Goal: Task Accomplishment & Management: Complete application form

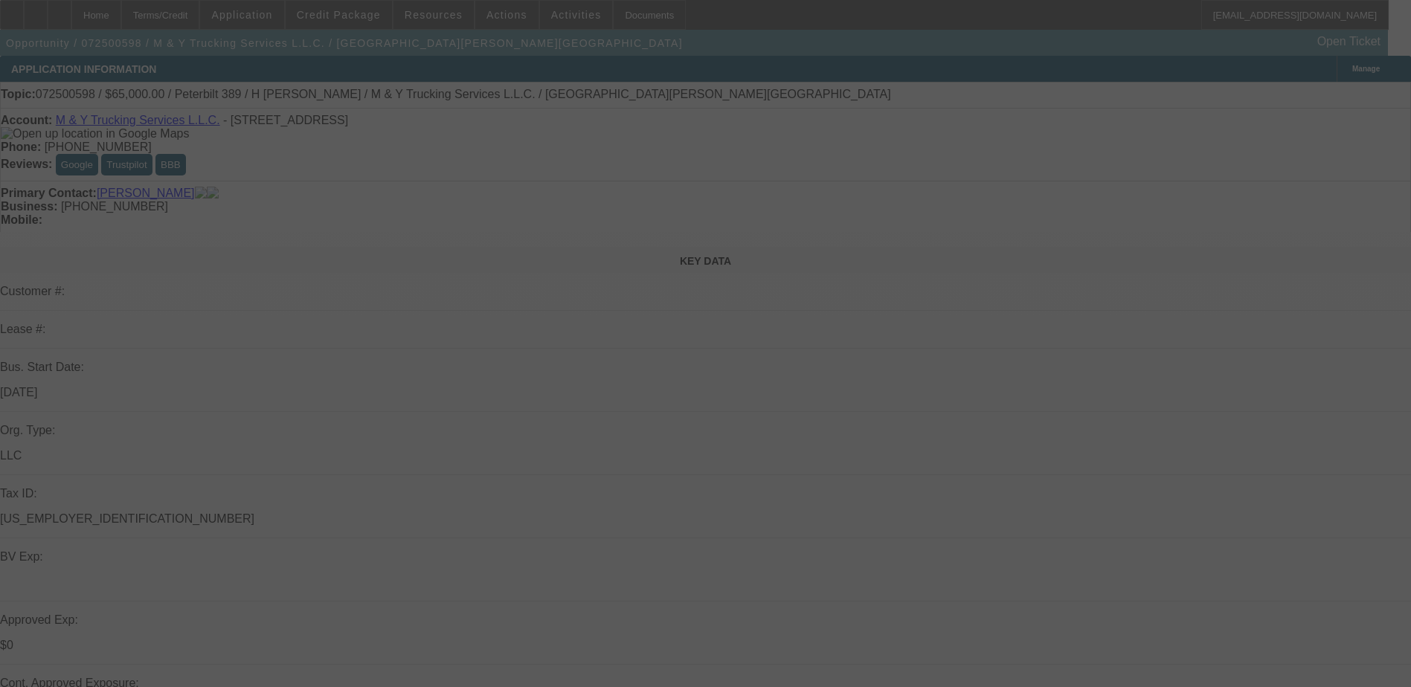
select select "0"
select select "2"
select select "0.1"
select select "0.15"
select select "2"
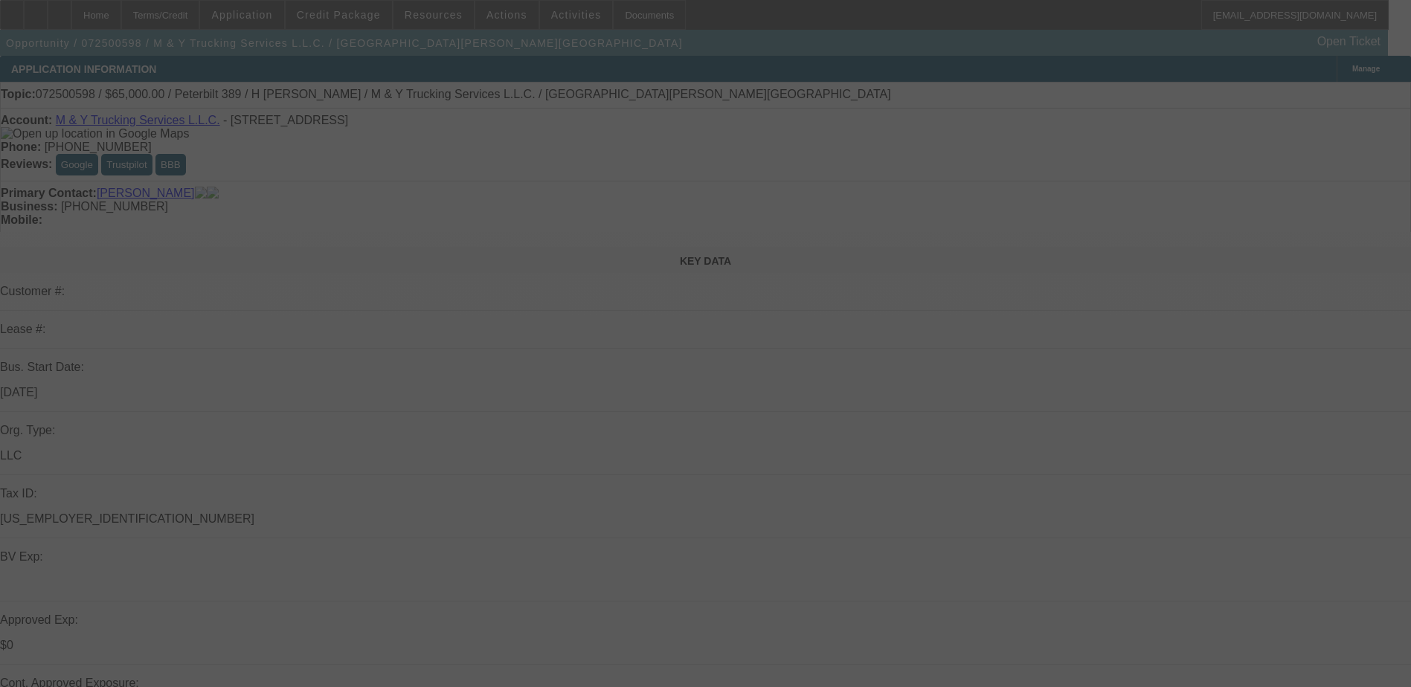
select select "0.1"
select select "0"
select select "2"
select select "0.1"
select select "0"
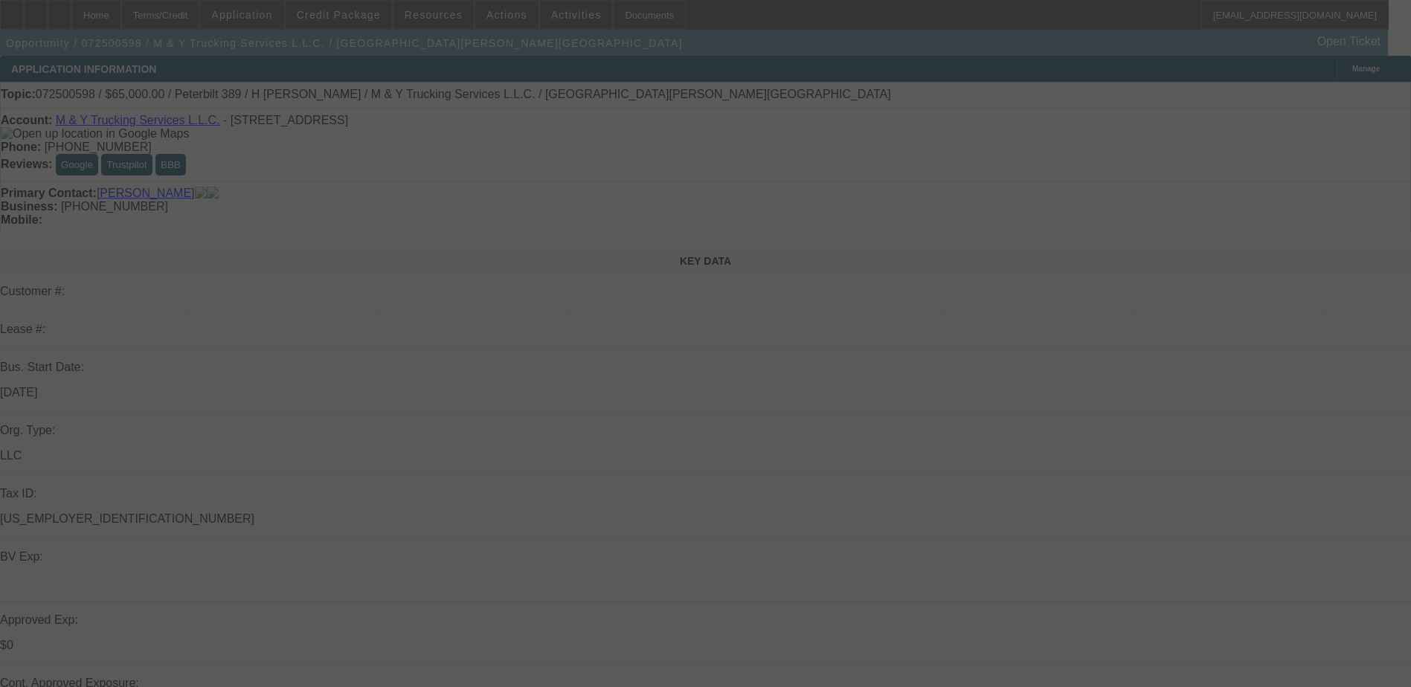
select select "2"
select select "0.1"
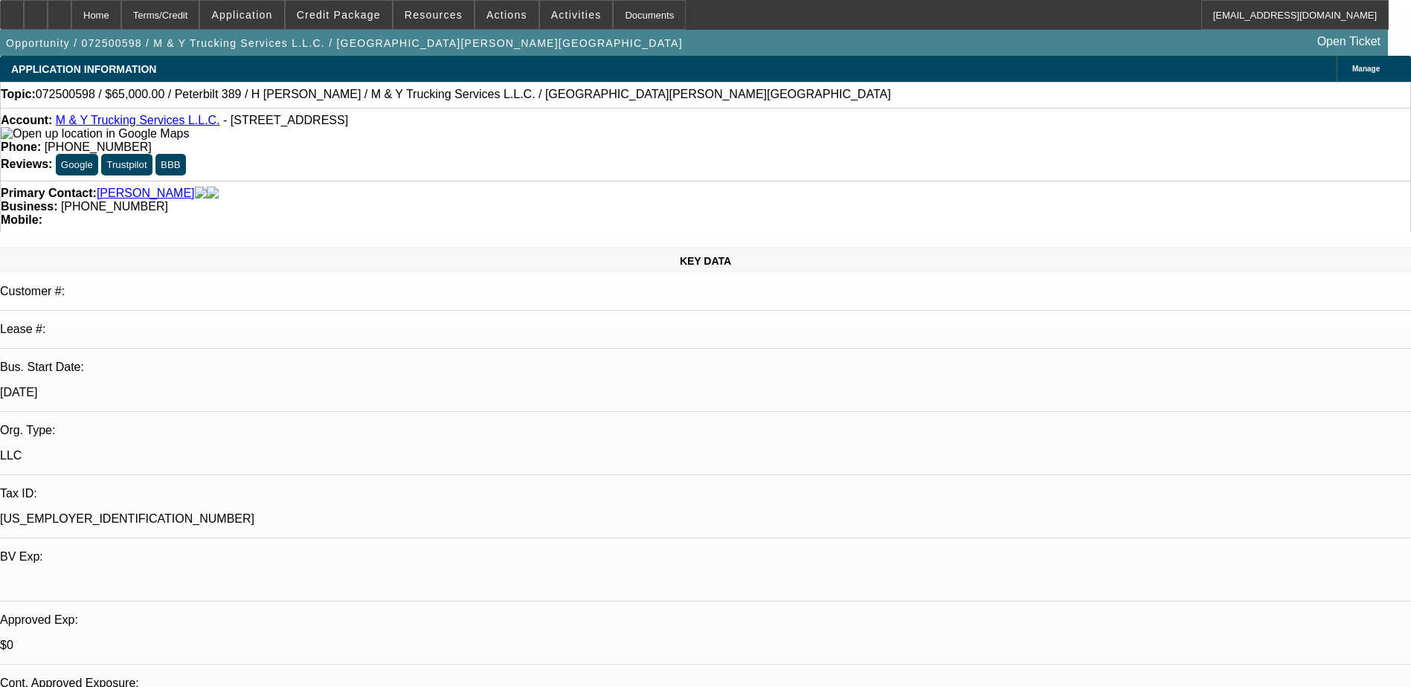
select select "1"
select select "2"
select select "4"
select select "1"
select select "2"
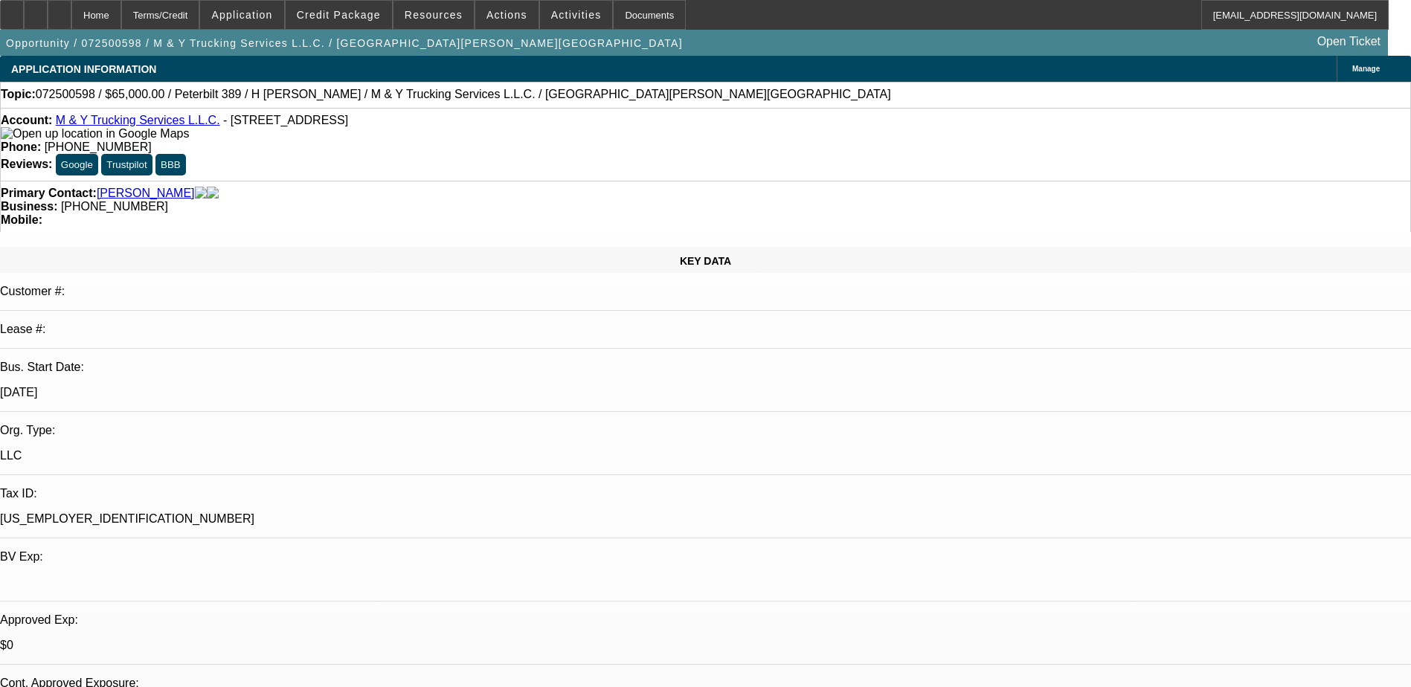
select select "4"
select select "1"
select select "2"
select select "4"
select select "1"
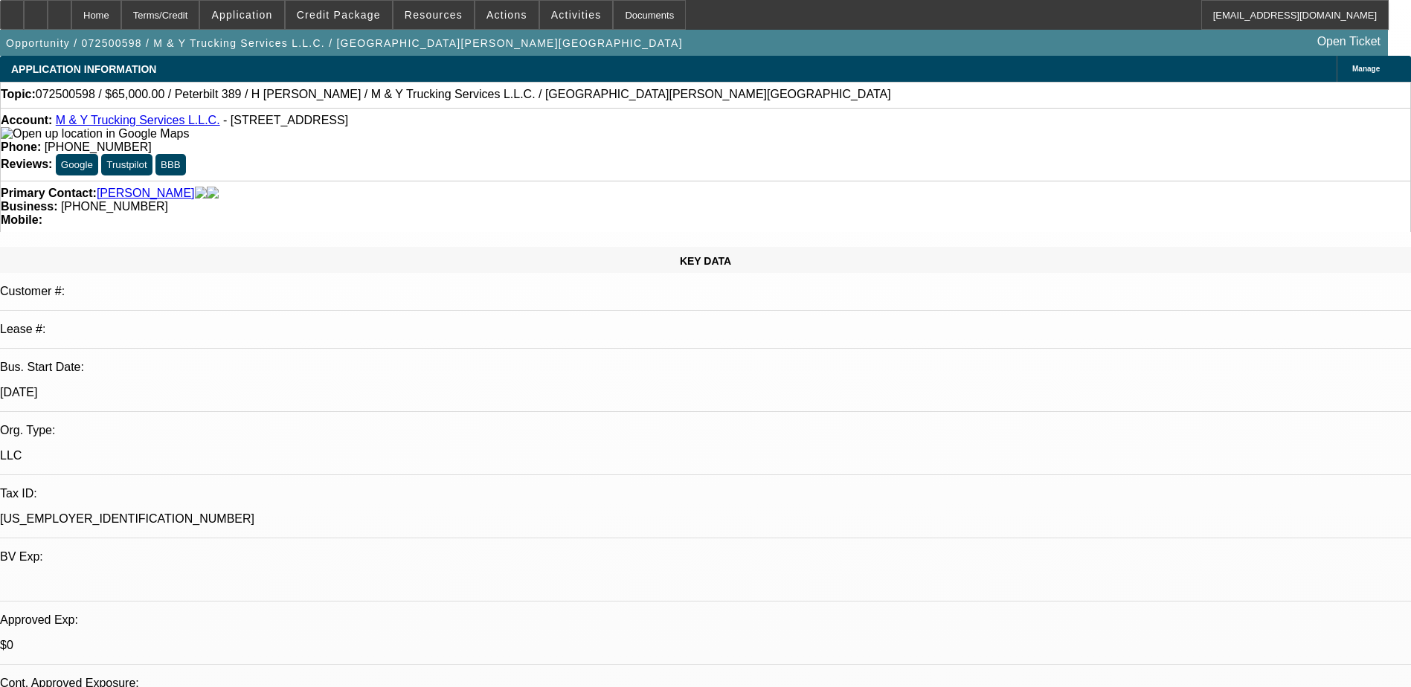
select select "2"
select select "4"
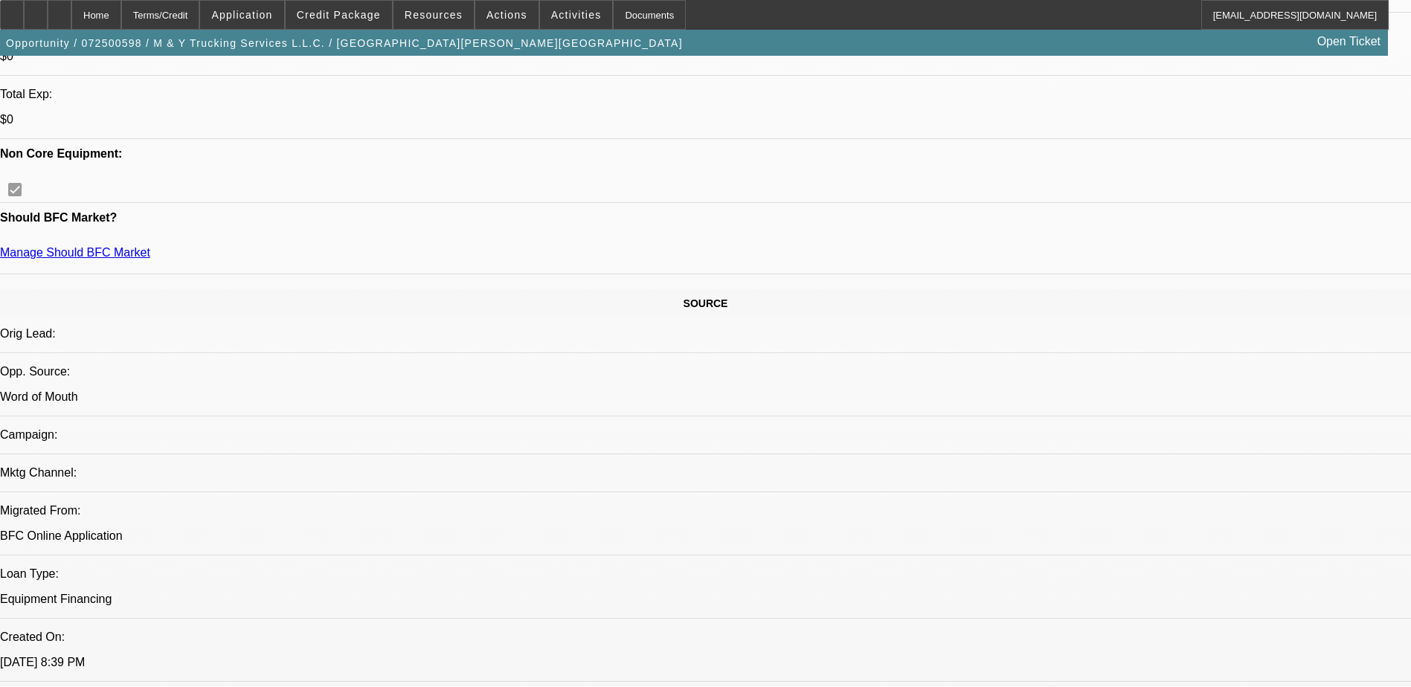
scroll to position [744, 0]
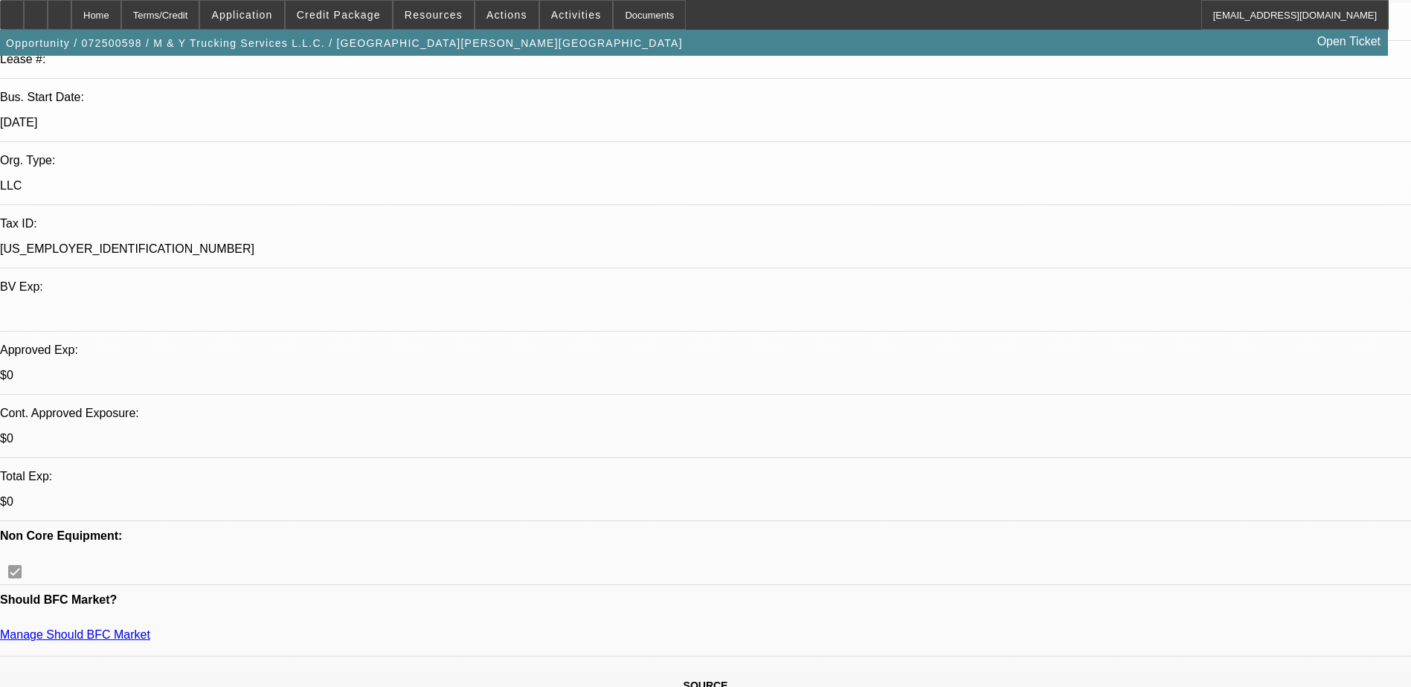
scroll to position [0, 0]
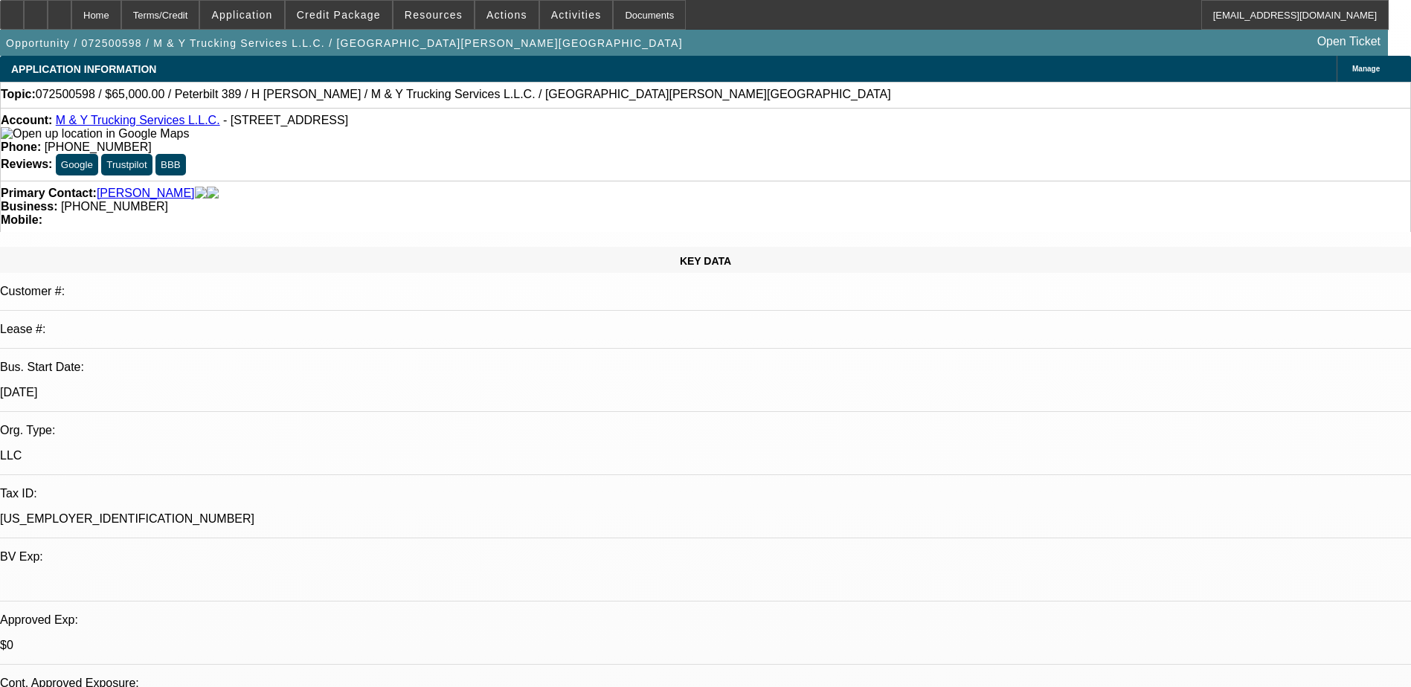
click at [186, 124] on link "M & Y Trucking Services L.L.C." at bounding box center [138, 120] width 164 height 13
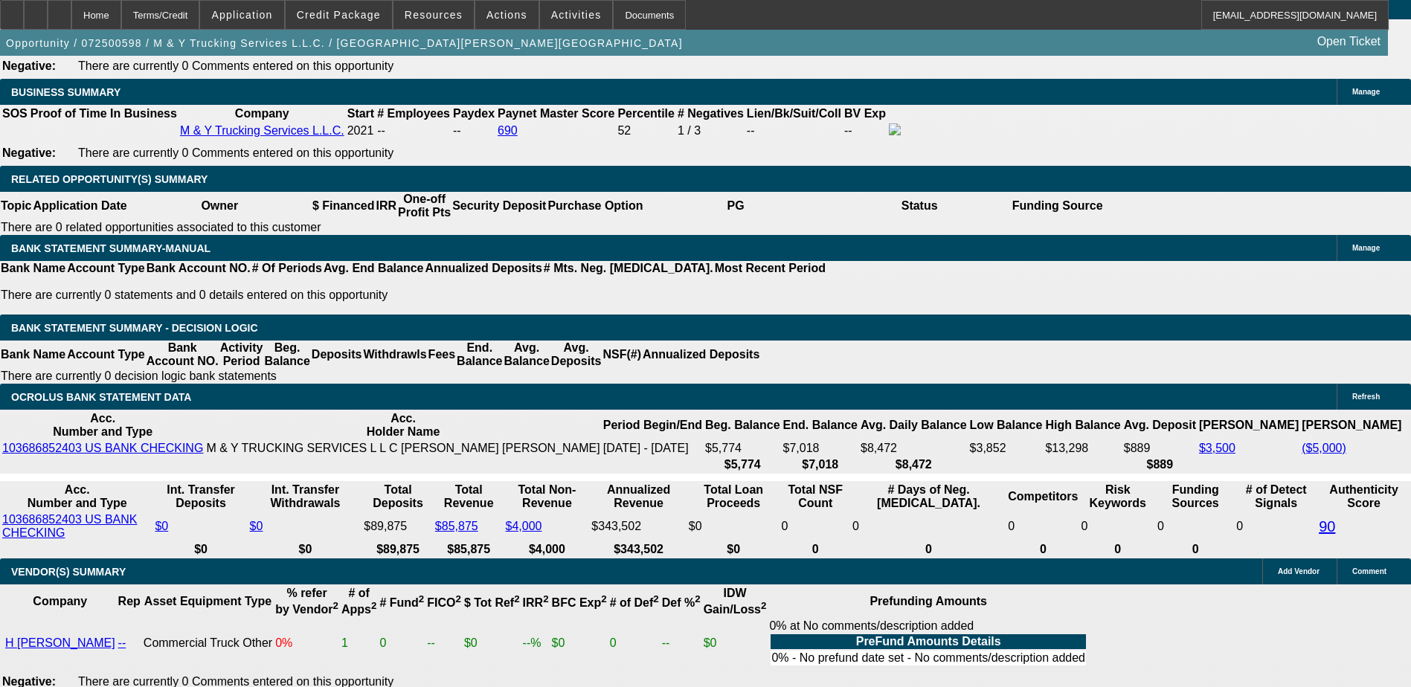
scroll to position [2375, 0]
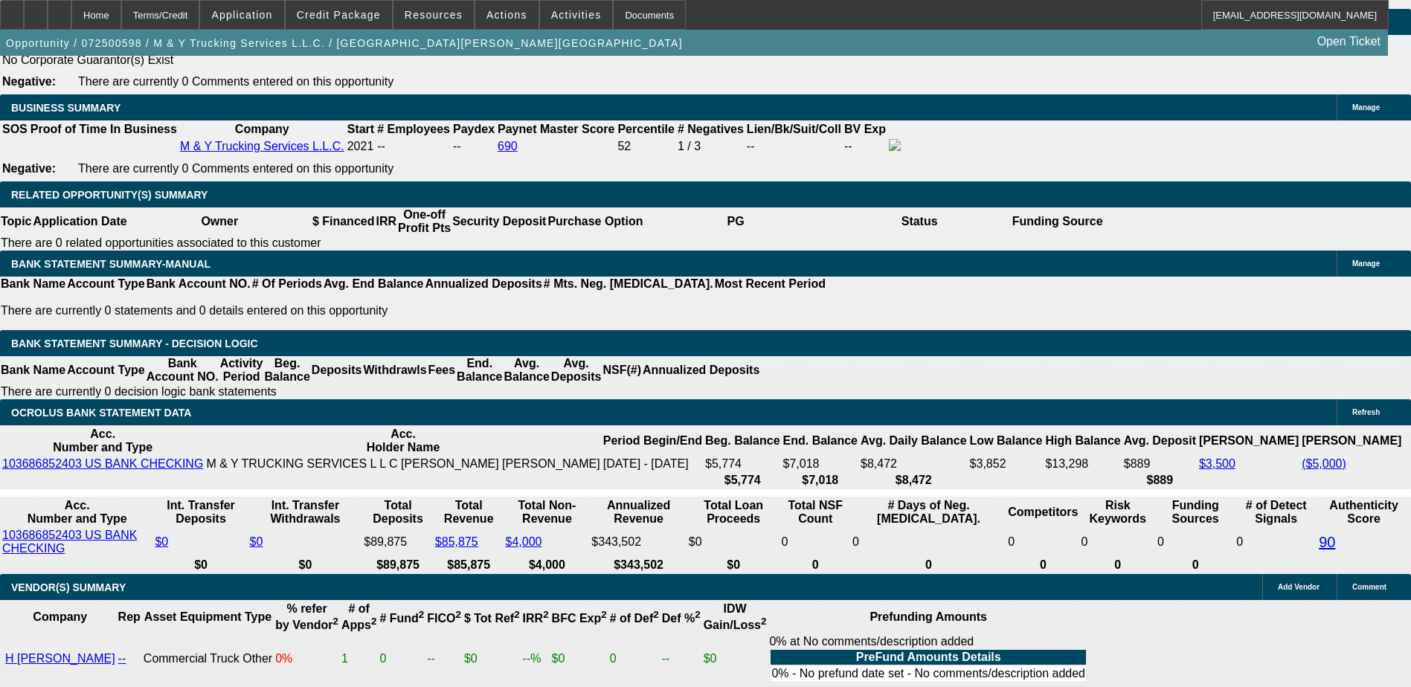
type input "$18,000.00"
type input "UNKNOWN"
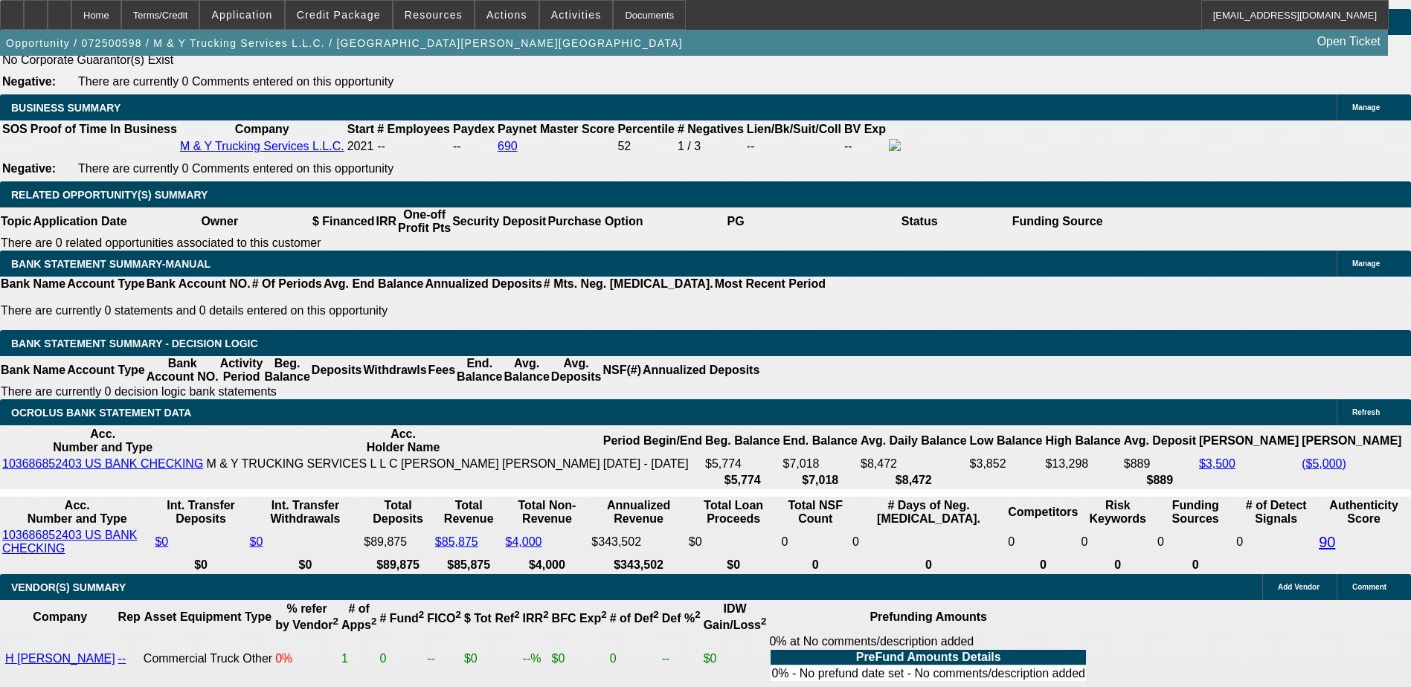
type input "$4,699.66"
type input "$2,349.83"
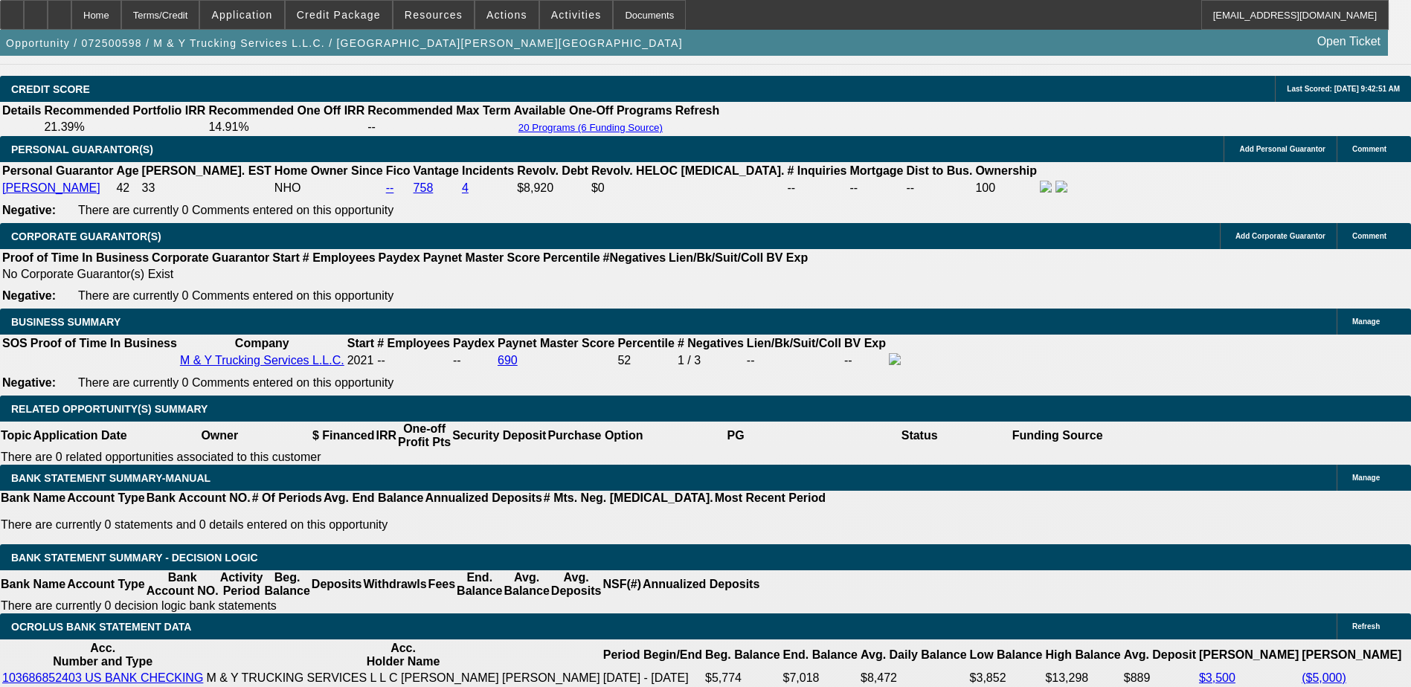
scroll to position [2078, 0]
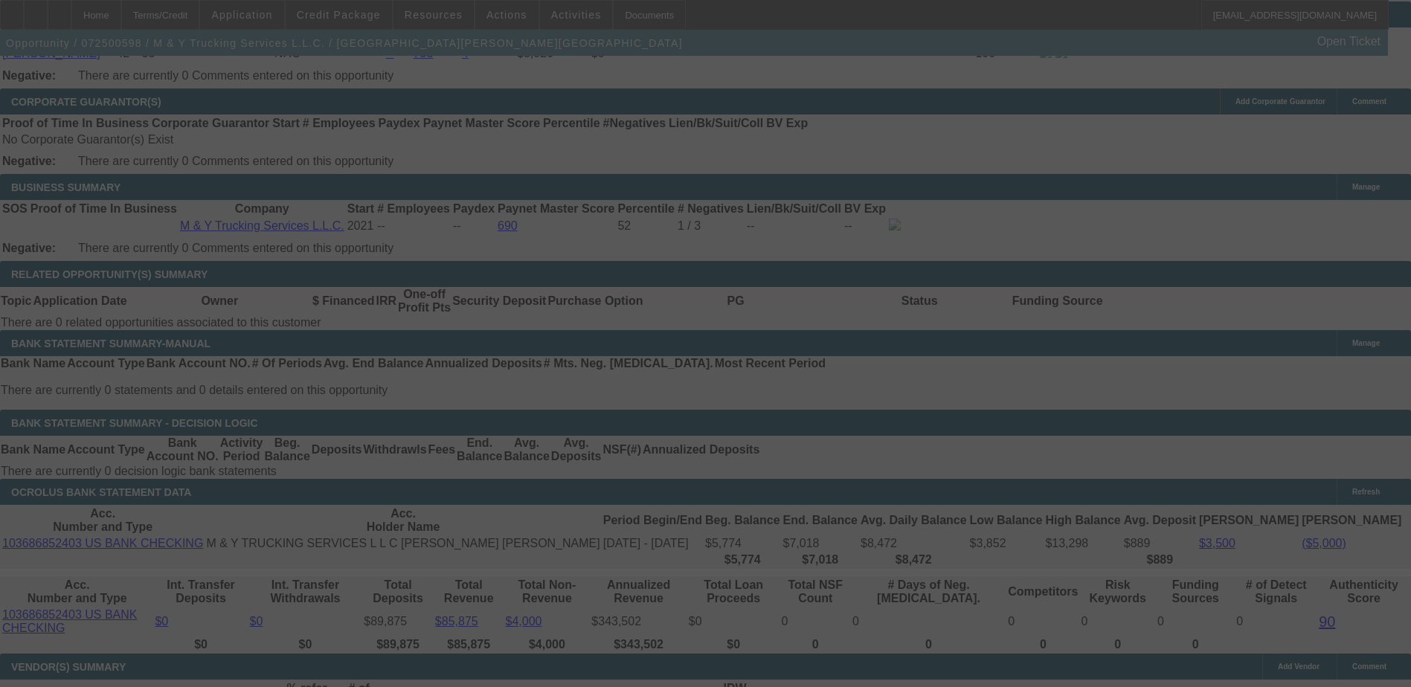
scroll to position [2301, 0]
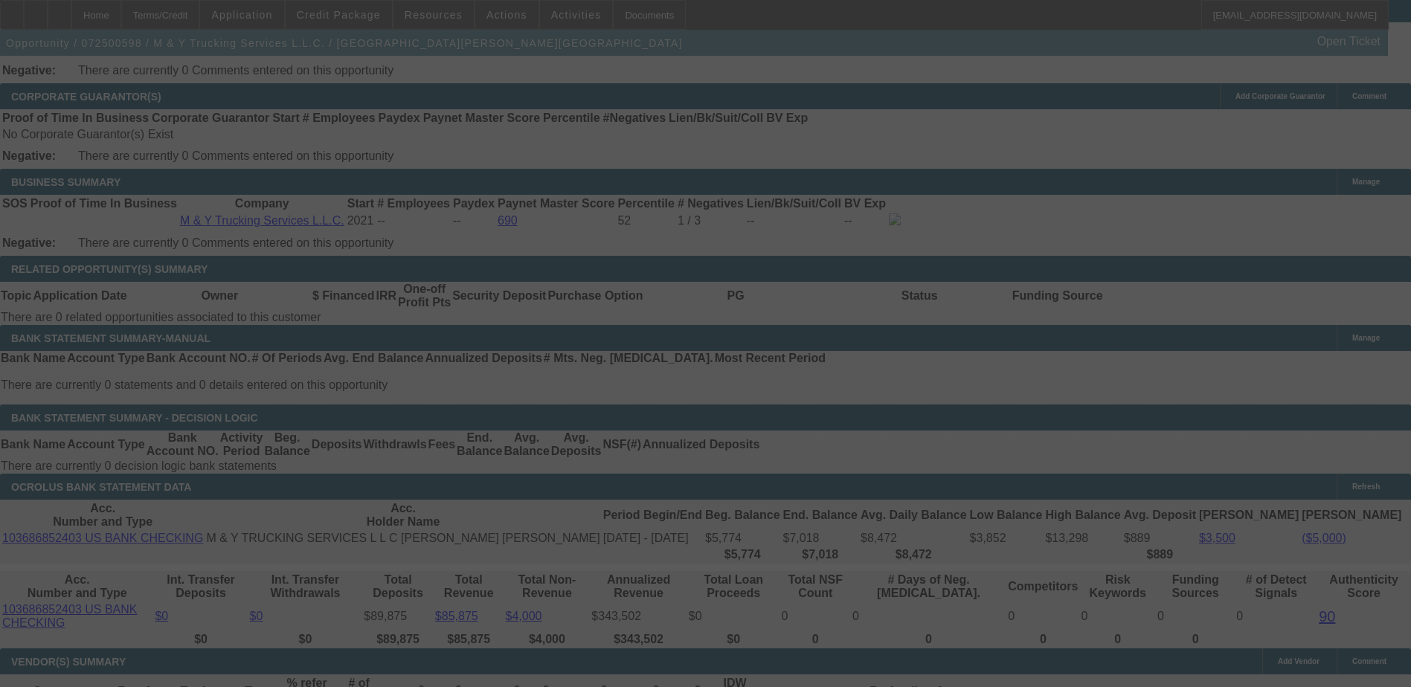
select select "0"
select select "2"
select select "0.1"
select select "4"
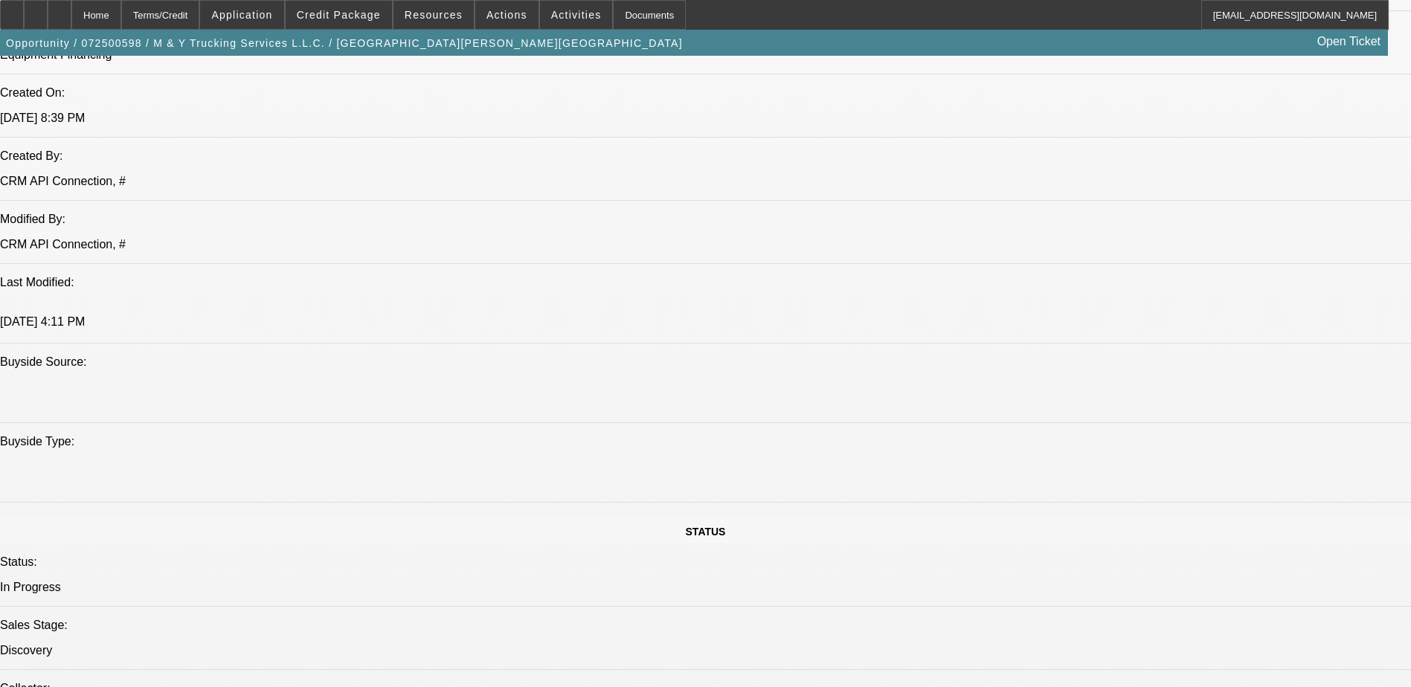
scroll to position [1190, 0]
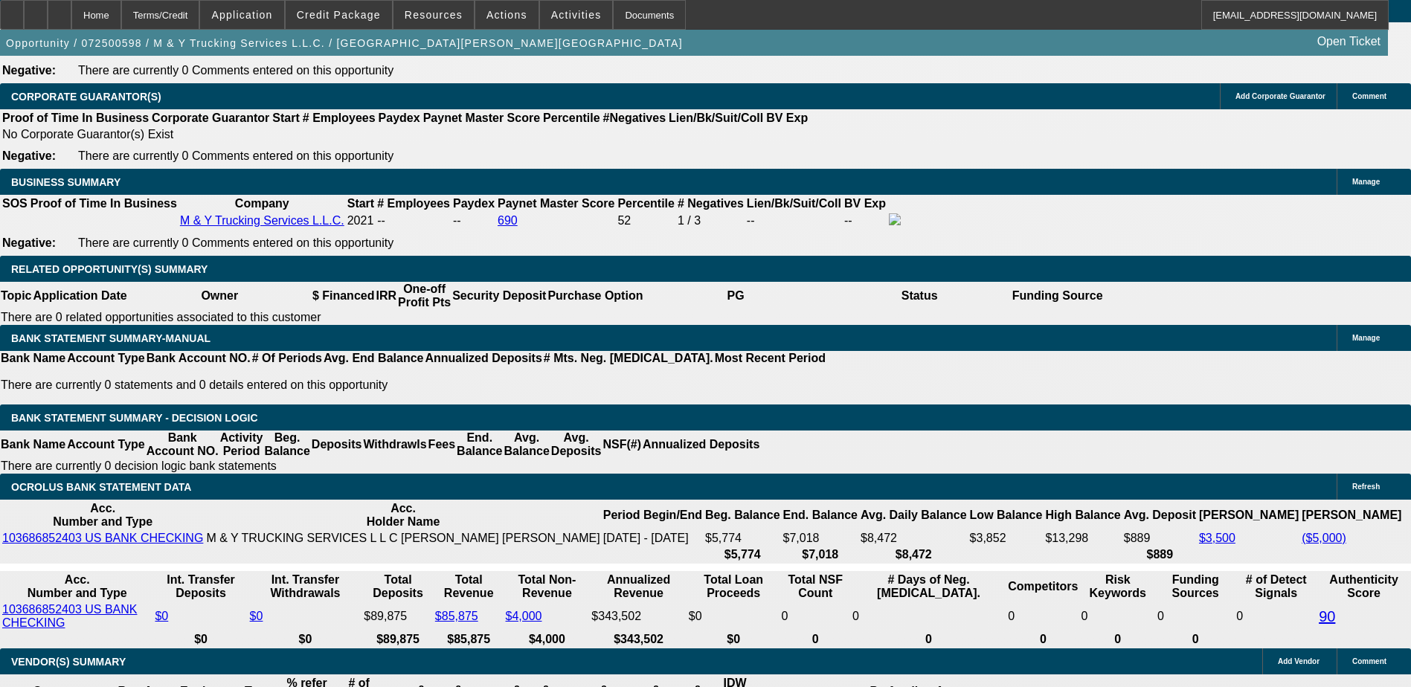
scroll to position [2003, 0]
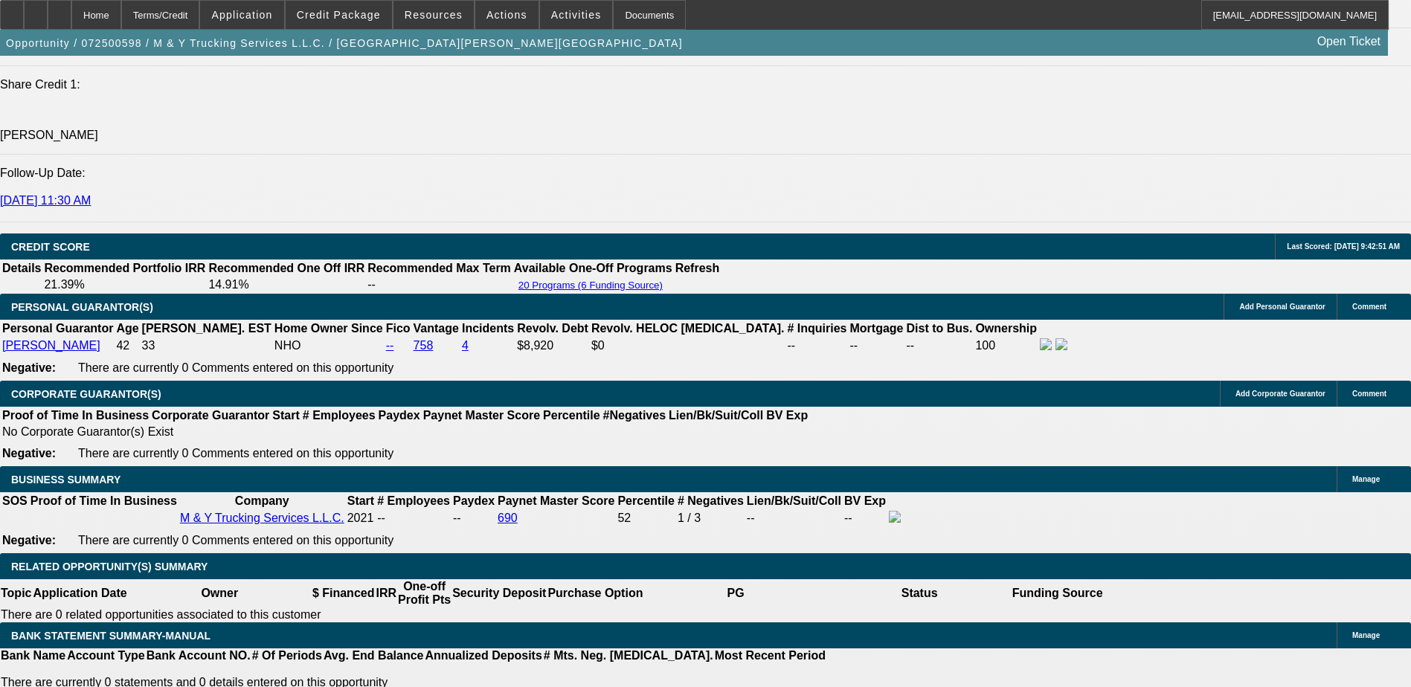
type input "$15,000.00"
type input "UNKNOWN"
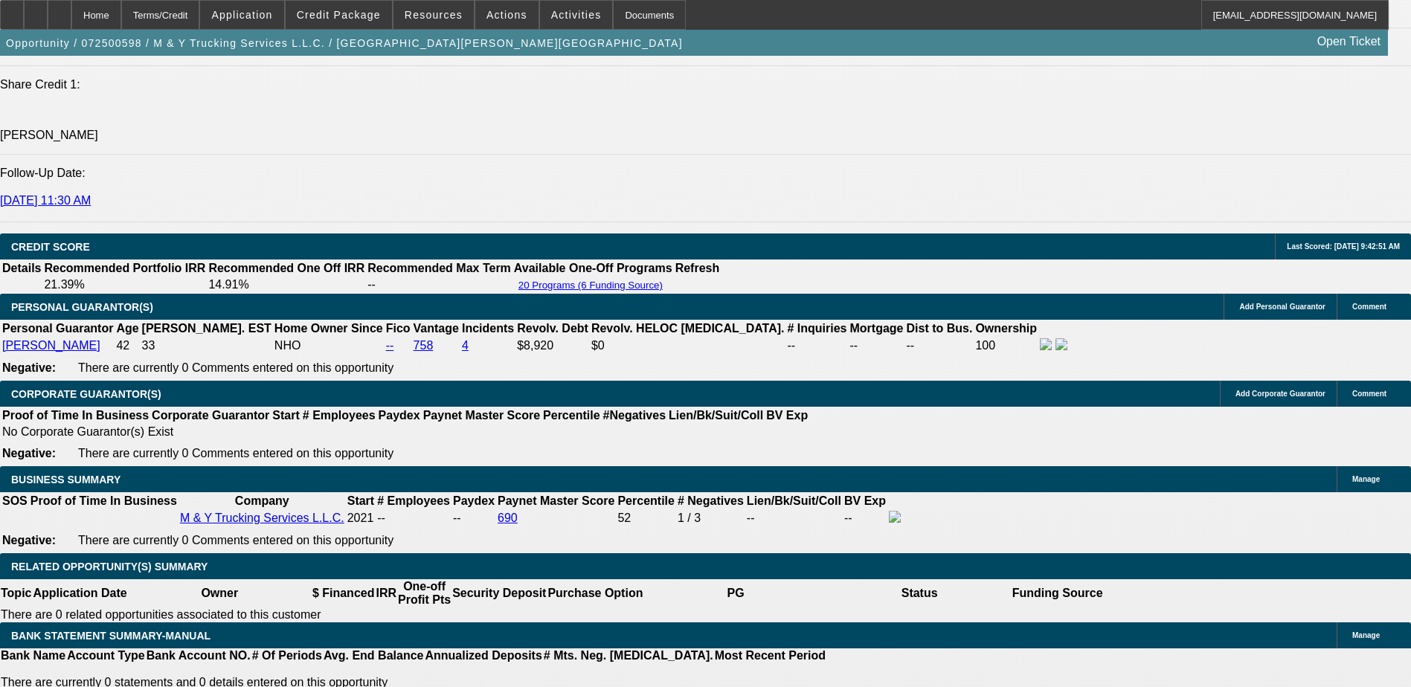
type input "$4,927.06"
type input "$2,463.53"
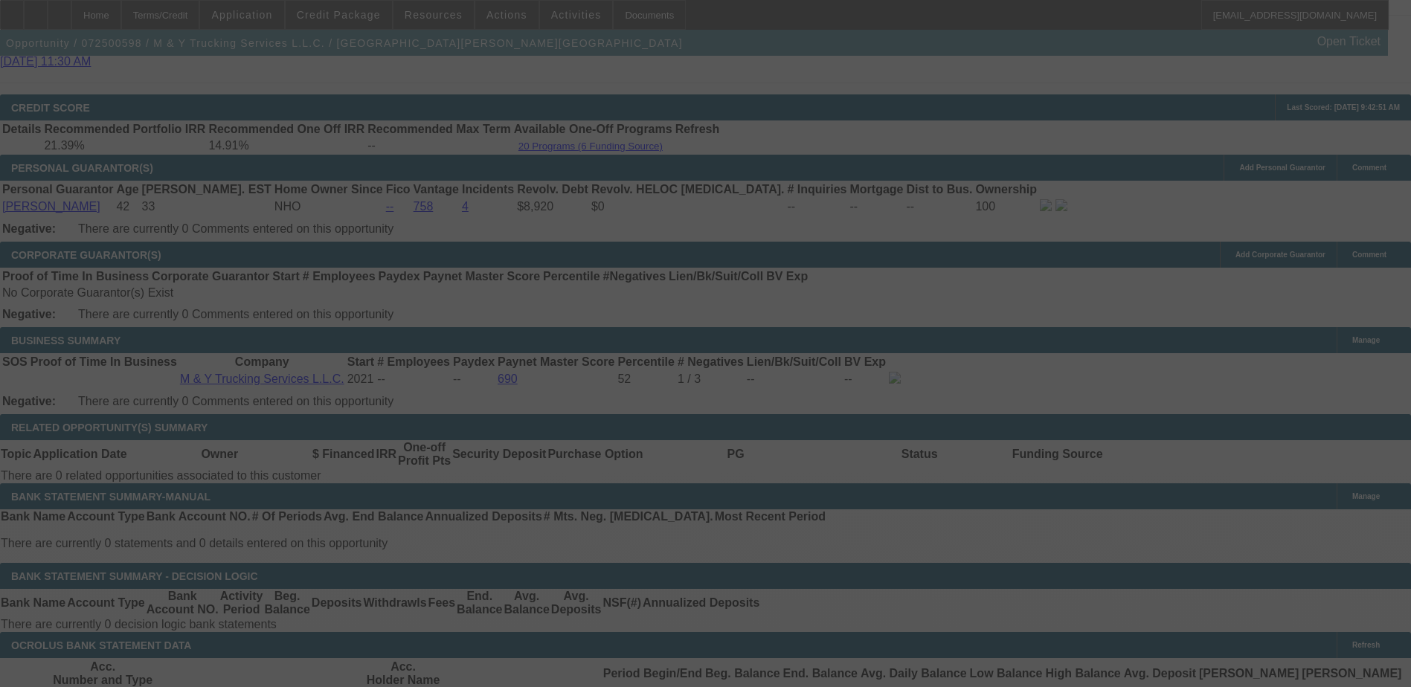
scroll to position [2301, 0]
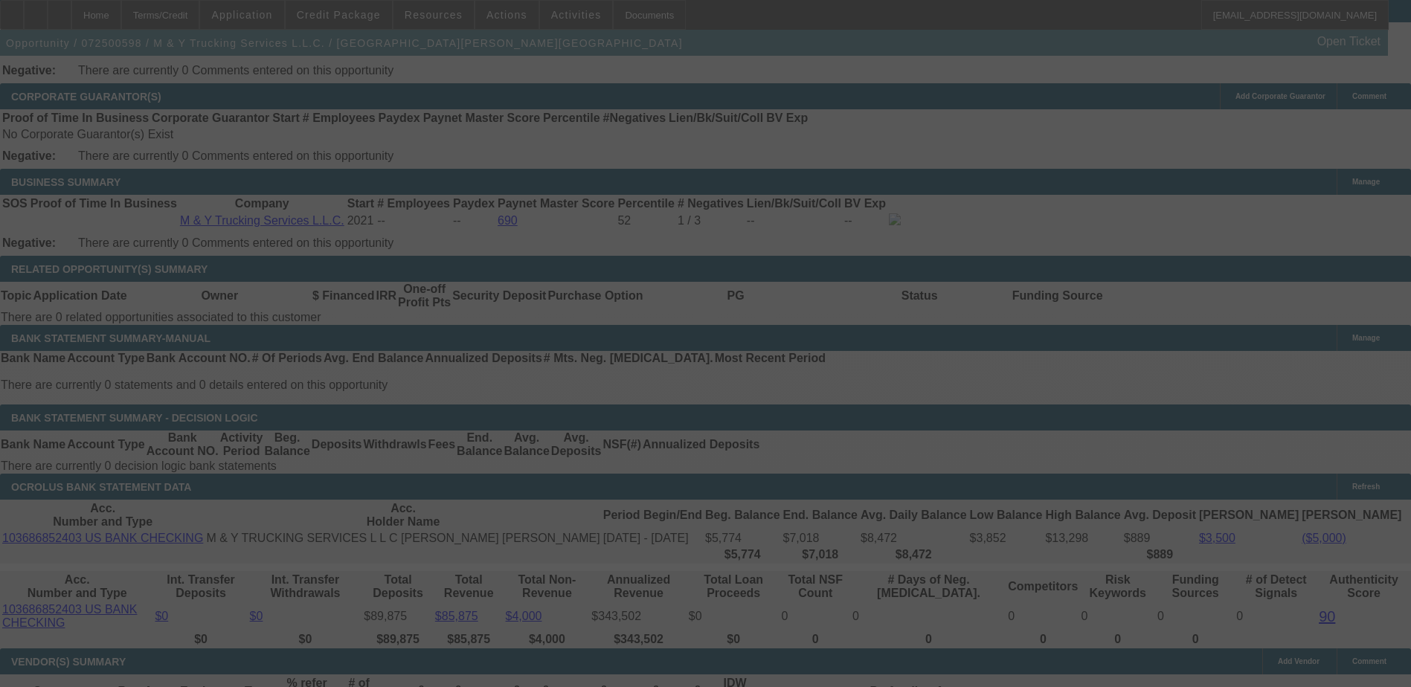
select select "0"
select select "2"
select select "0.1"
select select "4"
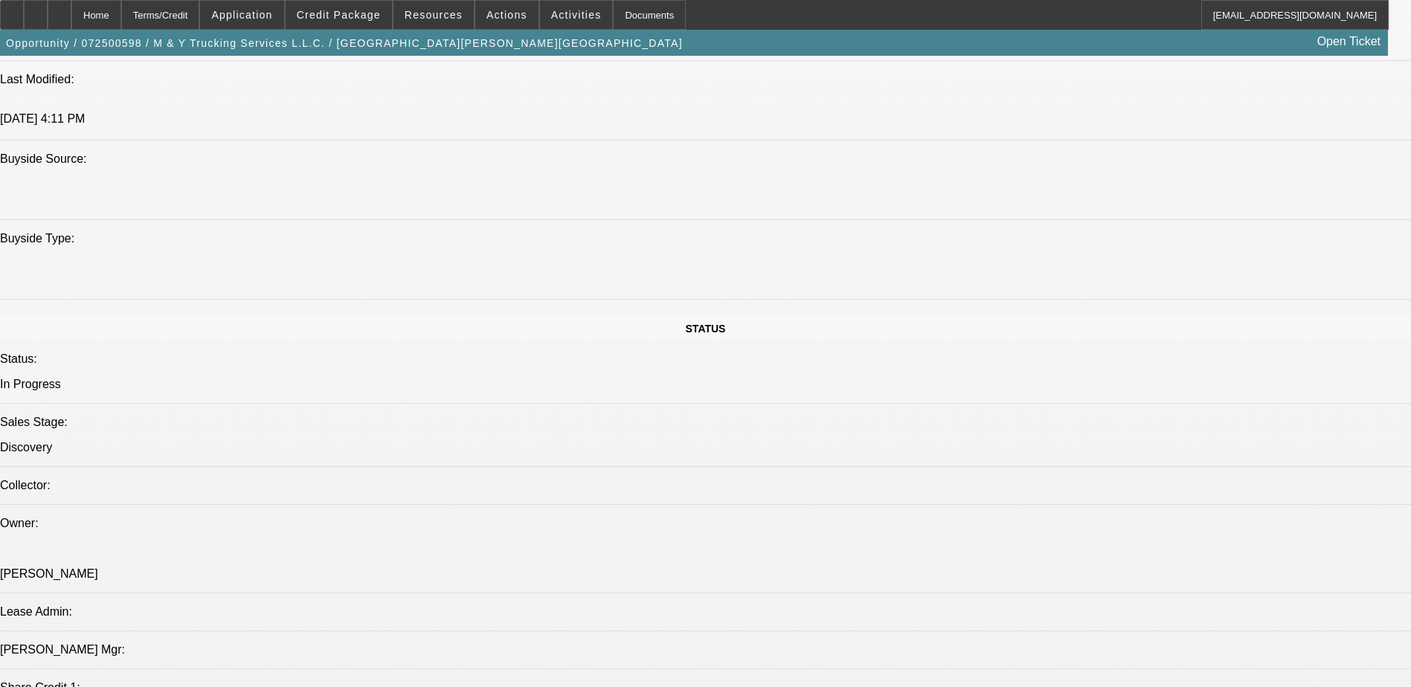
scroll to position [149, 0]
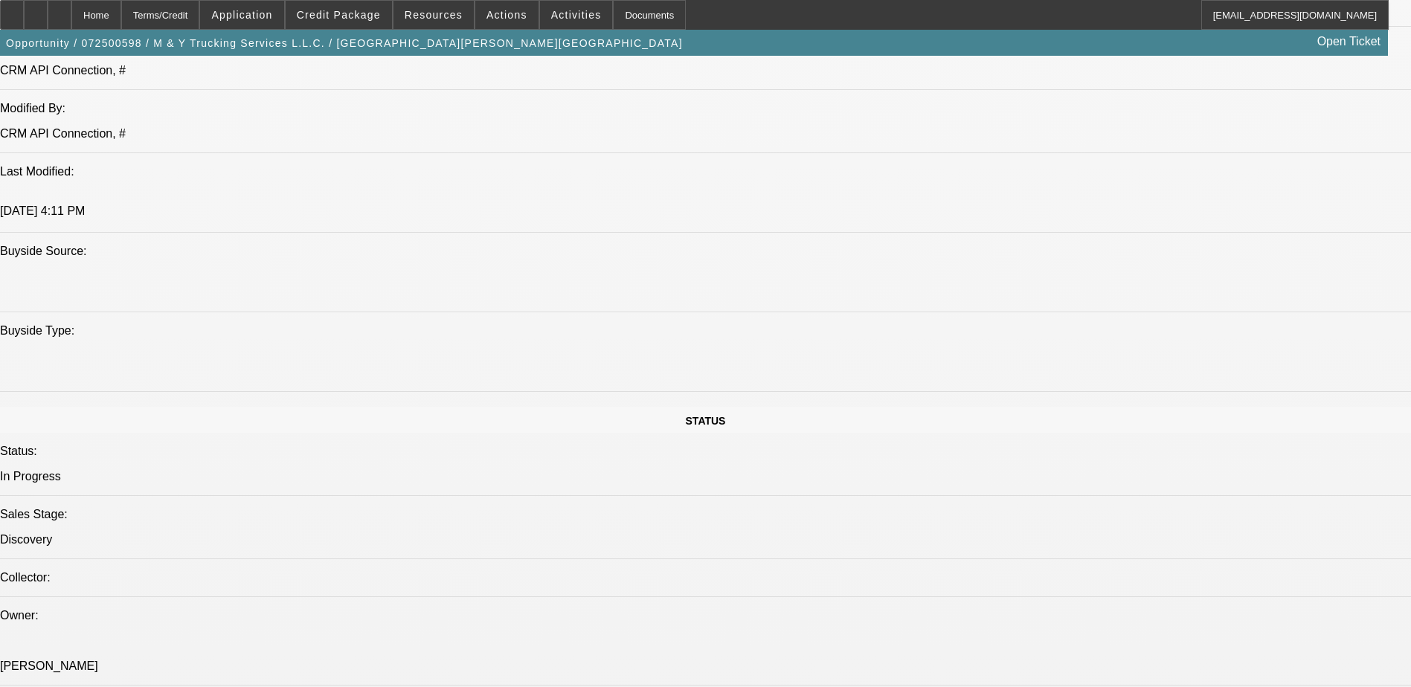
scroll to position [1177, 0]
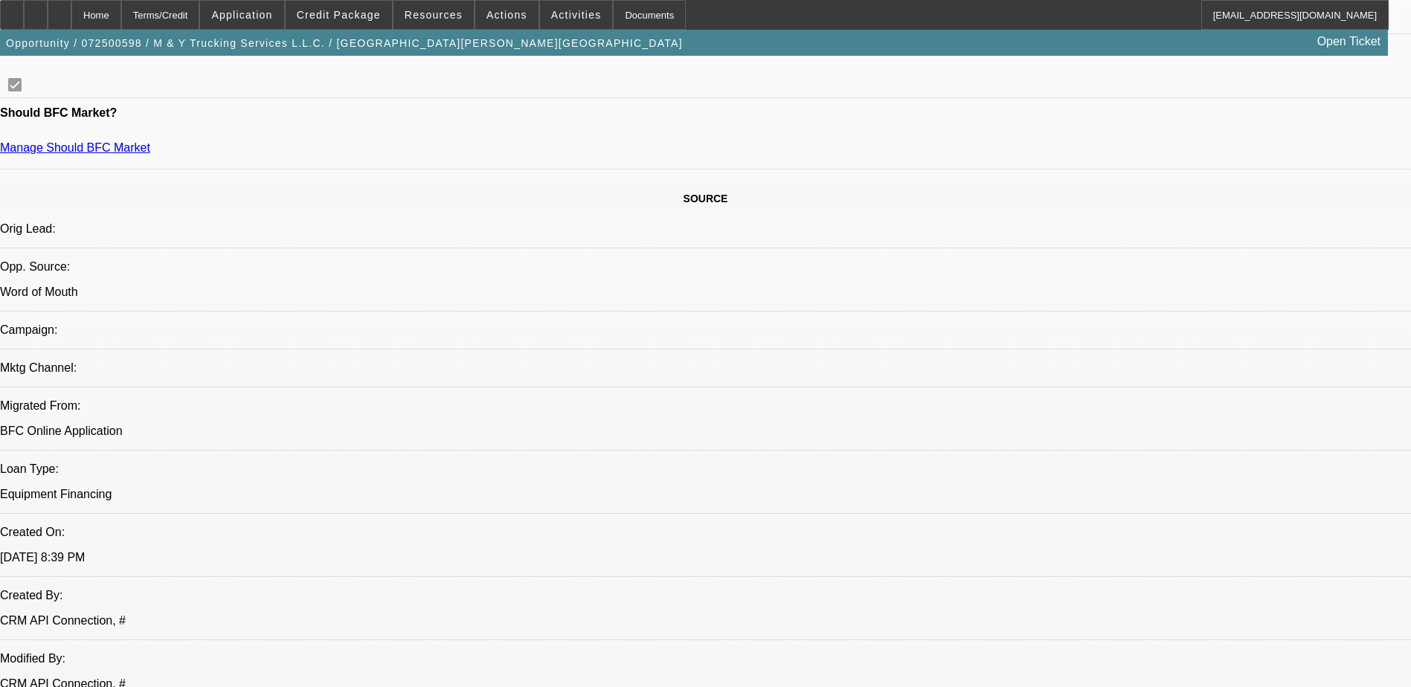
scroll to position [731, 0]
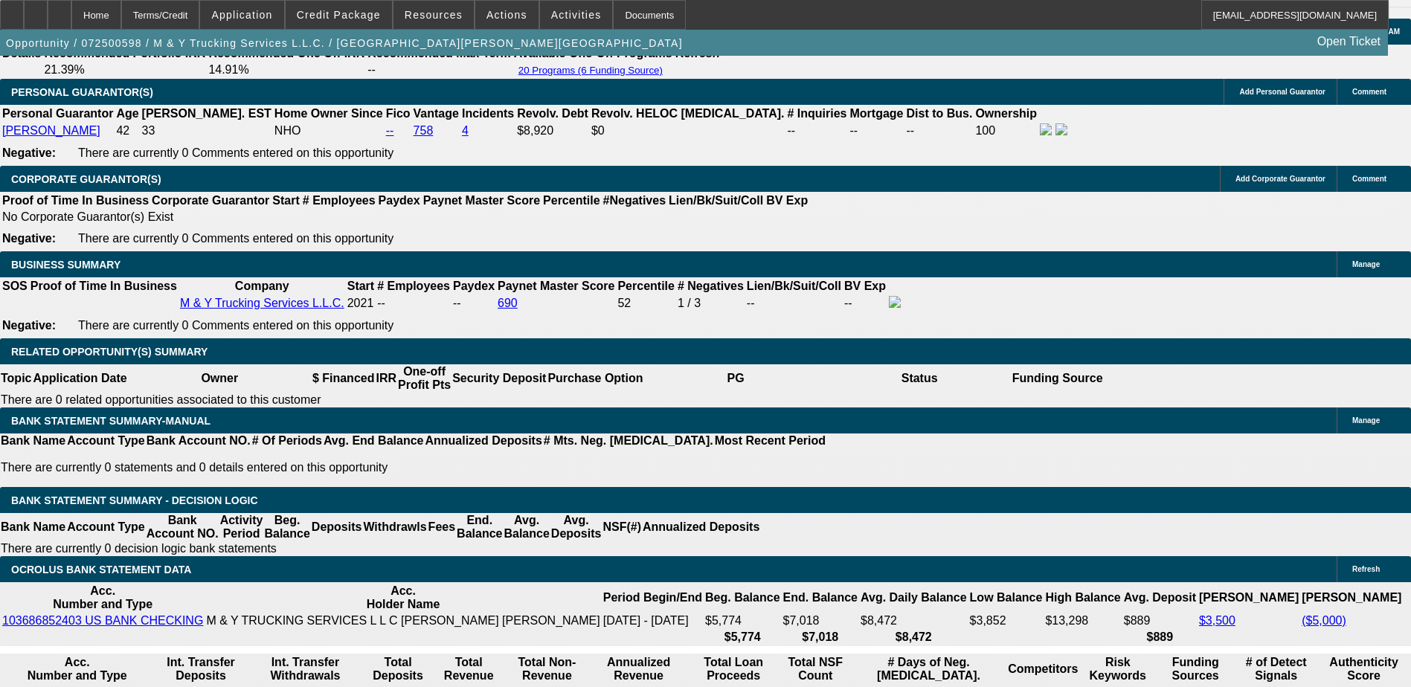
scroll to position [74, 0]
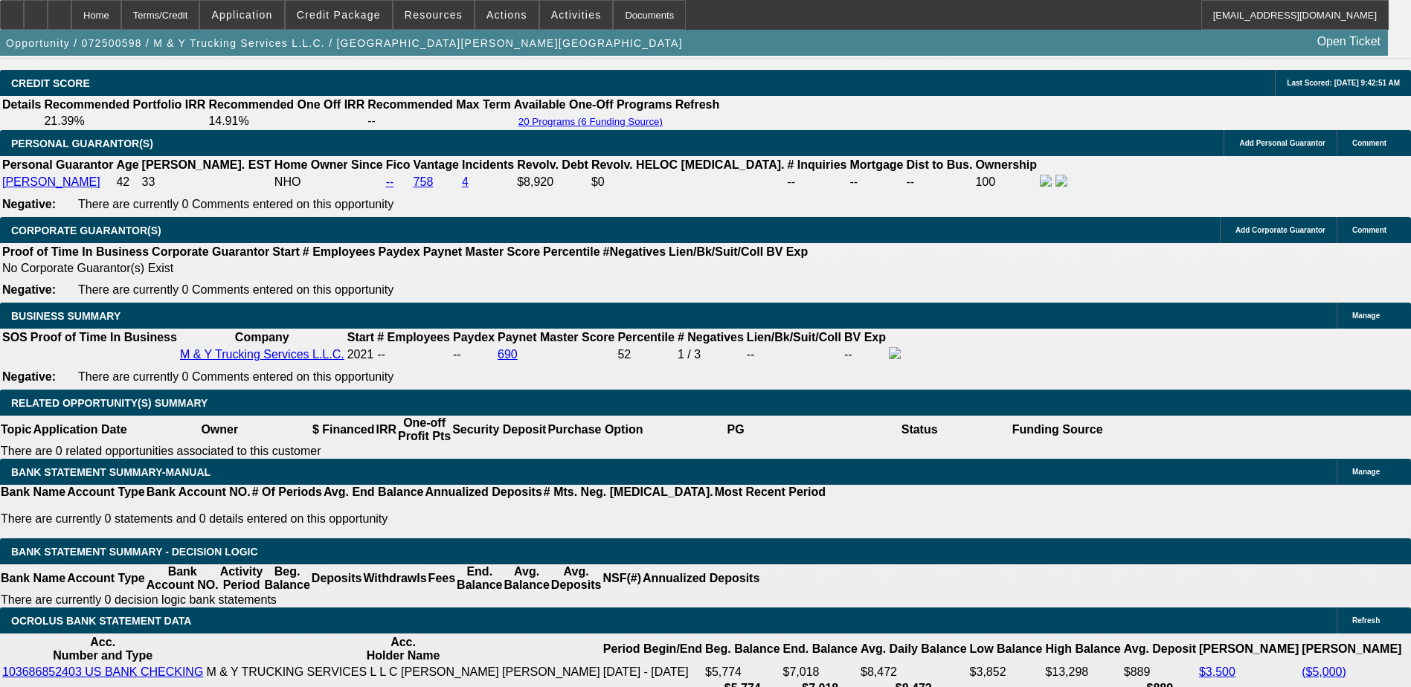
scroll to position [2144, 0]
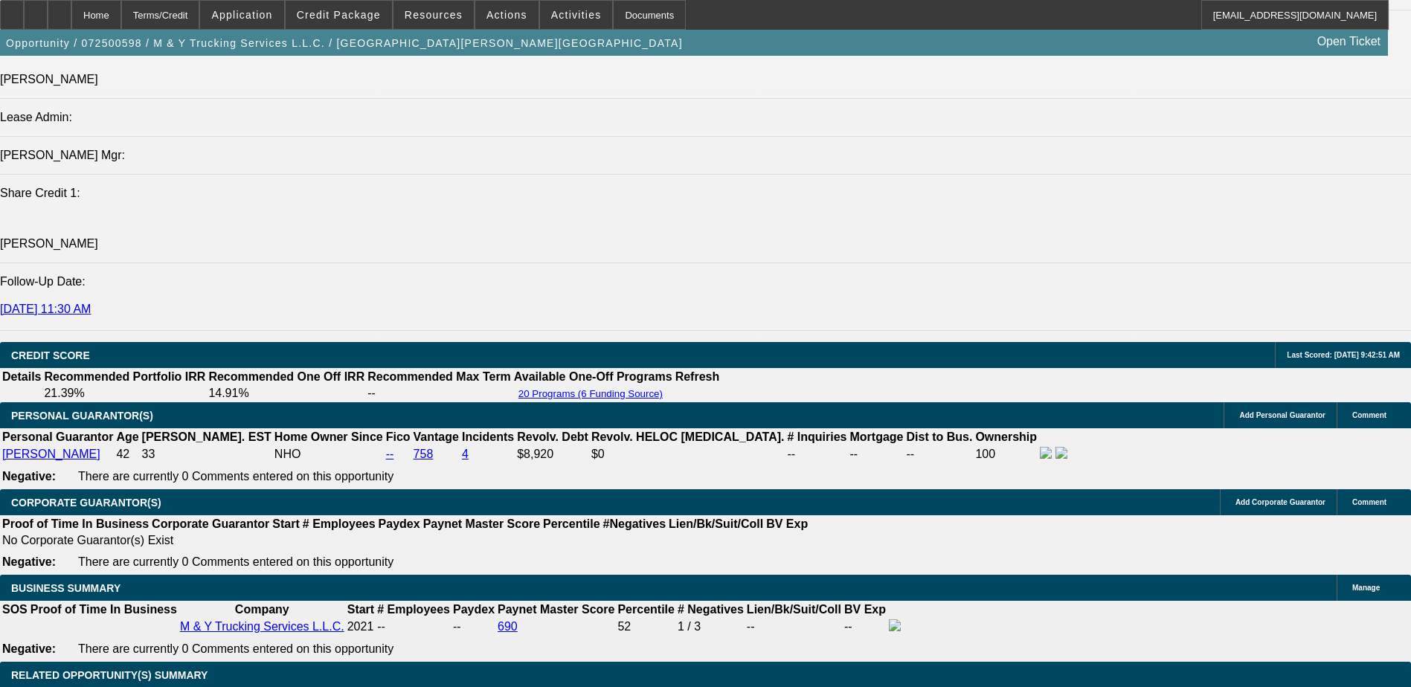
scroll to position [1623, 0]
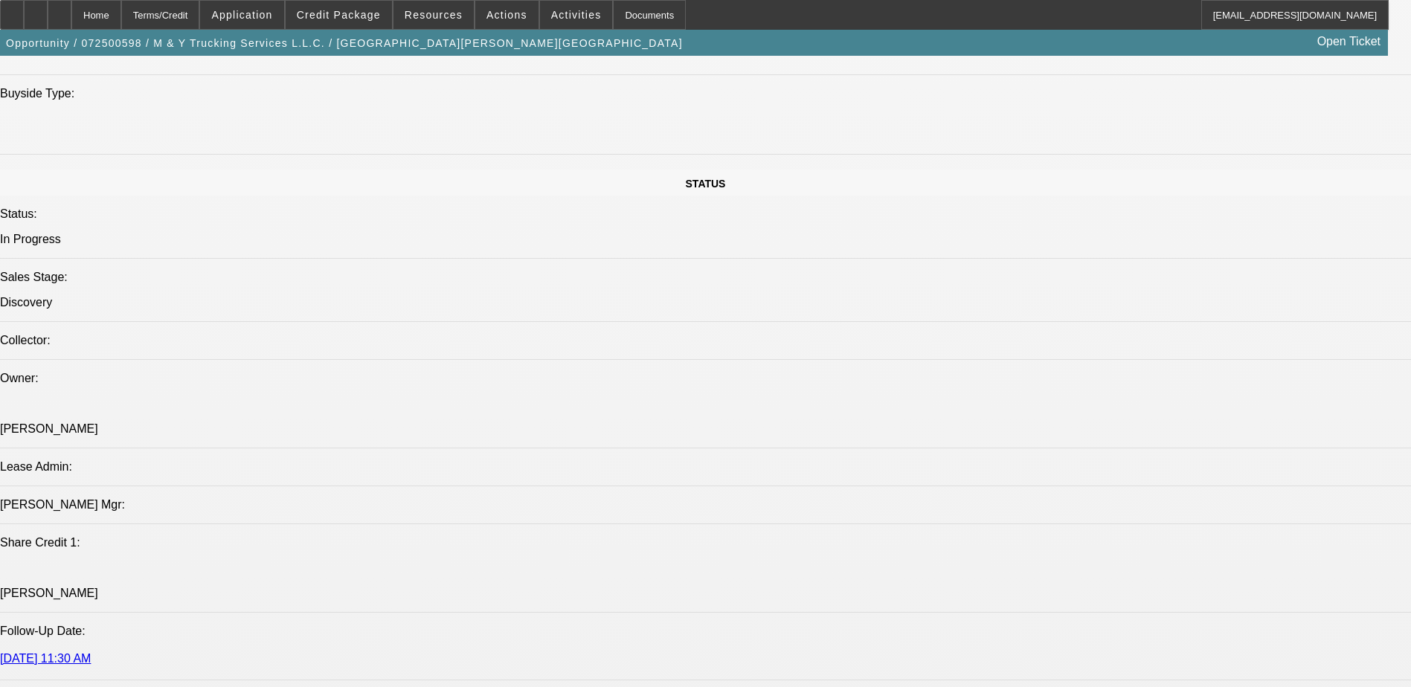
scroll to position [1637, 0]
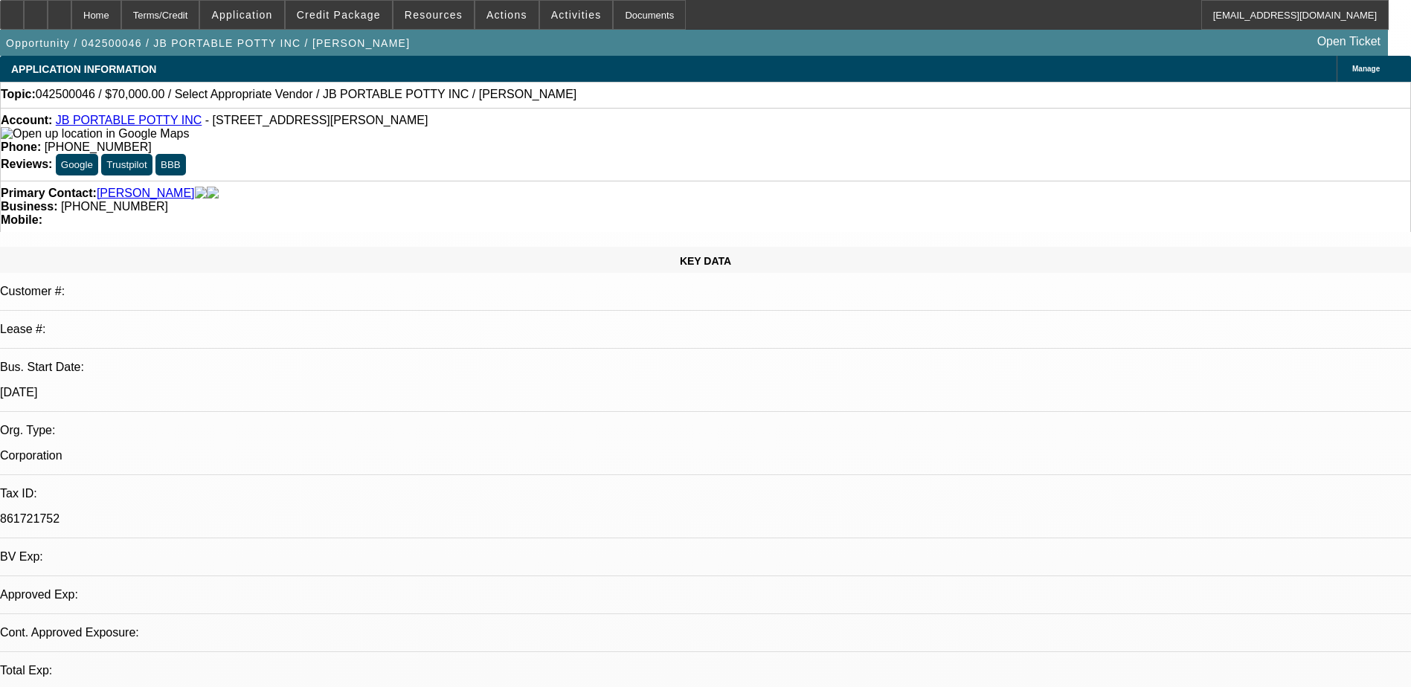
select select "0"
select select "2"
select select "0.1"
select select "1"
select select "2"
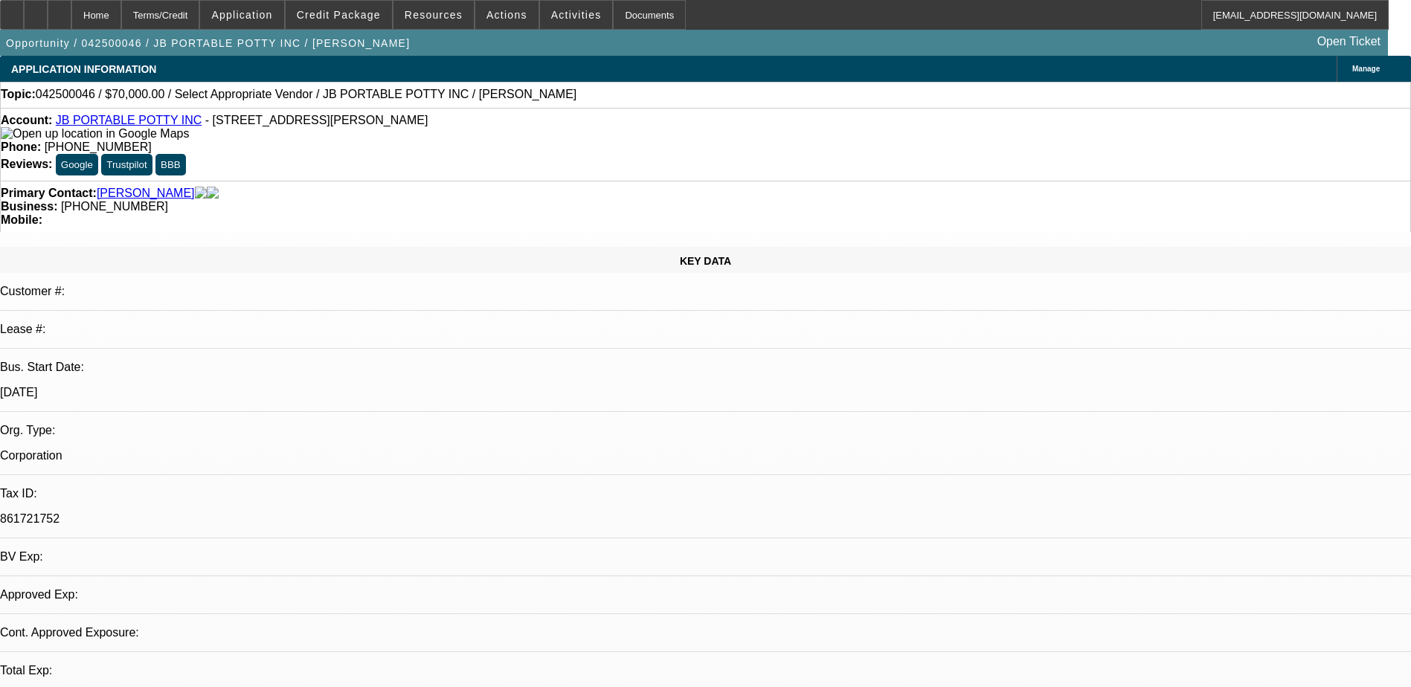
select select "4"
click at [134, 120] on link "JB PORTABLE POTTY INC" at bounding box center [129, 120] width 147 height 13
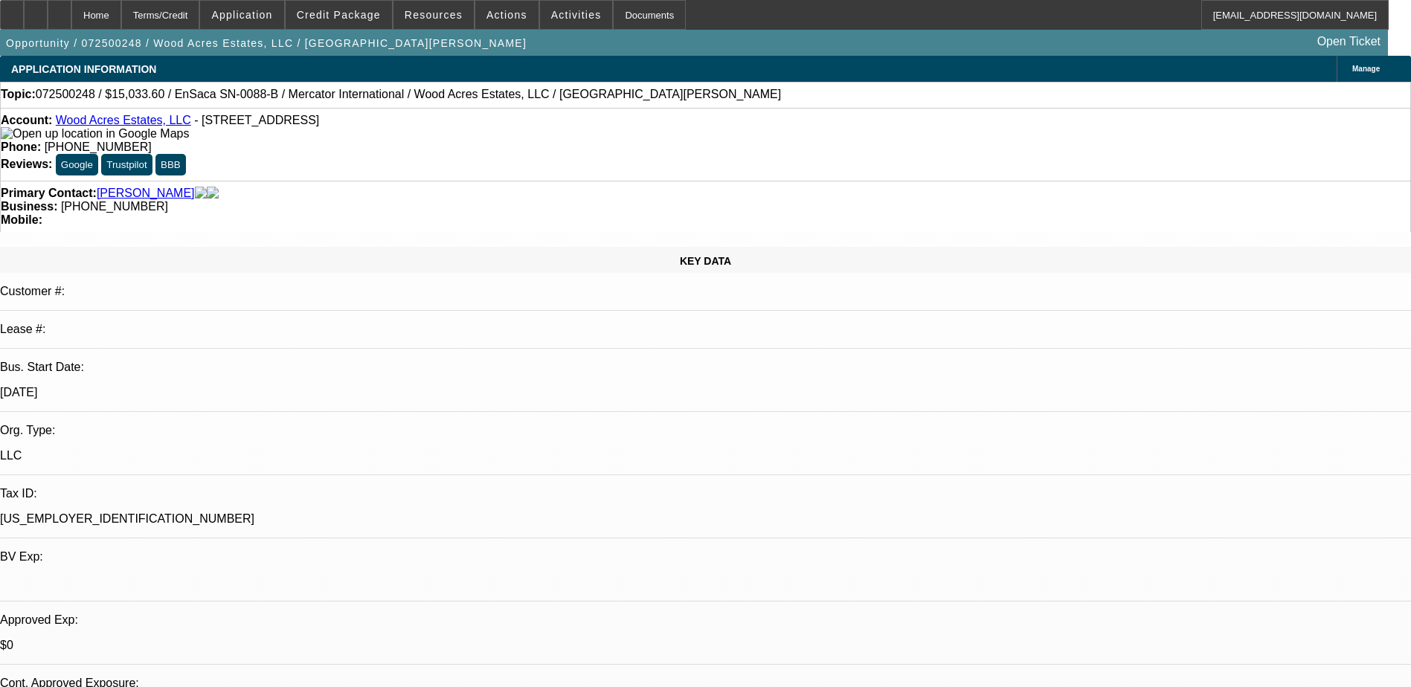
select select "0.1"
select select "0"
select select "0.1"
select select "0"
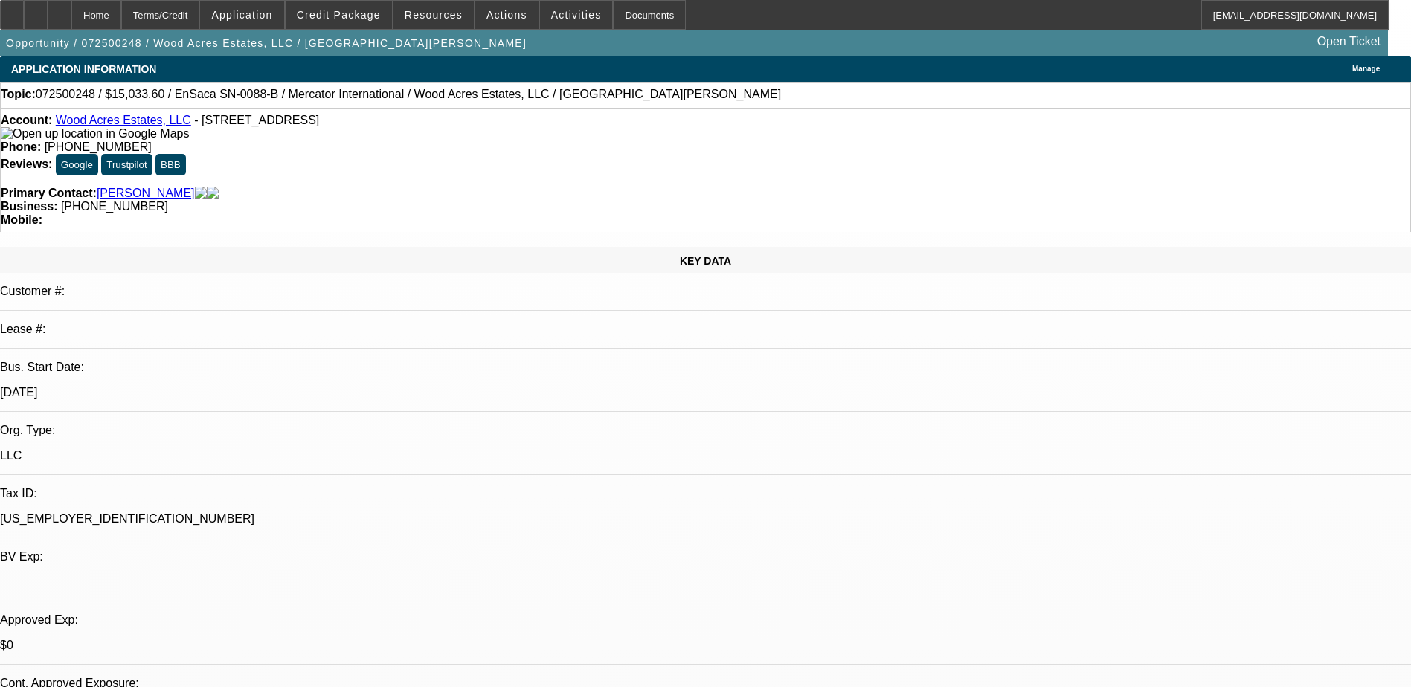
select select "0"
select select "0.1"
select select "0"
select select "0.1"
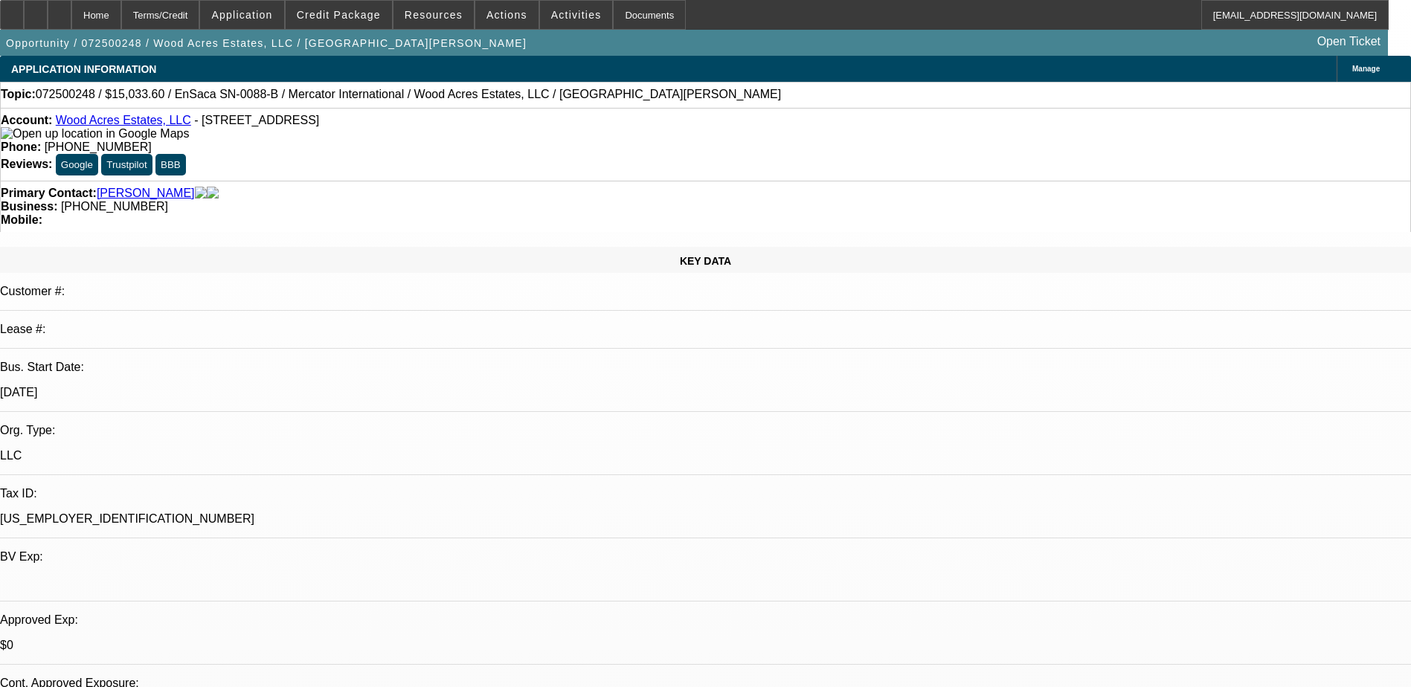
select select "0"
select select "1"
select select "6"
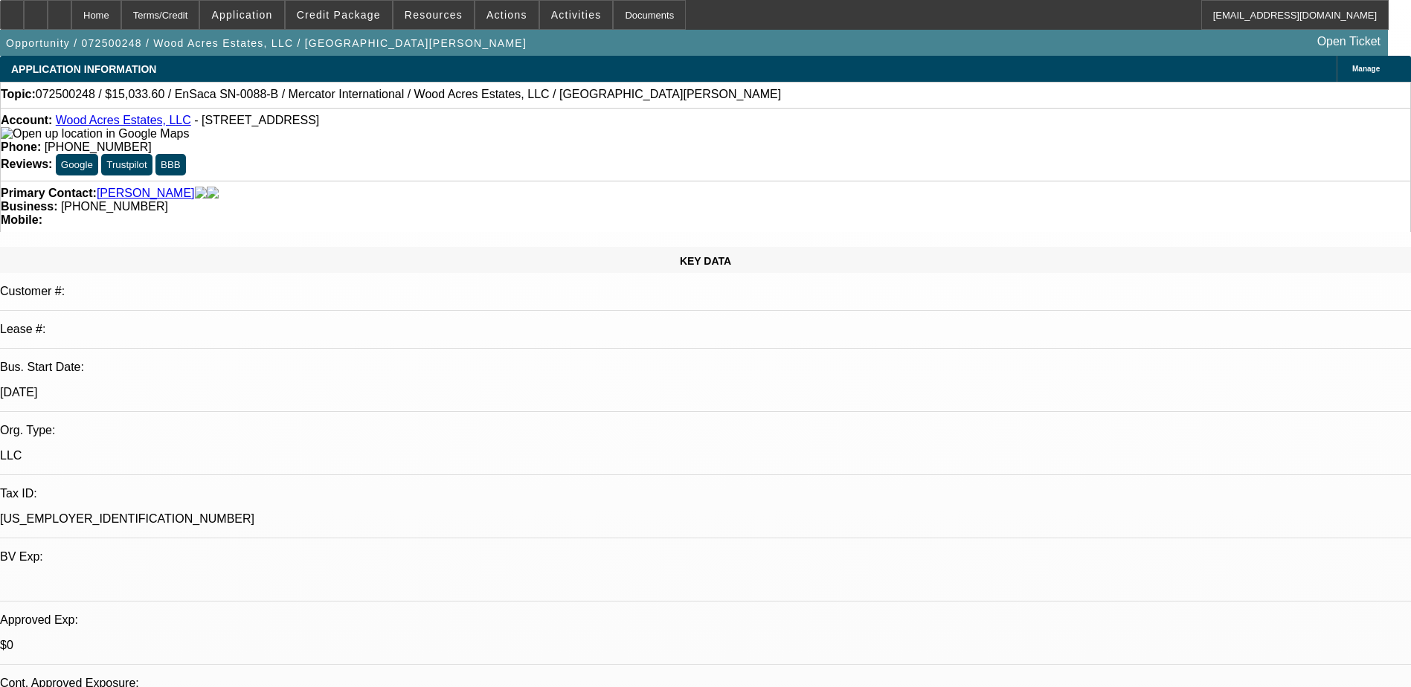
select select "1"
select select "6"
select select "1"
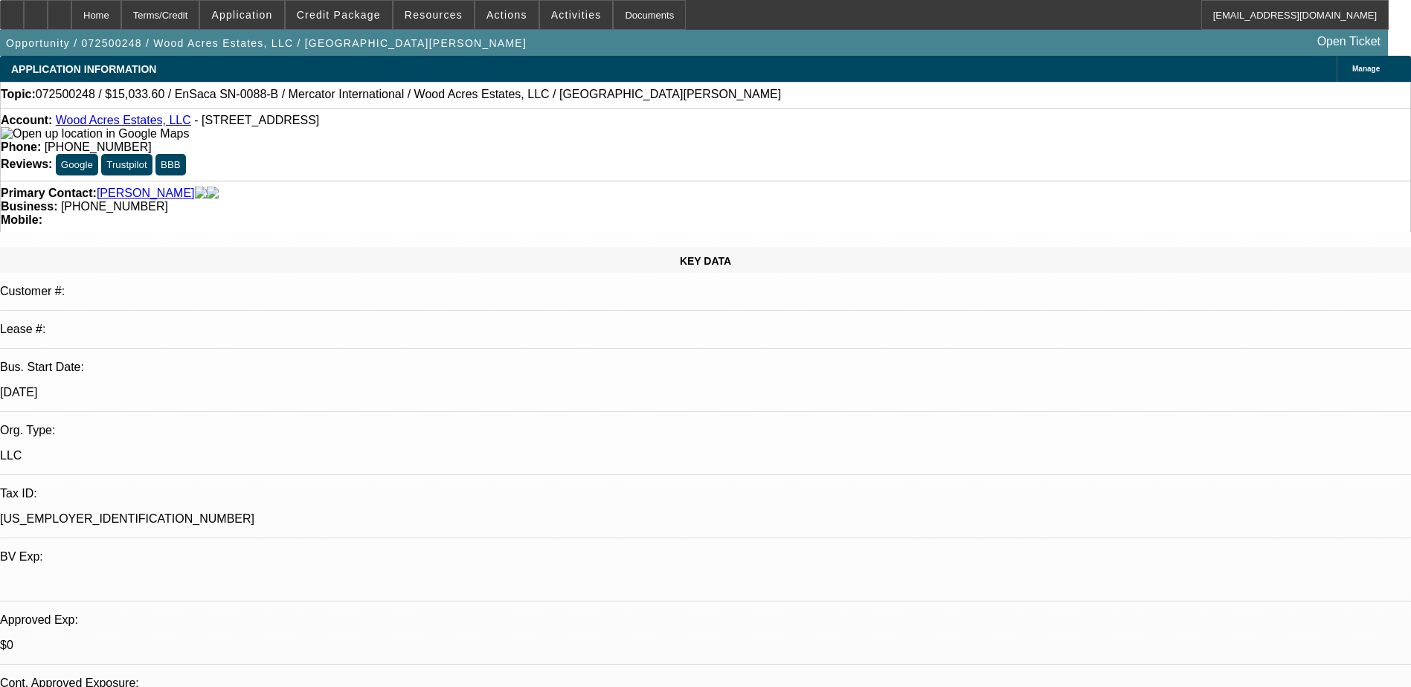
select select "6"
select select "1"
select select "6"
click at [147, 125] on link "Wood Acres Estates, LLC" at bounding box center [123, 120] width 135 height 13
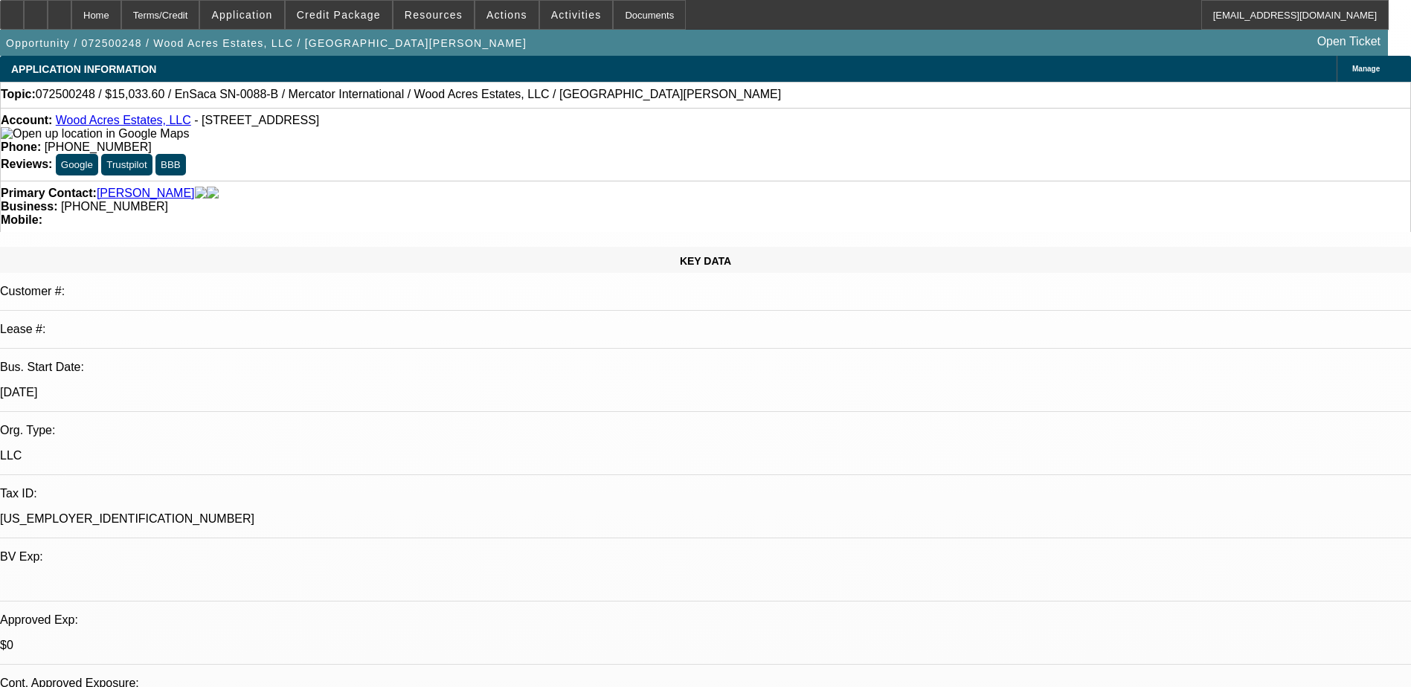
click at [551, 19] on span "Activities" at bounding box center [576, 15] width 51 height 12
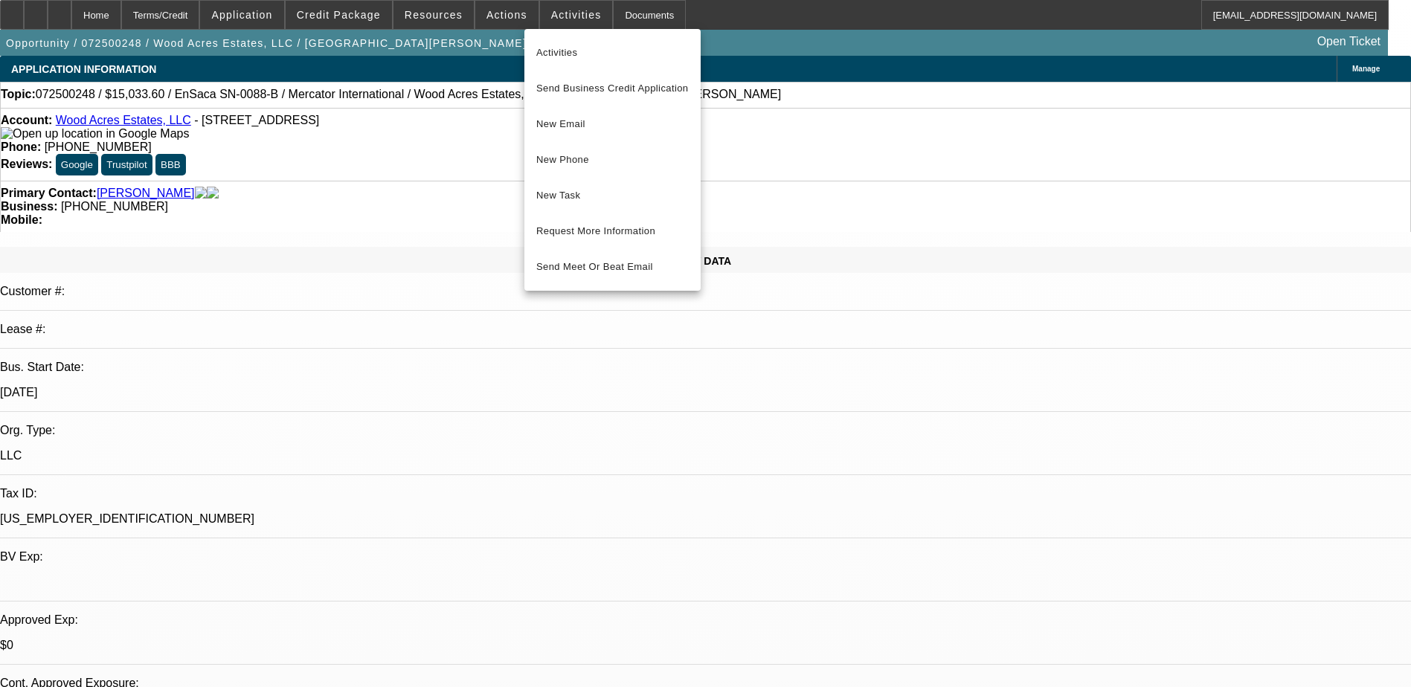
click at [506, 60] on div at bounding box center [705, 343] width 1411 height 687
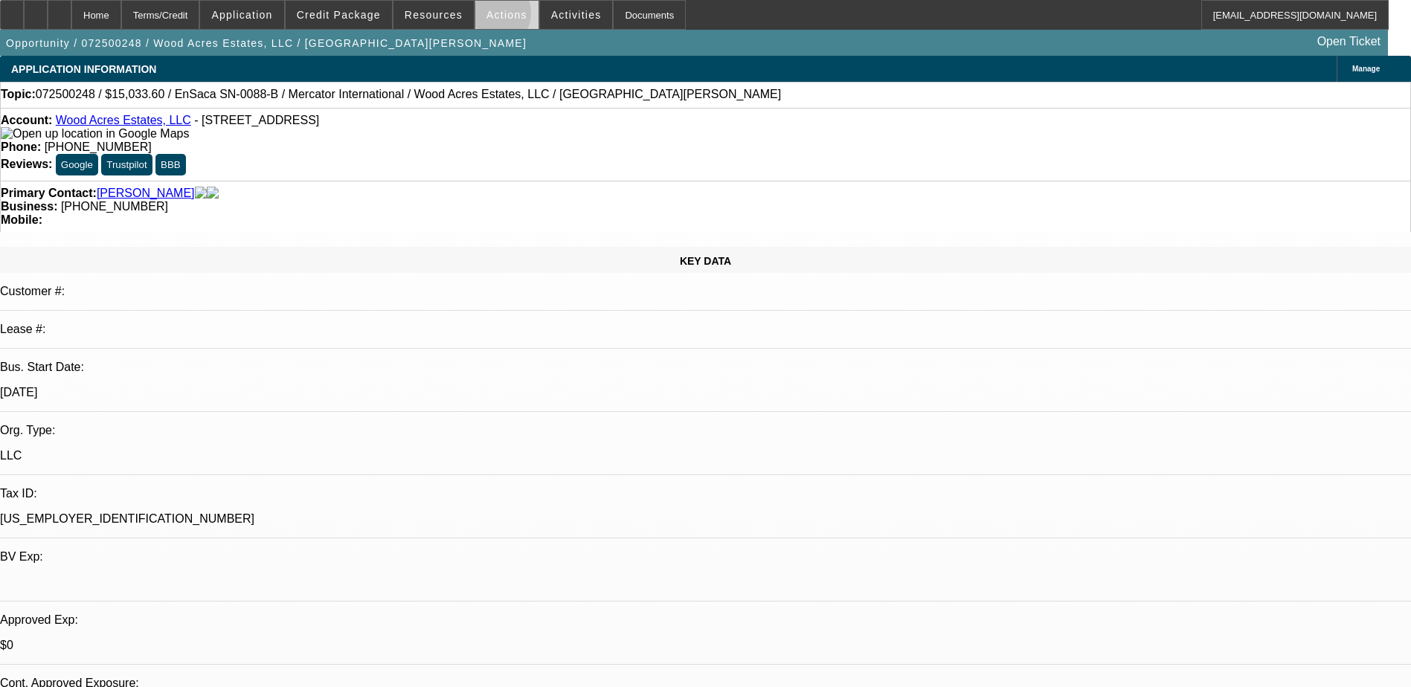
click at [489, 16] on span "Actions" at bounding box center [507, 15] width 41 height 12
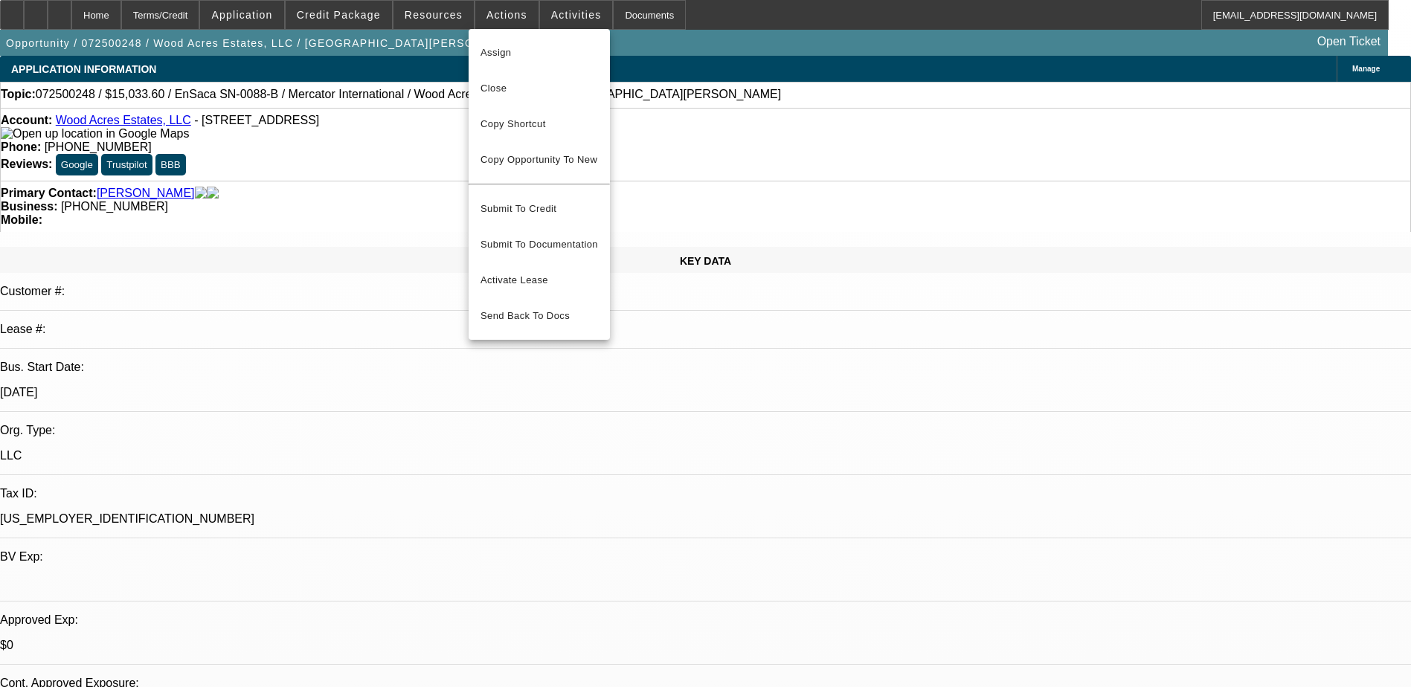
click at [690, 53] on div at bounding box center [705, 343] width 1411 height 687
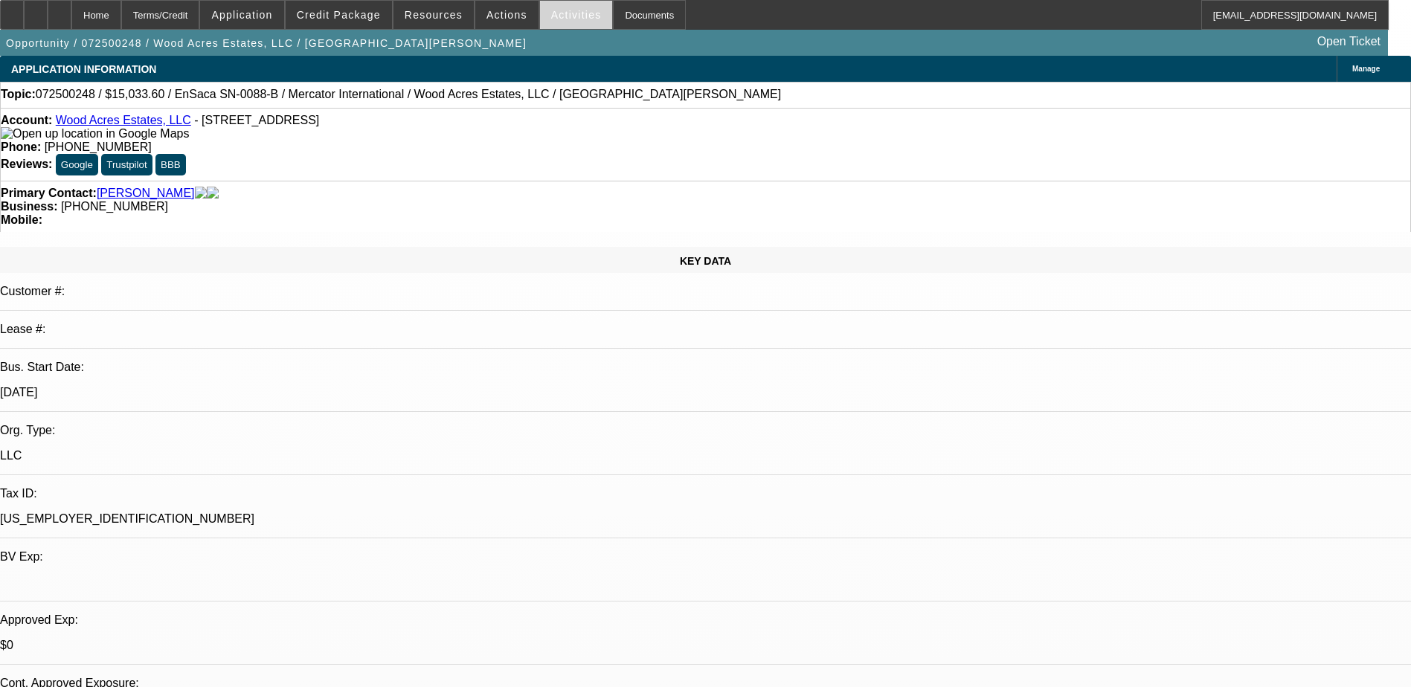
click at [551, 20] on span "Activities" at bounding box center [576, 15] width 51 height 12
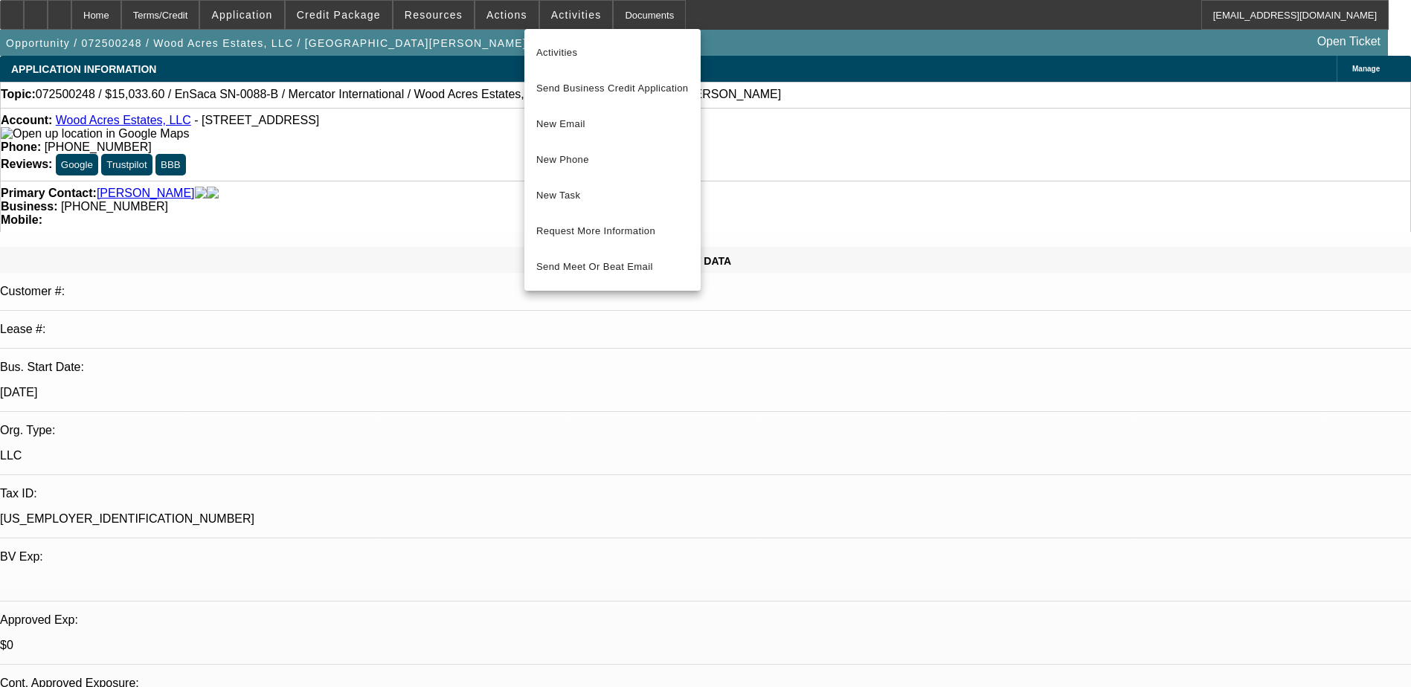
click at [467, 51] on div at bounding box center [705, 343] width 1411 height 687
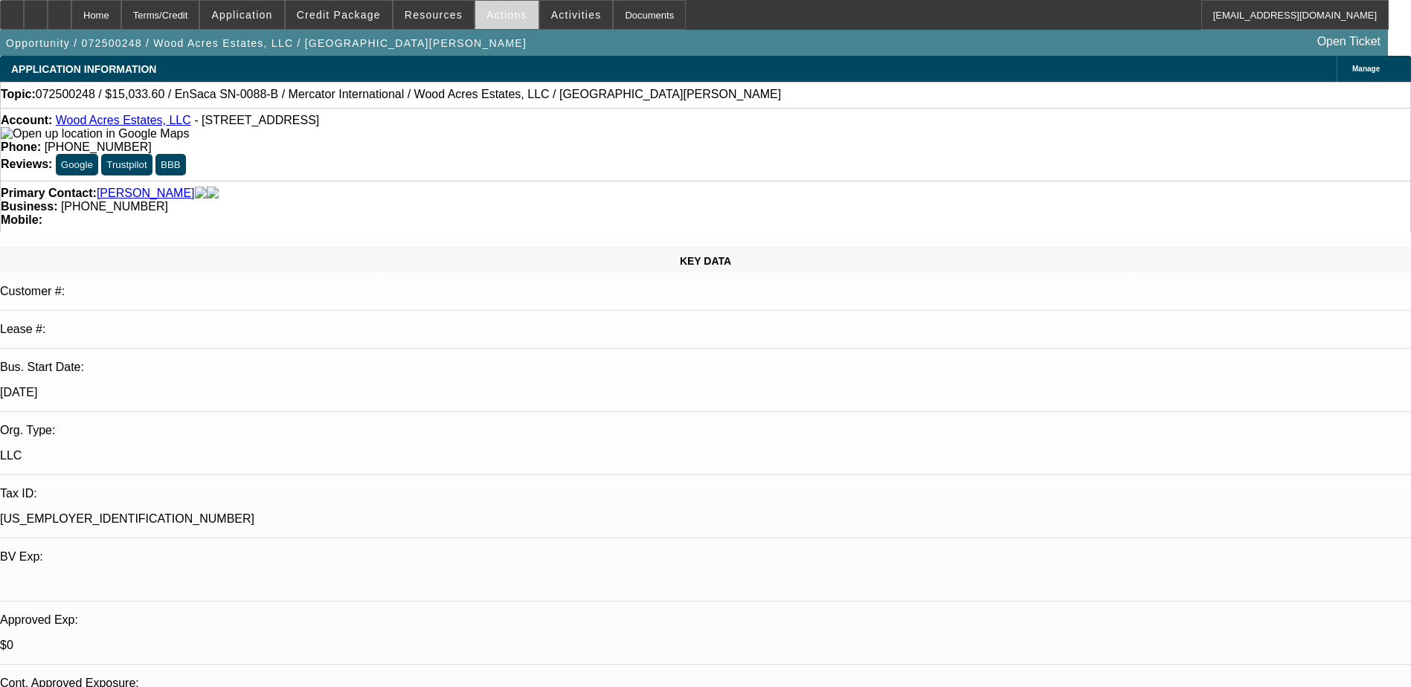
click at [497, 24] on span at bounding box center [506, 15] width 63 height 36
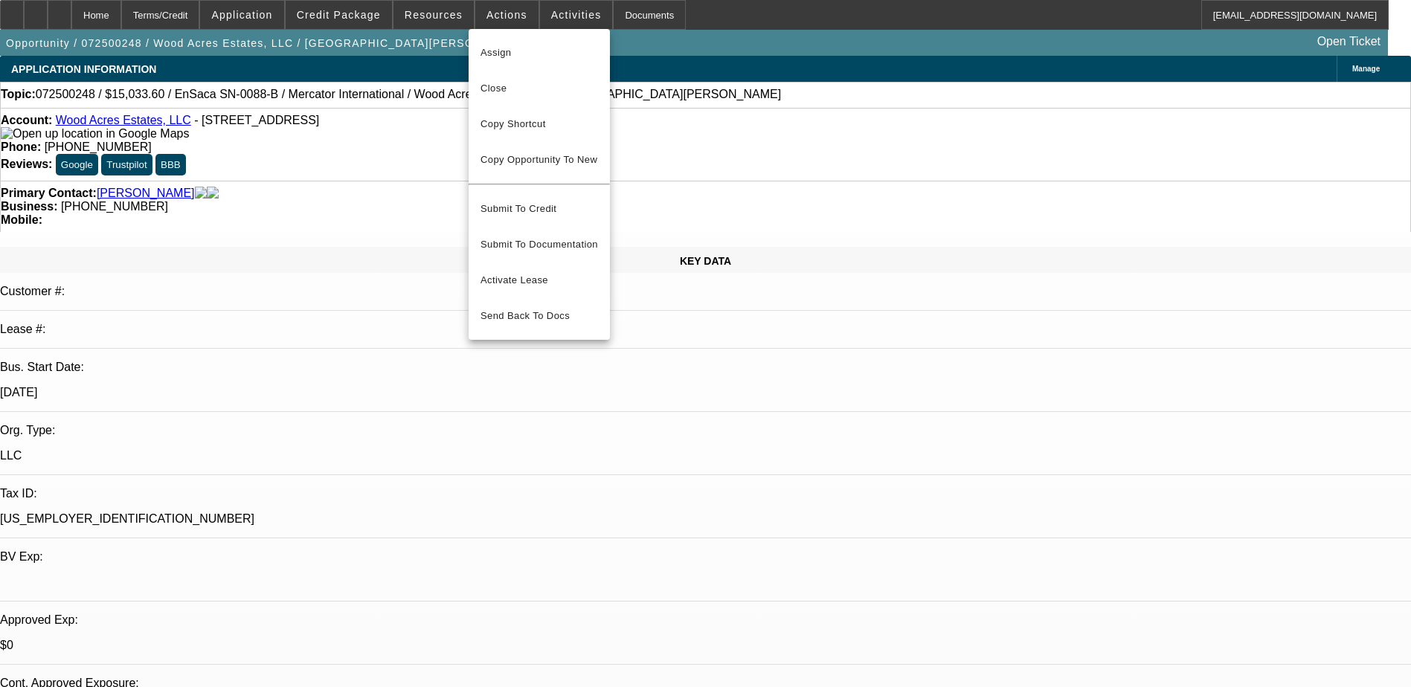
click at [657, 68] on div at bounding box center [705, 343] width 1411 height 687
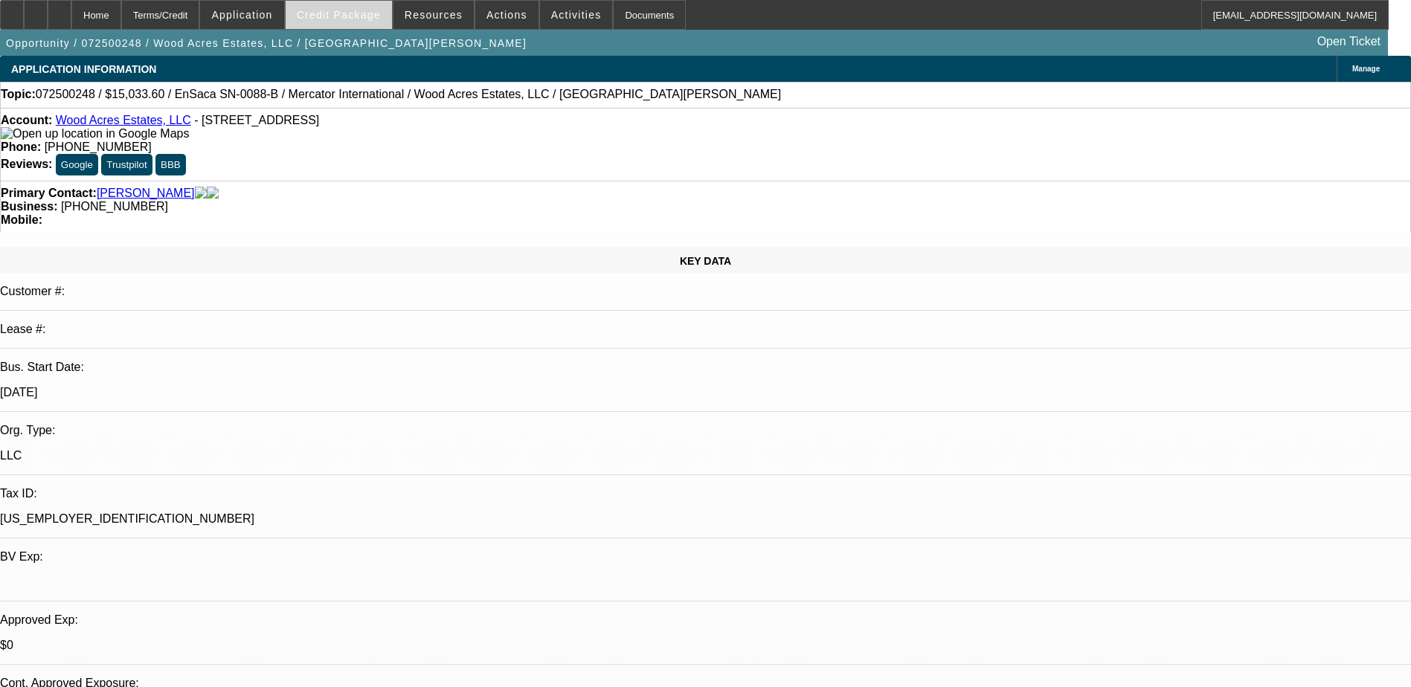
click at [359, 14] on span "Credit Package" at bounding box center [339, 15] width 84 height 12
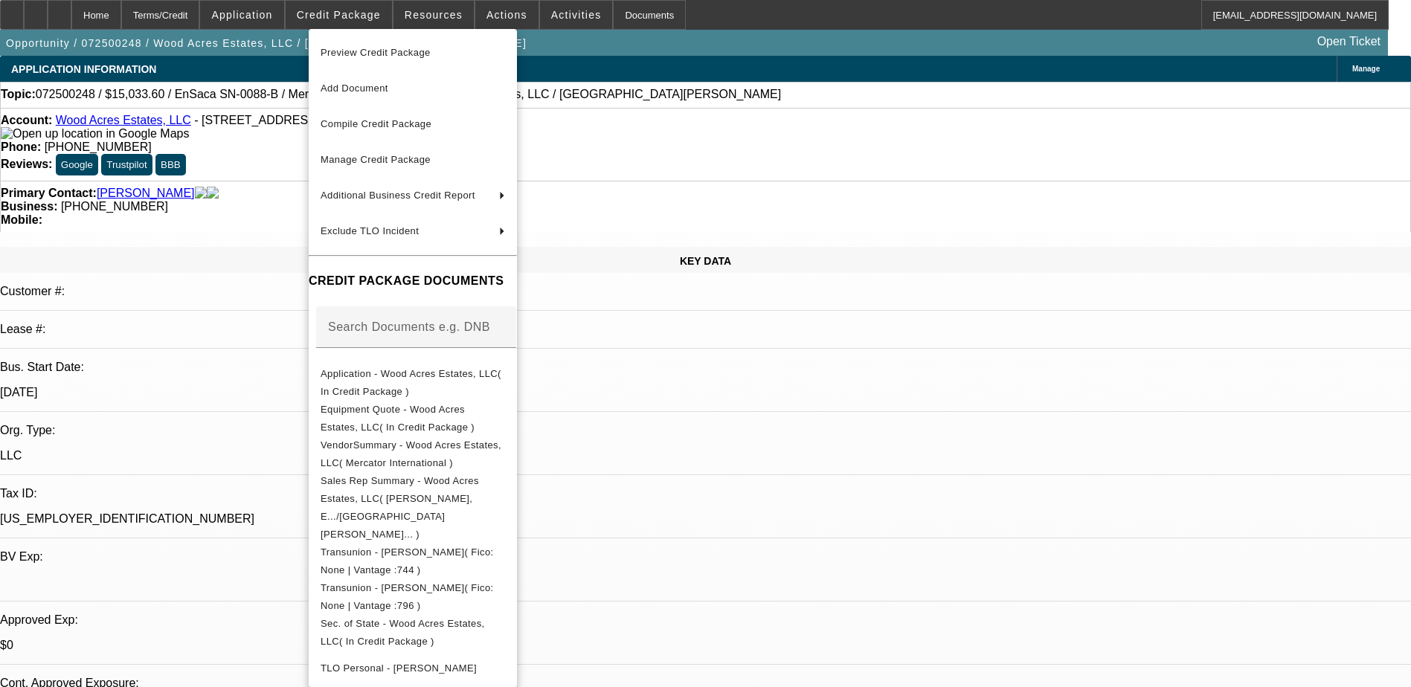
click at [432, 8] on div at bounding box center [705, 343] width 1411 height 687
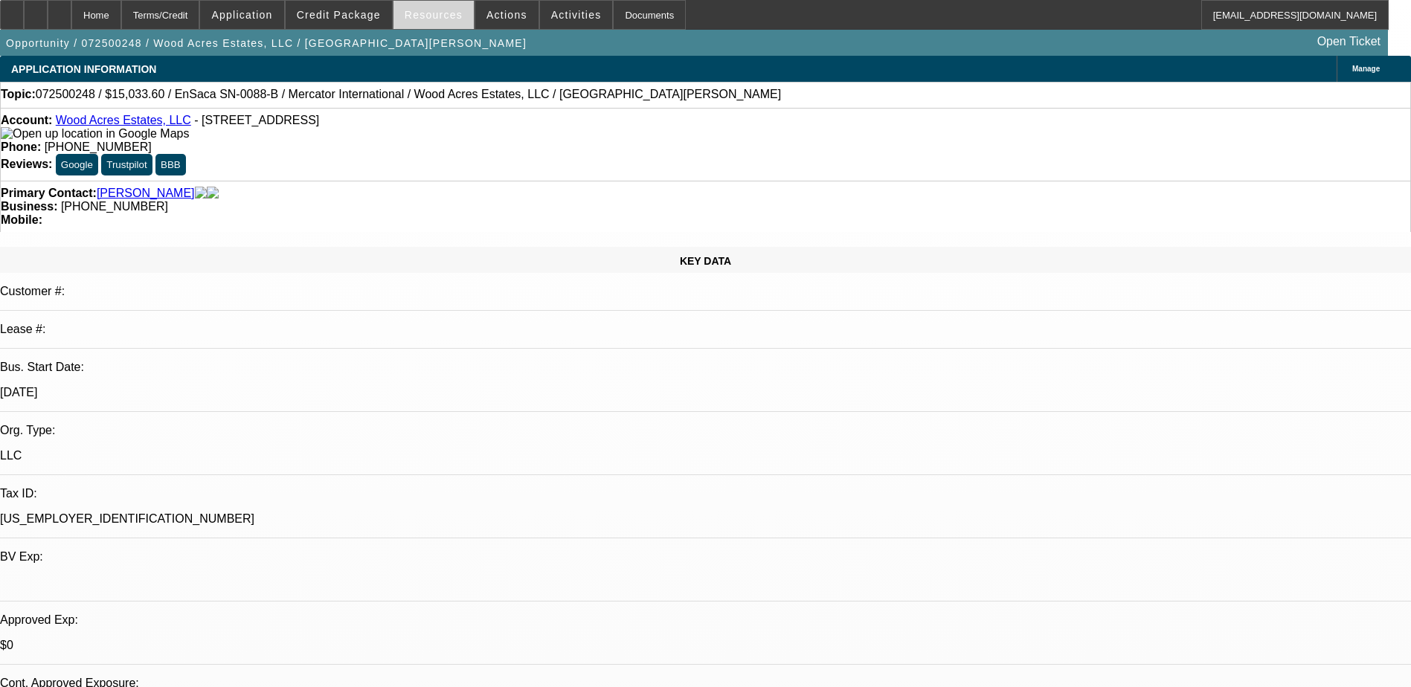
click at [433, 10] on span "Resources" at bounding box center [434, 15] width 58 height 12
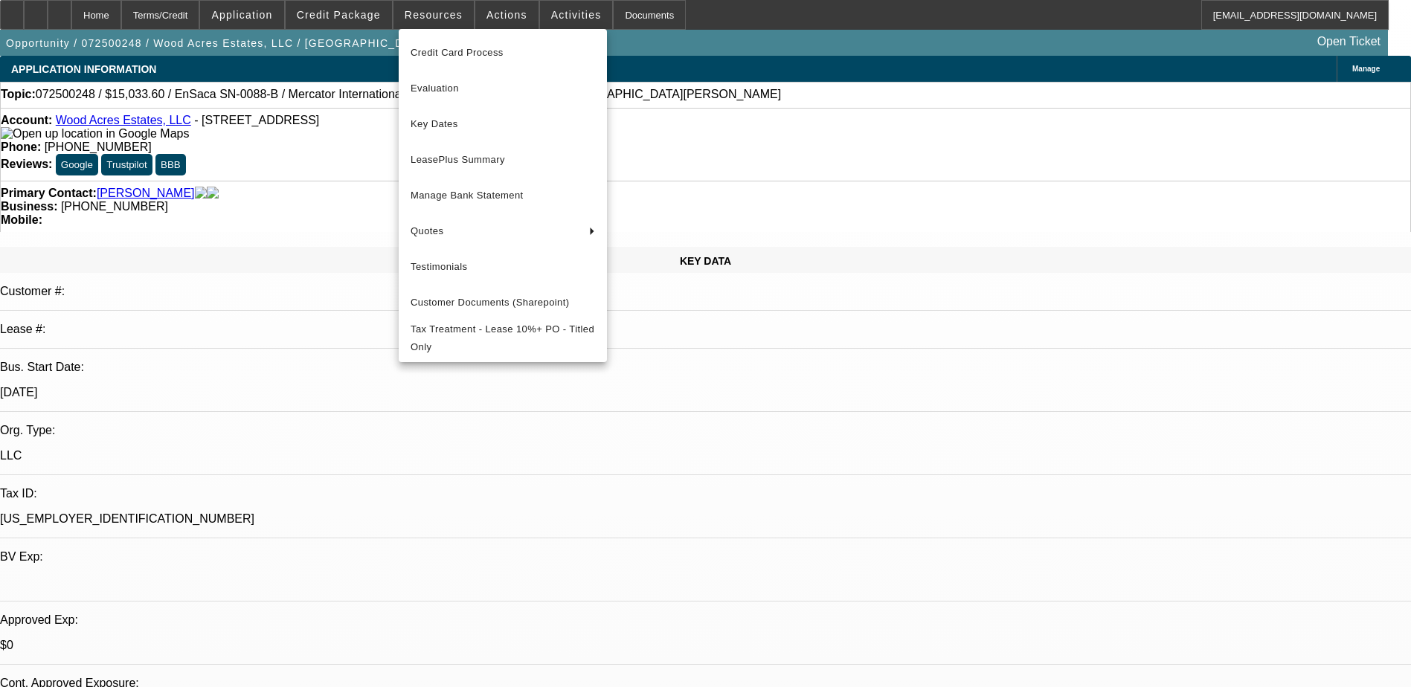
click at [467, 10] on div at bounding box center [705, 343] width 1411 height 687
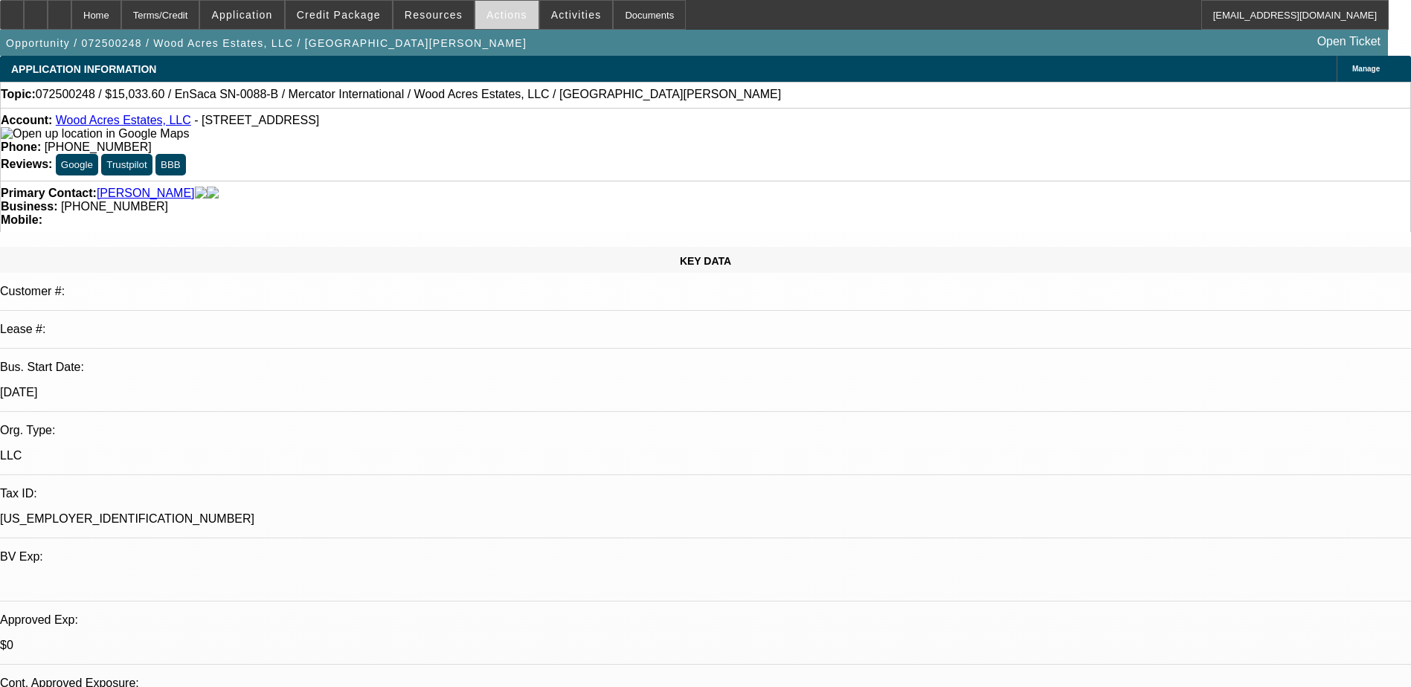
click at [478, 11] on span at bounding box center [506, 15] width 63 height 36
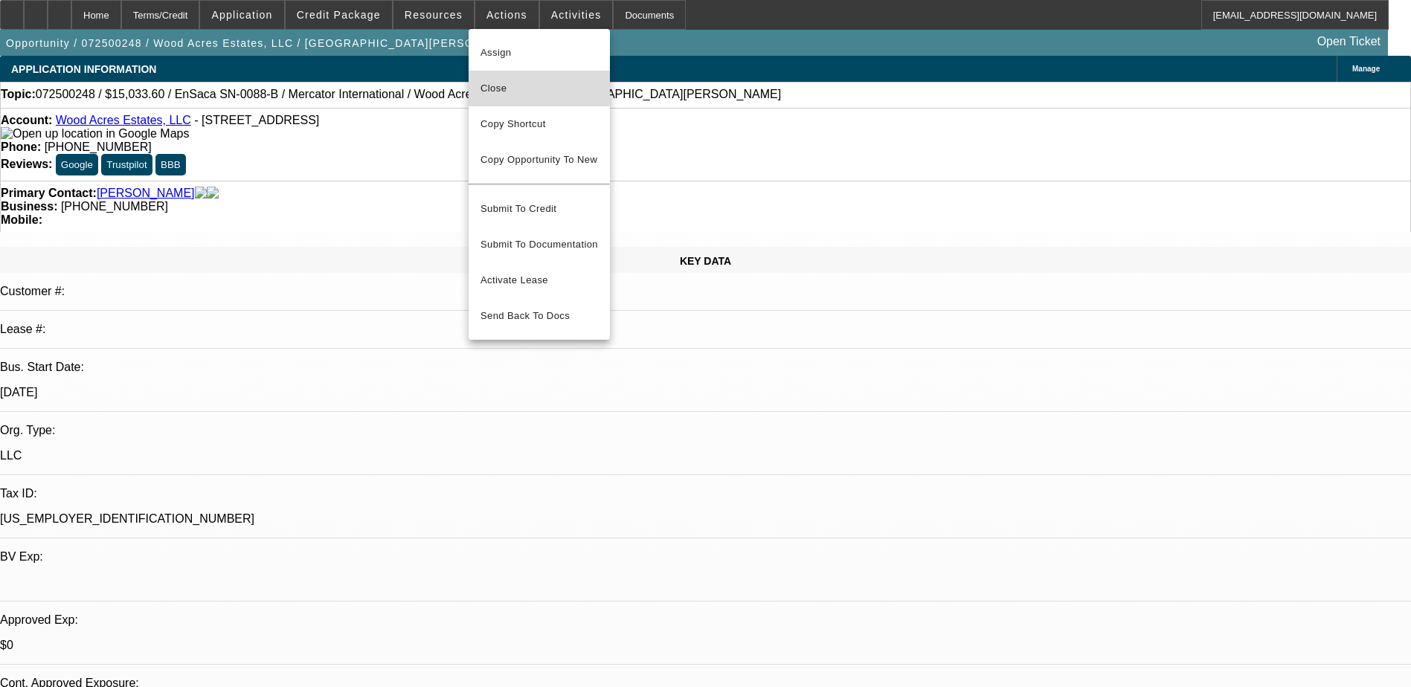
click at [513, 89] on span "Close" at bounding box center [540, 89] width 118 height 18
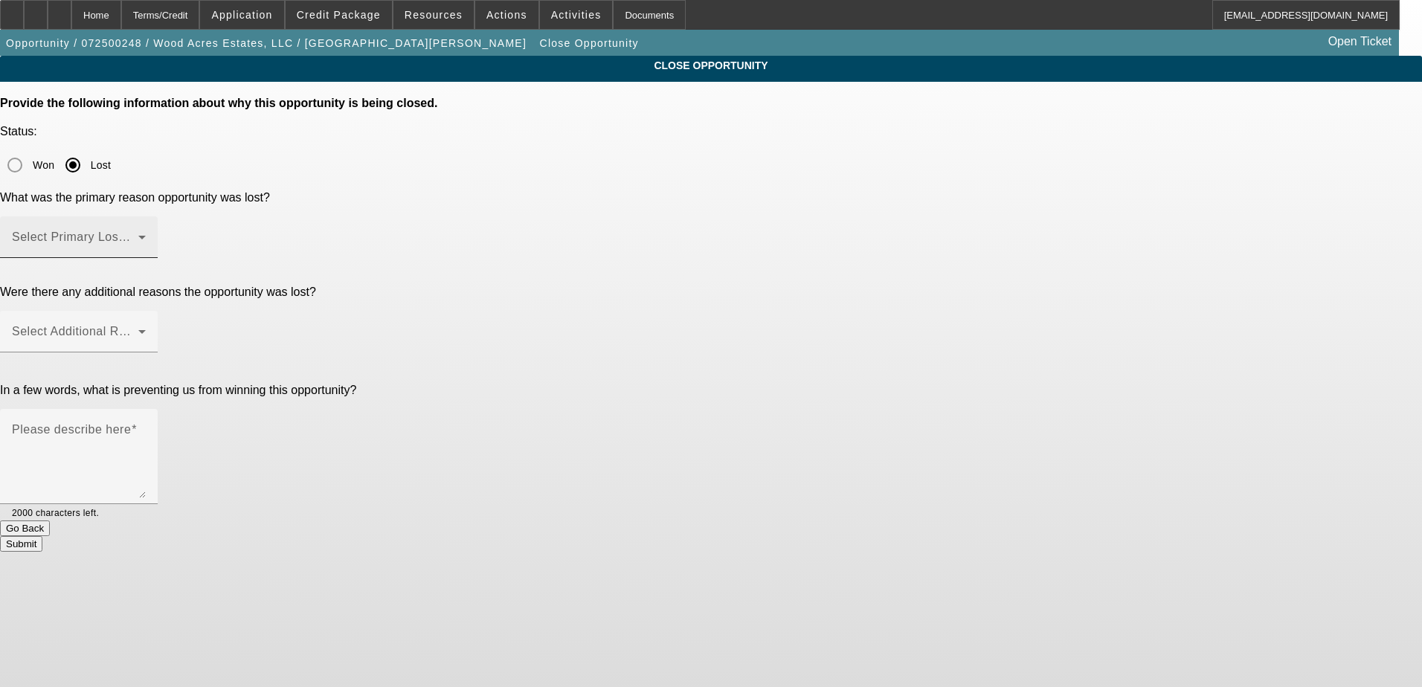
click at [138, 234] on span at bounding box center [75, 243] width 126 height 18
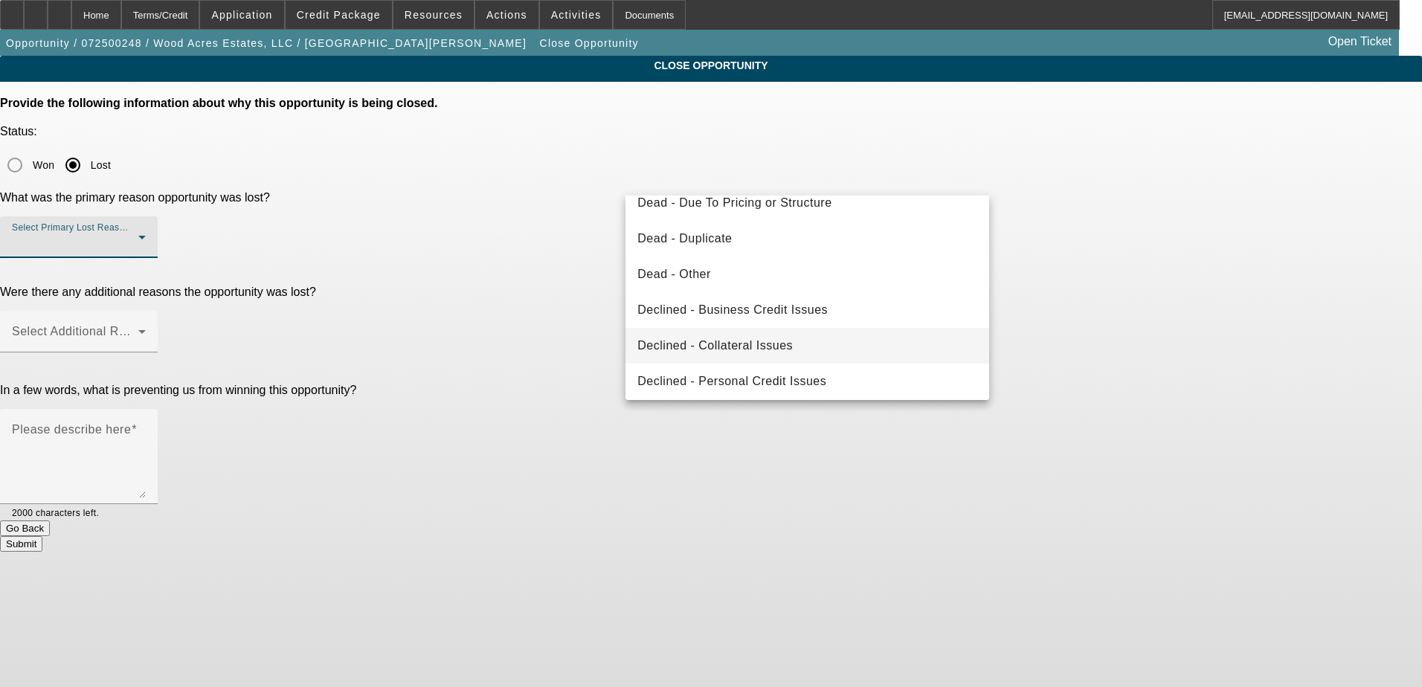
scroll to position [126, 0]
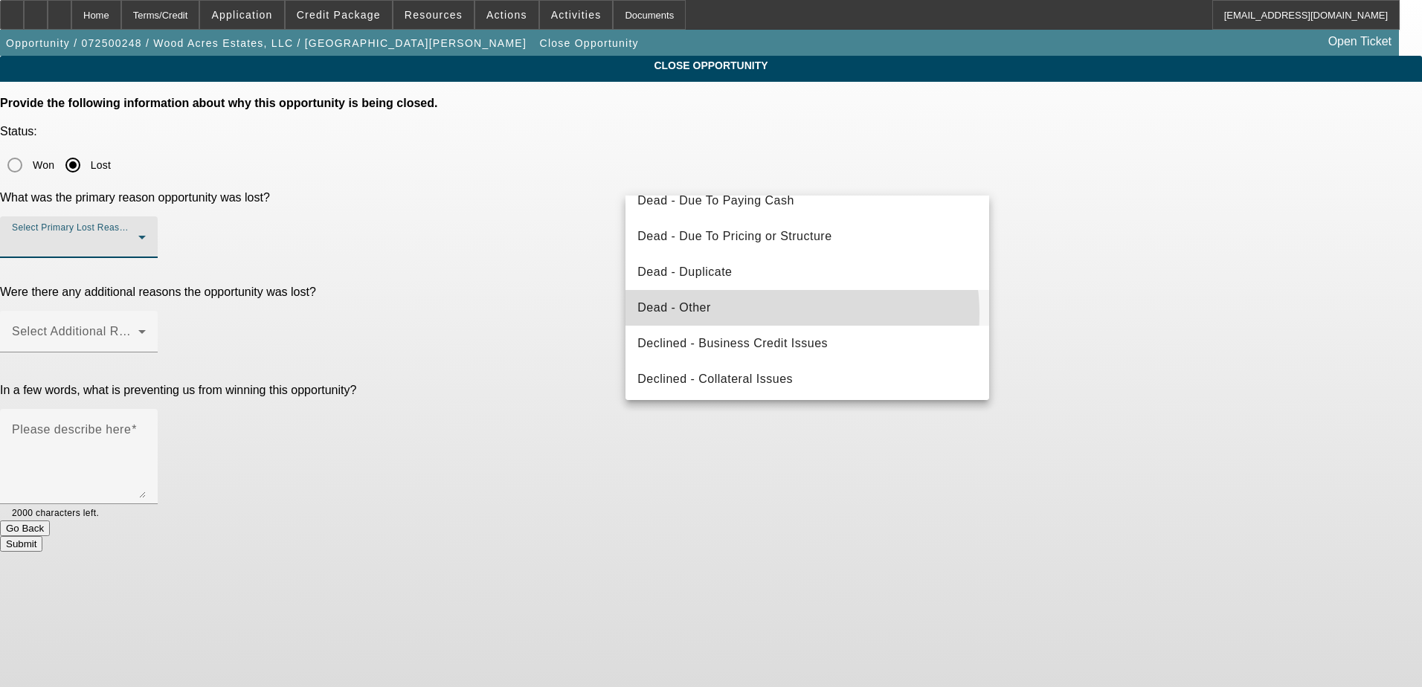
click at [774, 314] on mat-option "Dead - Other" at bounding box center [808, 308] width 364 height 36
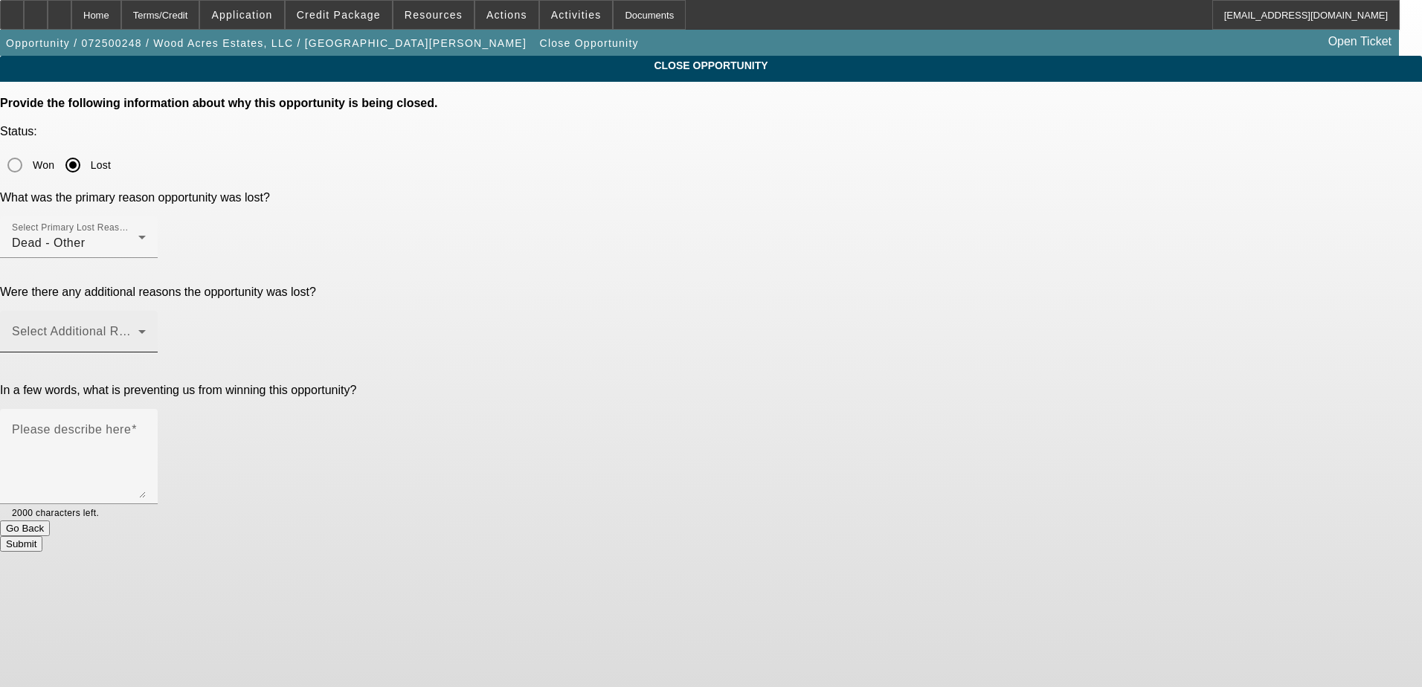
click at [159, 325] on mat-label "Select Additional Reasons" at bounding box center [85, 331] width 147 height 13
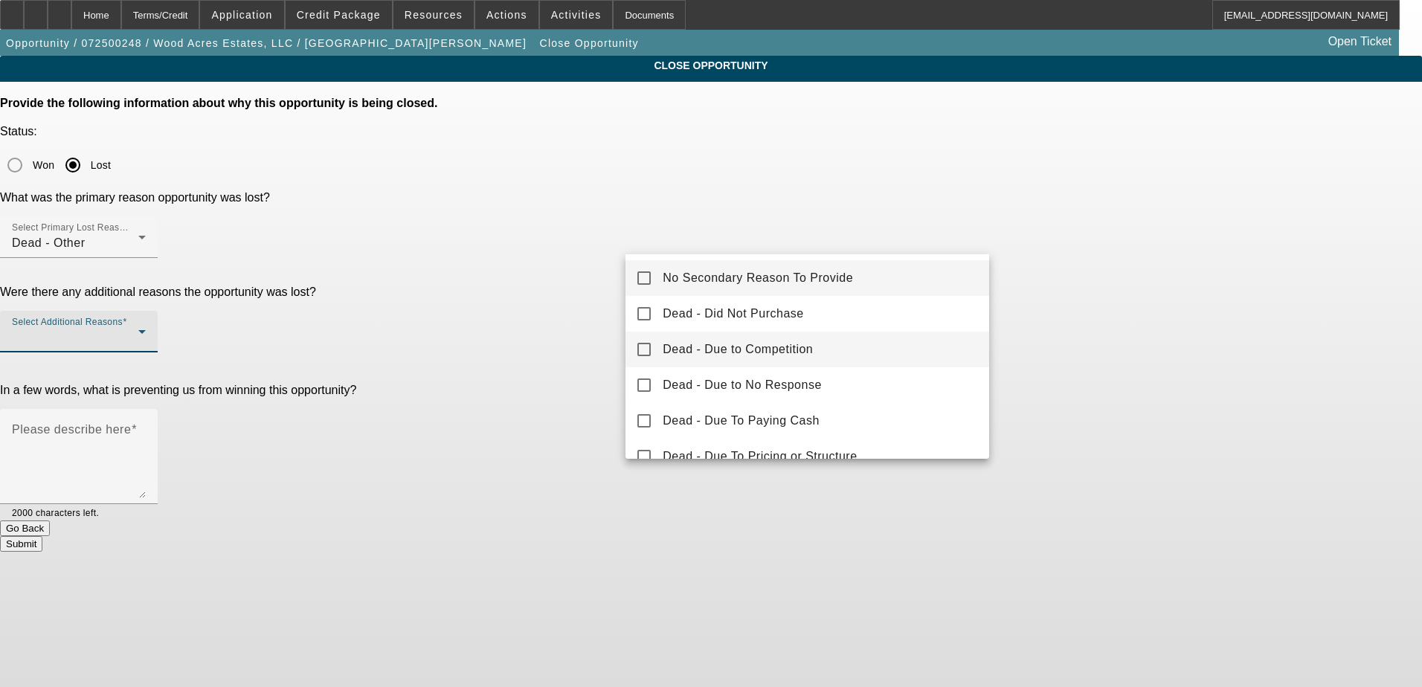
click at [640, 347] on mat-pseudo-checkbox at bounding box center [644, 349] width 13 height 13
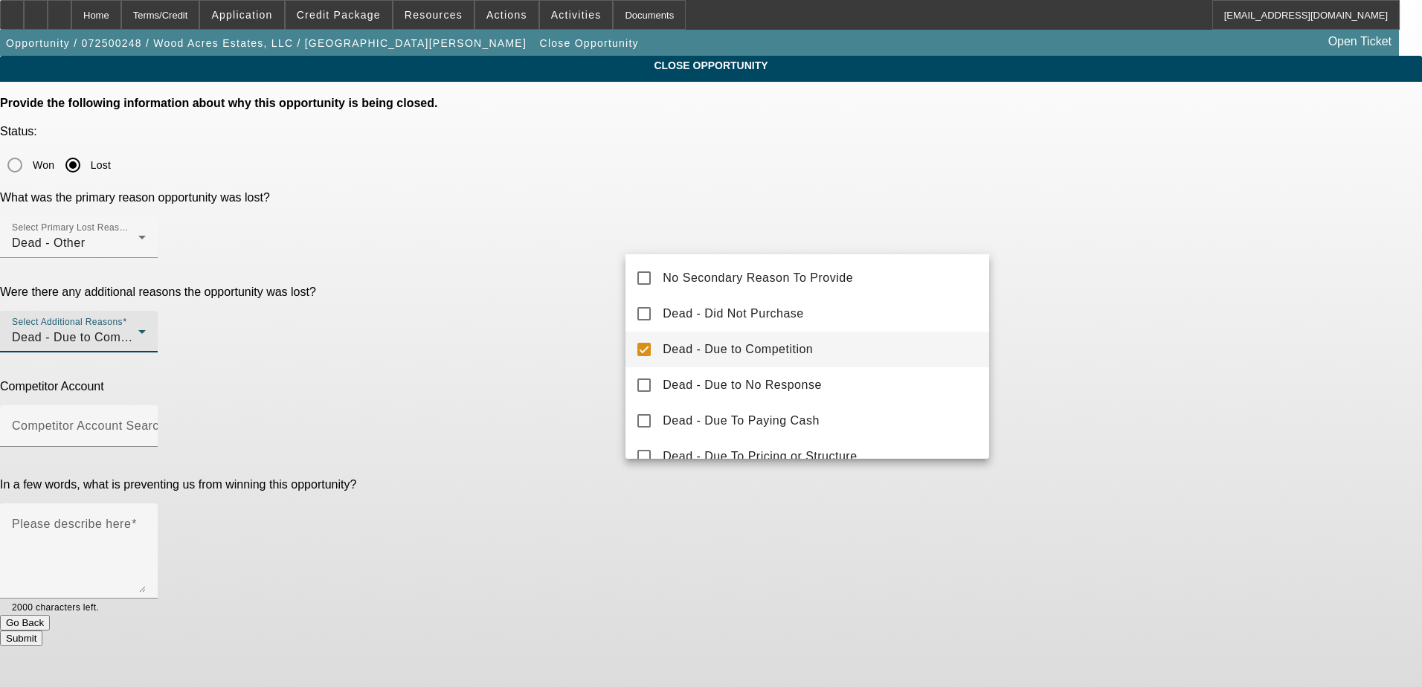
click at [298, 293] on div at bounding box center [711, 343] width 1422 height 687
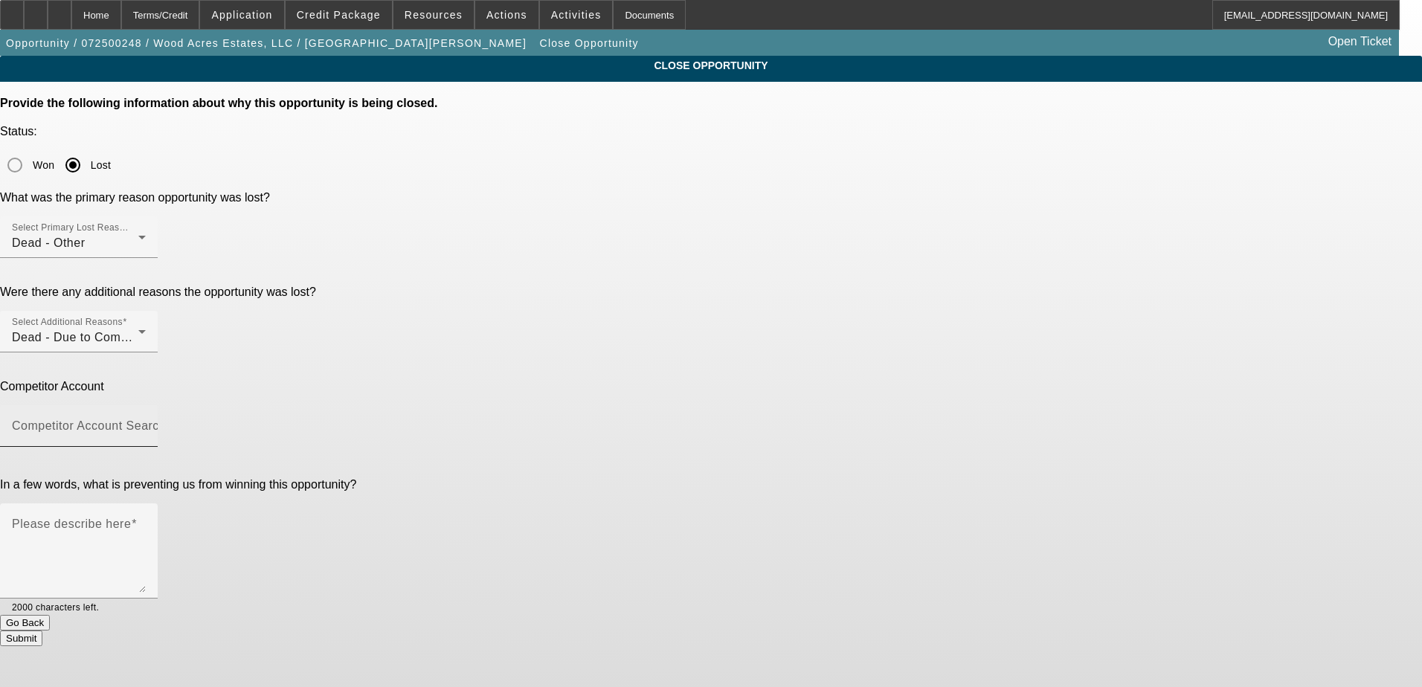
click at [166, 420] on mat-label "Competitor Account Search" at bounding box center [89, 426] width 154 height 13
click at [146, 423] on input "Competitor Account Search" at bounding box center [79, 432] width 134 height 18
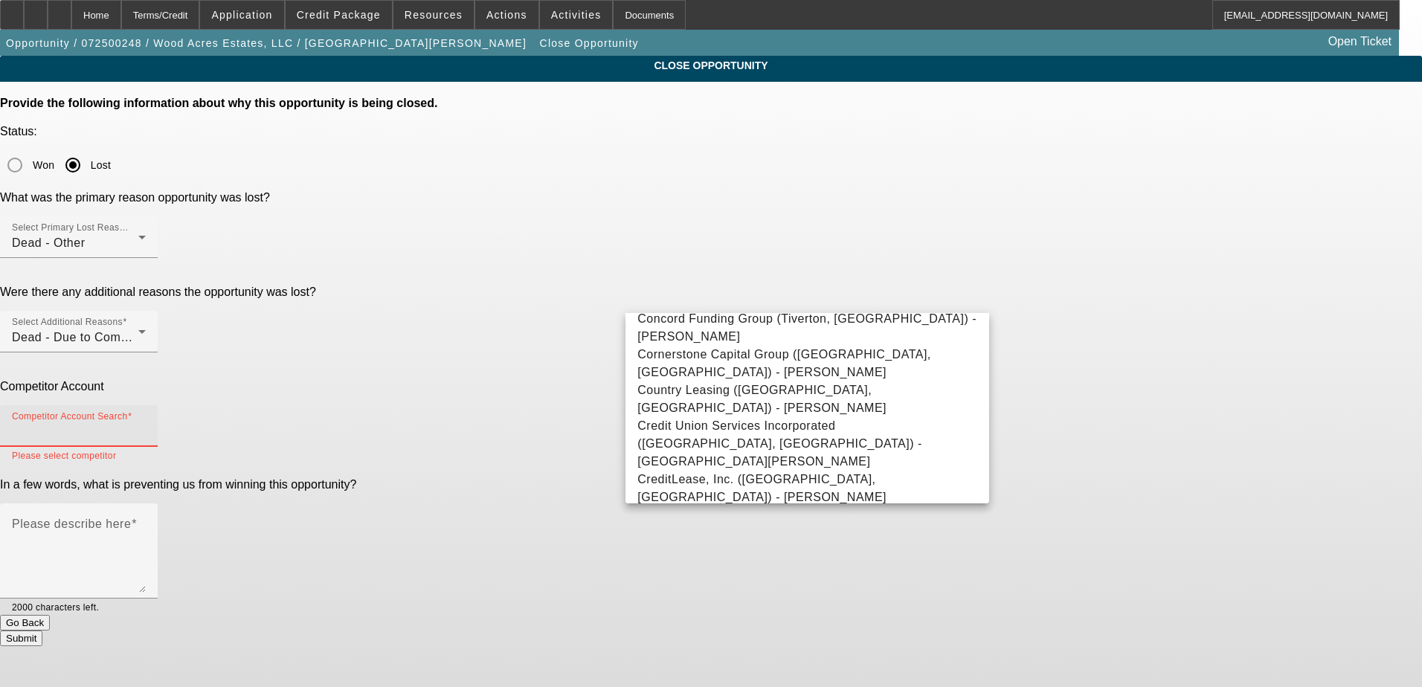
scroll to position [2529, 0]
click at [1132, 323] on div "CLOSE OPPORTUNITY Provide the following information about why this opportunity …" at bounding box center [711, 351] width 1422 height 591
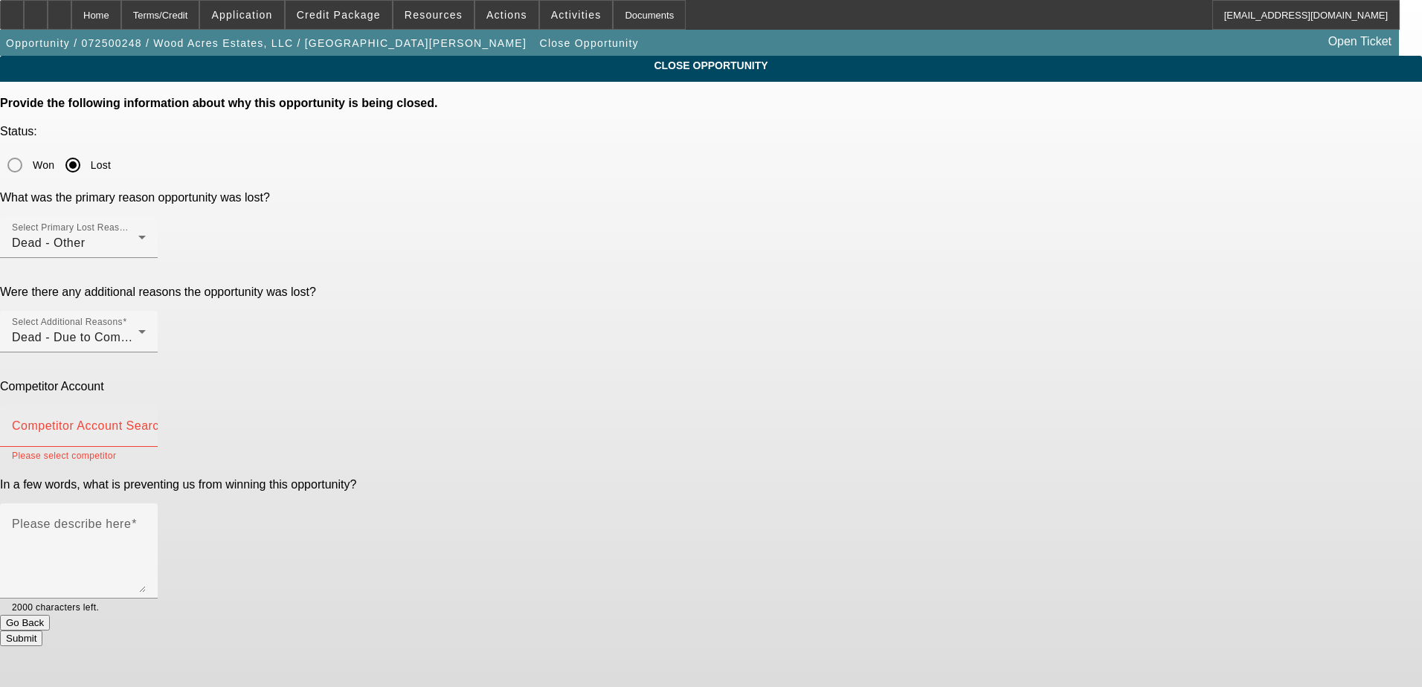
click at [146, 423] on input "Competitor Account Search" at bounding box center [79, 432] width 134 height 18
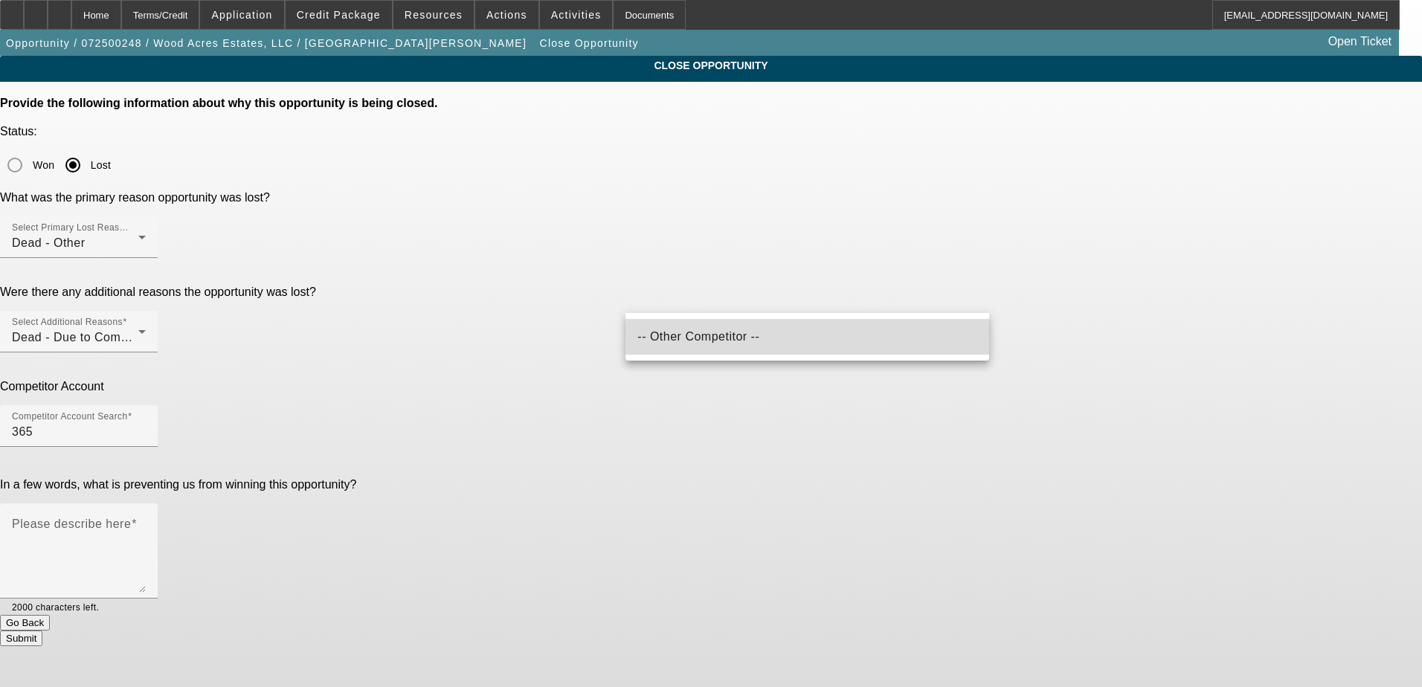
click at [715, 336] on span "-- Other Competitor --" at bounding box center [699, 336] width 122 height 13
type input "-- Other Competitor --"
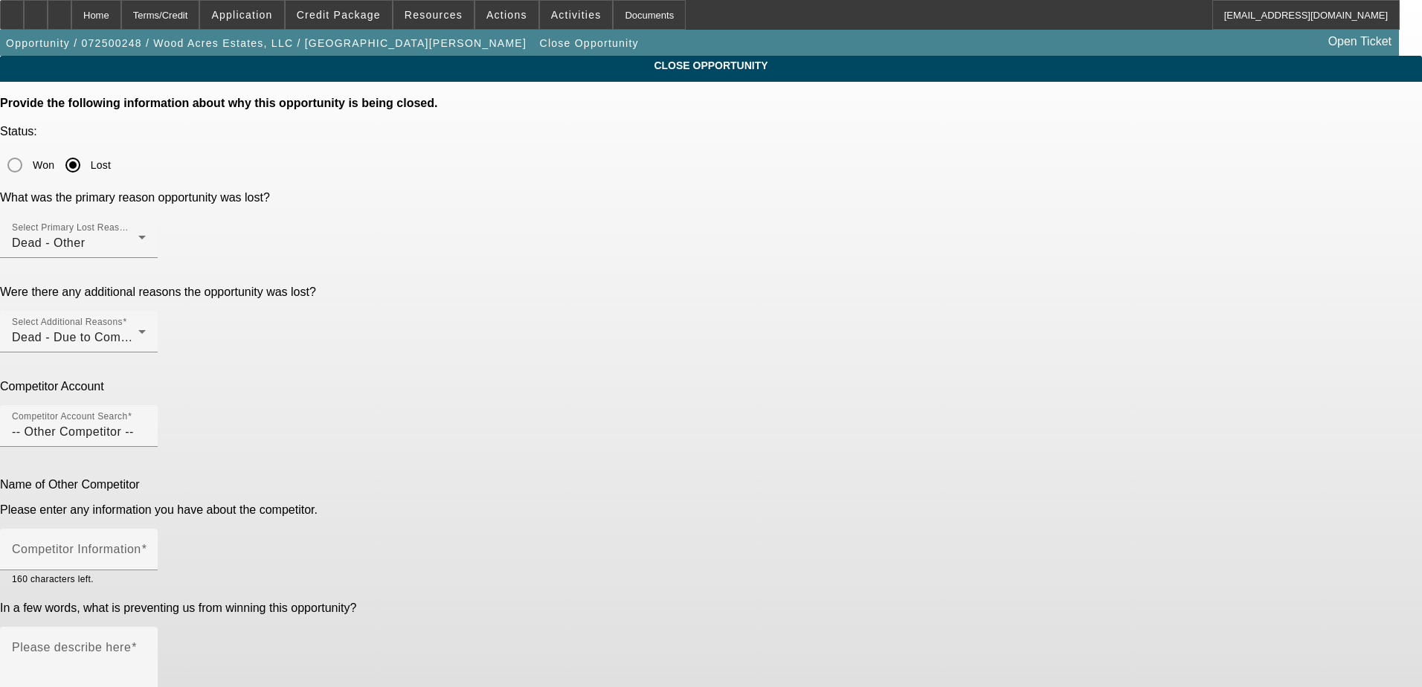
click at [1085, 380] on div "CLOSE OPPORTUNITY Provide the following information about why this opportunity …" at bounding box center [711, 413] width 1422 height 714
click at [141, 543] on mat-label "Competitor Information" at bounding box center [76, 549] width 129 height 13
click at [146, 547] on input "Competitor Information" at bounding box center [79, 556] width 134 height 18
click at [1111, 280] on div "CLOSE OPPORTUNITY Provide the following information about why this opportunity …" at bounding box center [711, 413] width 1422 height 714
click at [146, 547] on input "Competitor Information" at bounding box center [79, 556] width 134 height 18
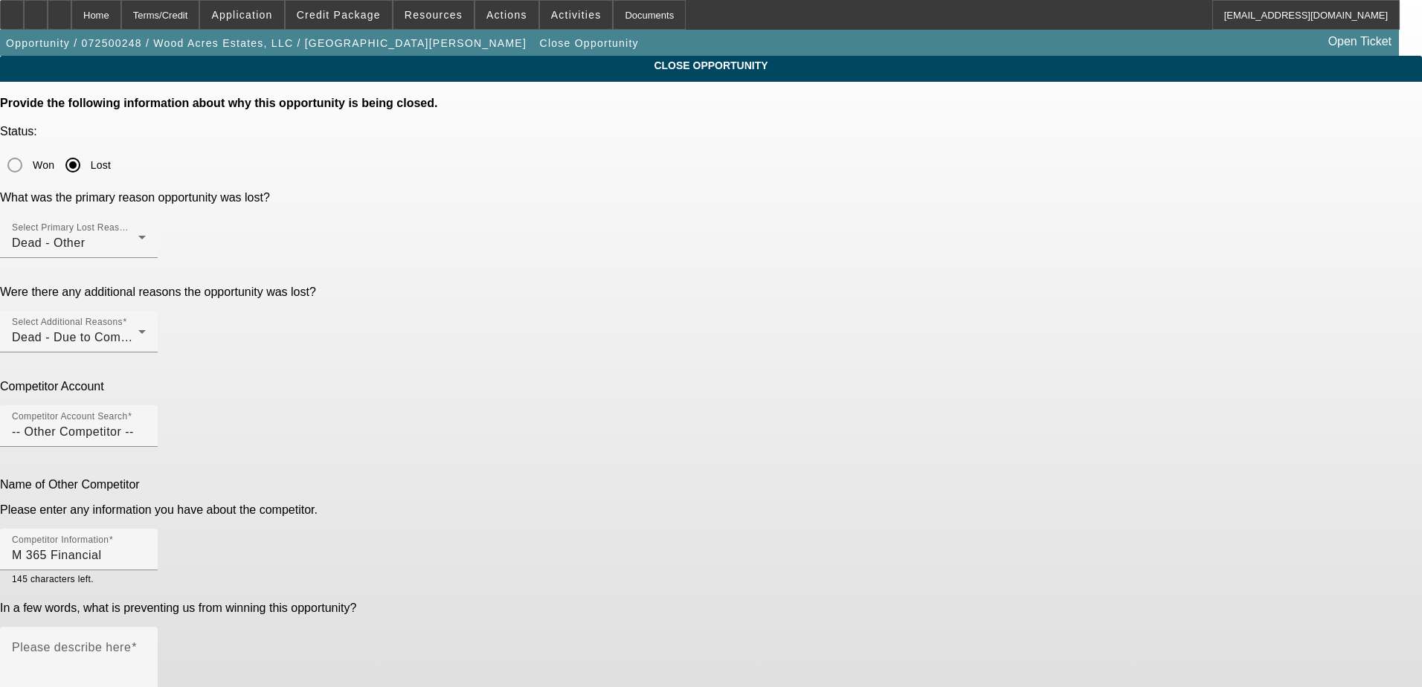
click at [1127, 362] on div "CLOSE OPPORTUNITY Provide the following information about why this opportunity …" at bounding box center [711, 413] width 1422 height 714
click at [146, 547] on input "M 365 Financial" at bounding box center [79, 556] width 134 height 18
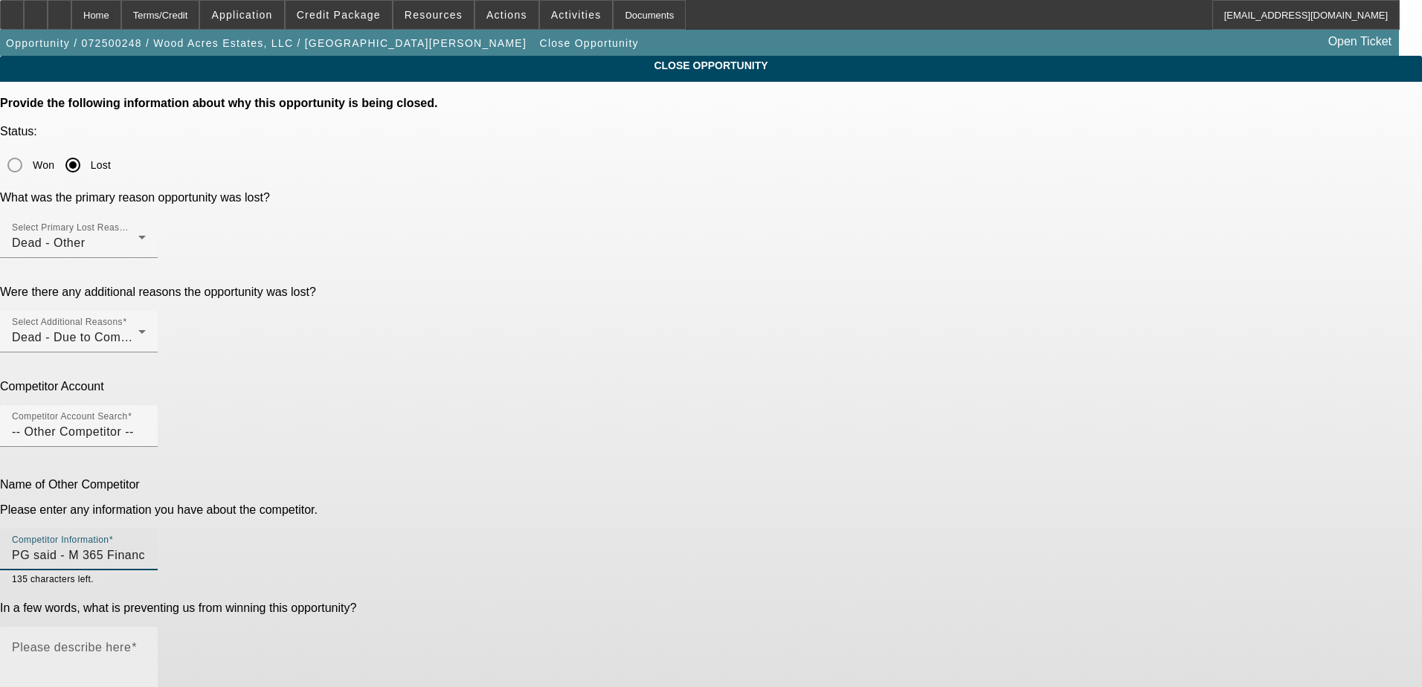
type input "PG said - M 365 Financial"
click at [146, 645] on textarea "Please describe here" at bounding box center [79, 680] width 134 height 71
type textarea "V"
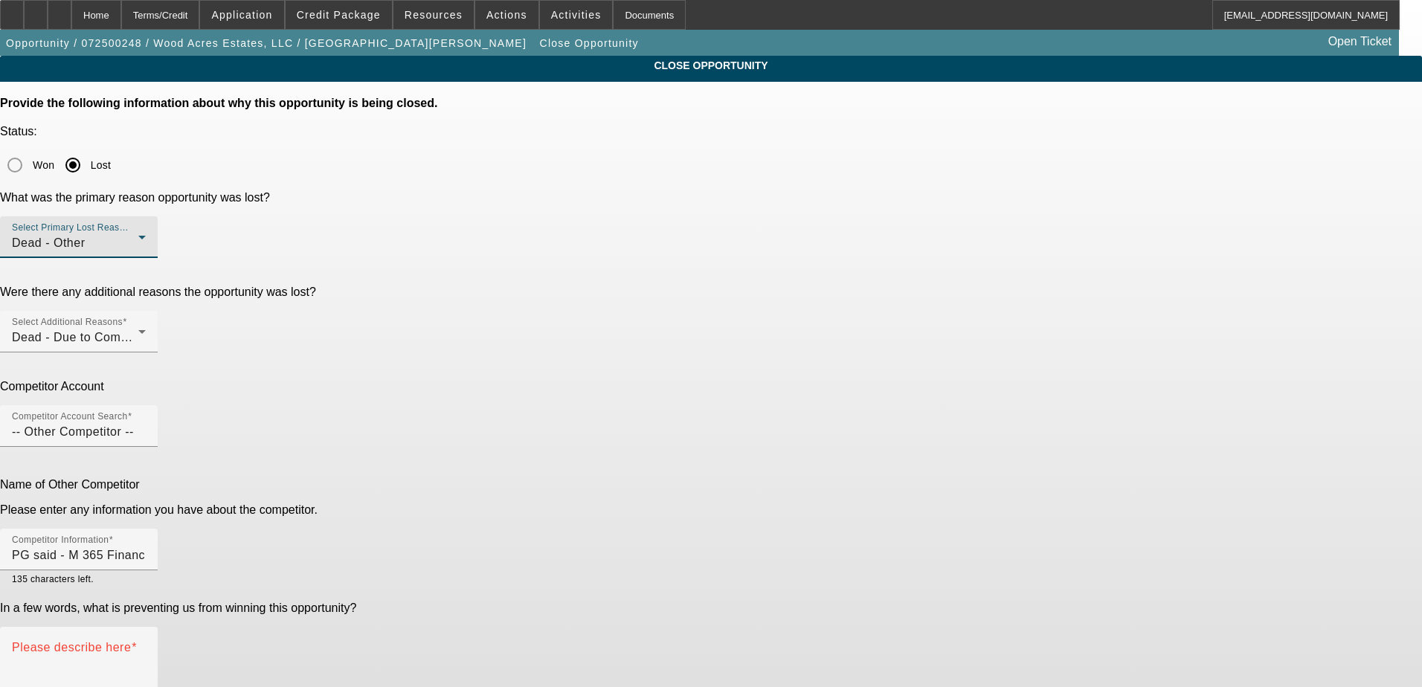
click at [138, 234] on div "Dead - Other" at bounding box center [75, 243] width 126 height 18
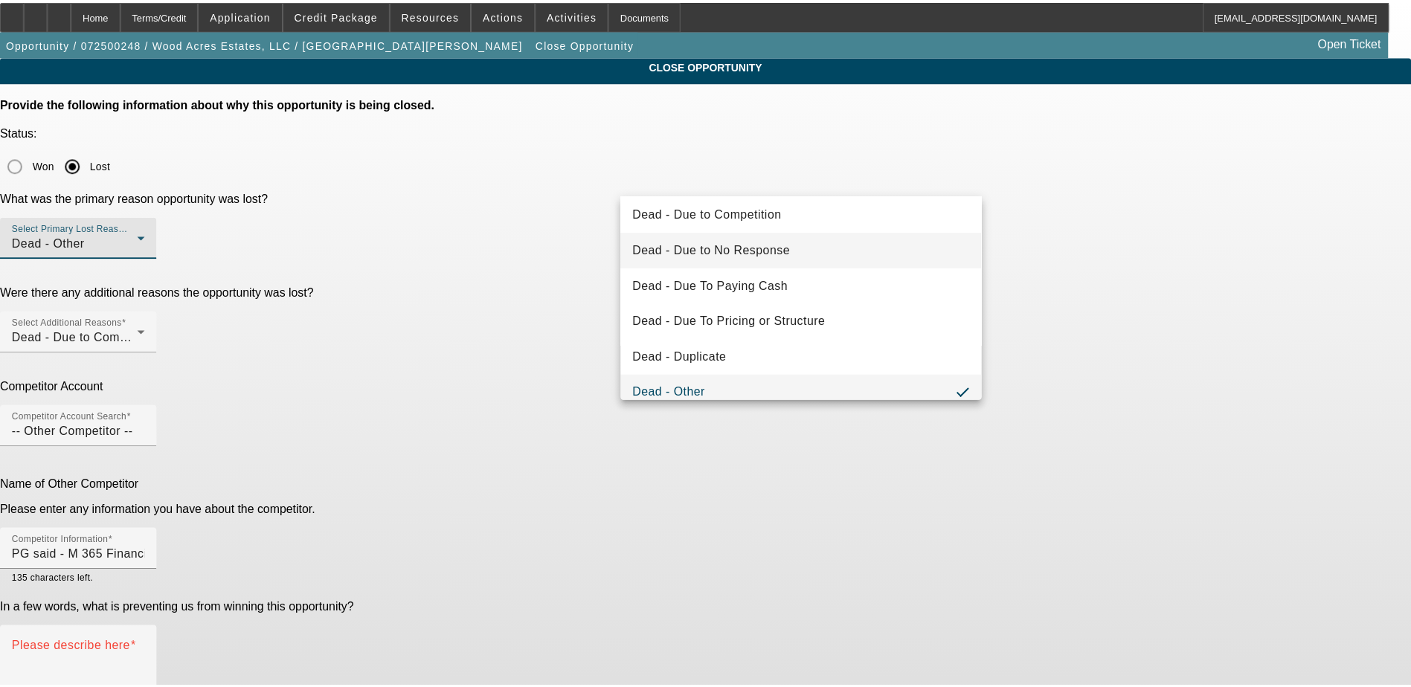
scroll to position [74, 0]
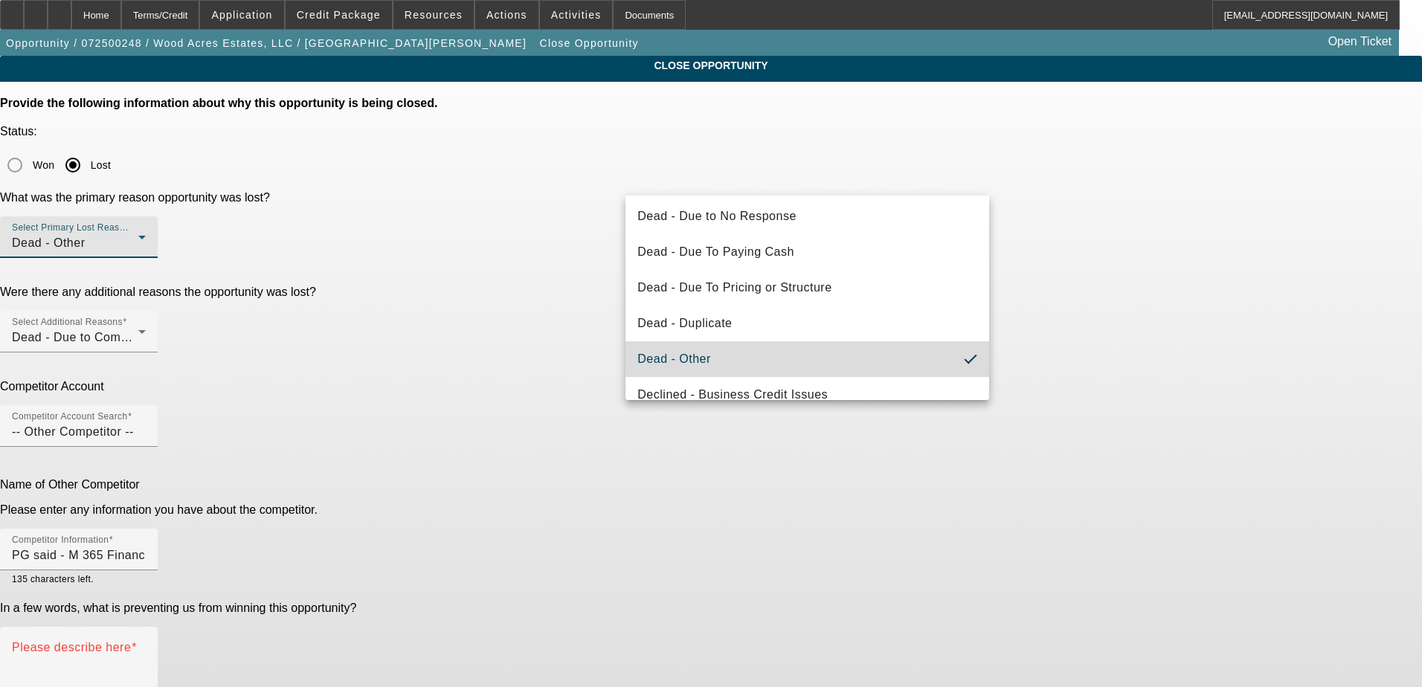
click at [904, 353] on mat-option "Dead - Other" at bounding box center [808, 359] width 364 height 36
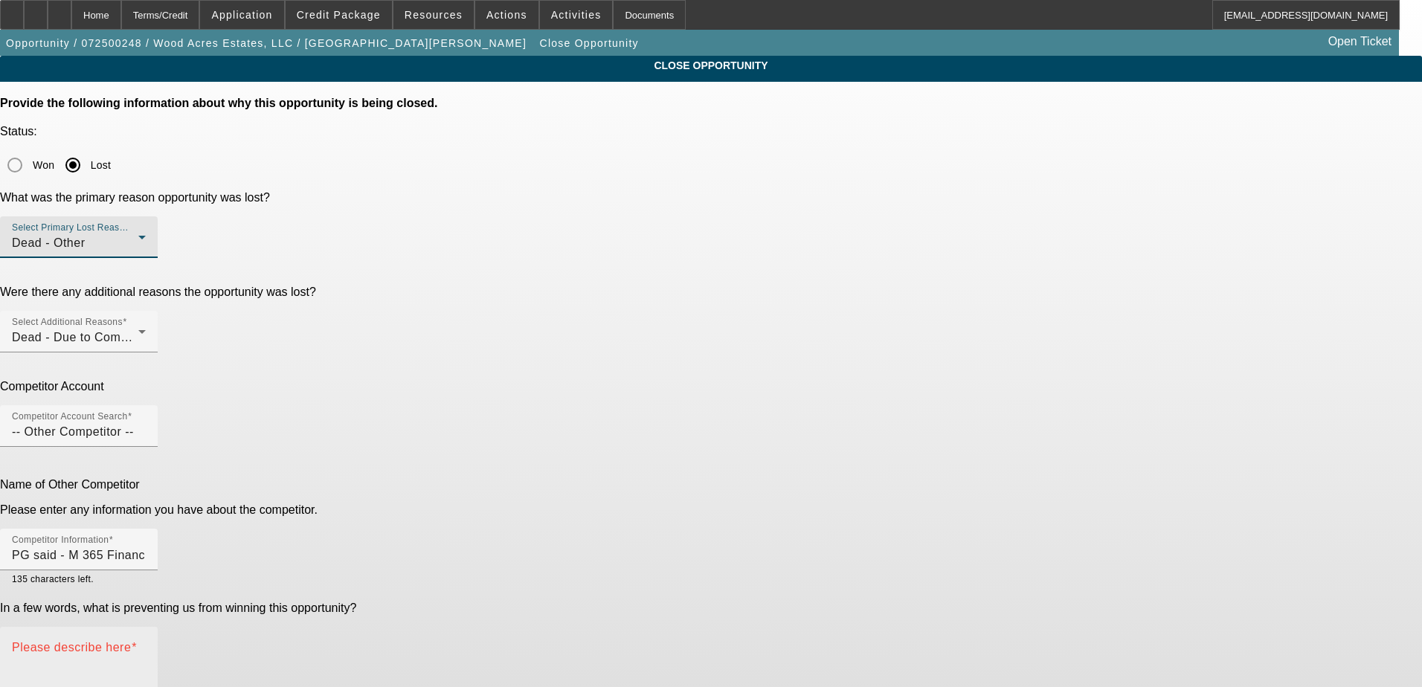
click at [146, 645] on textarea "Please describe here" at bounding box center [79, 680] width 134 height 71
type textarea "V"
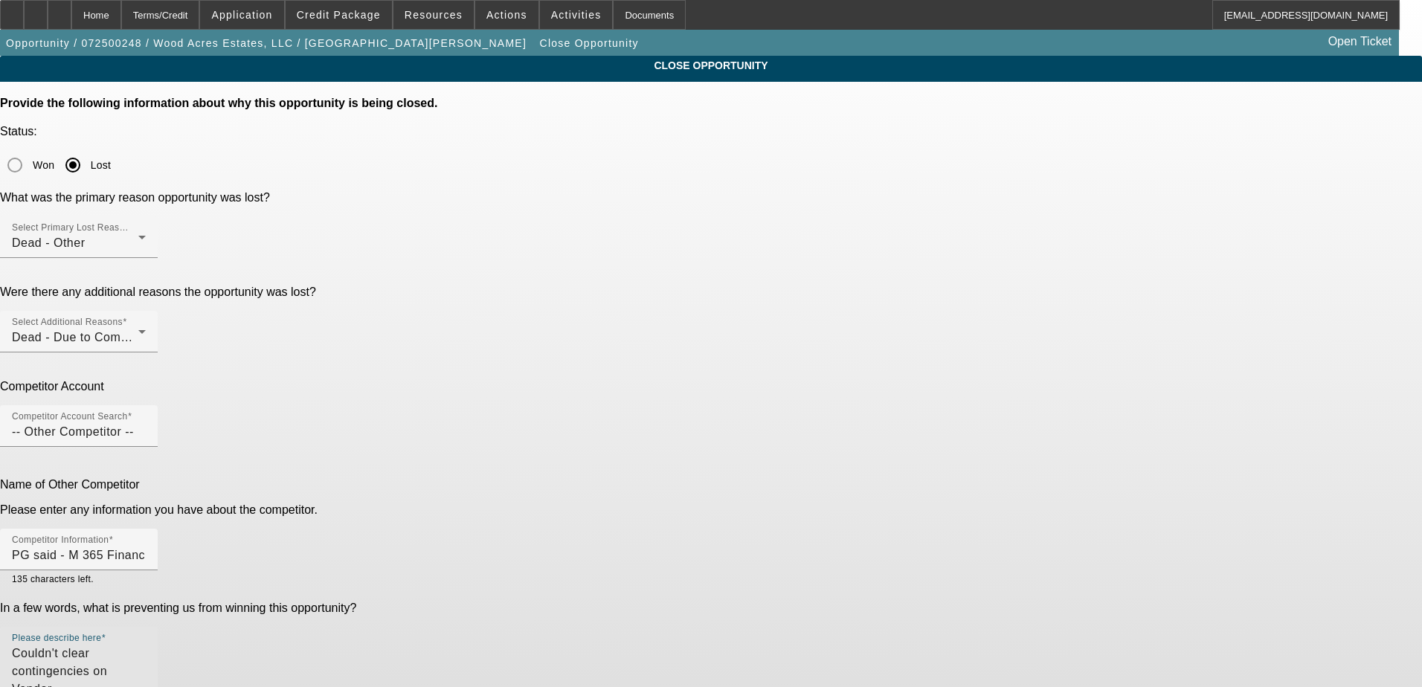
click at [146, 645] on textarea "Couldn't clear contingencies on Vendor." at bounding box center [79, 680] width 134 height 71
click at [146, 645] on textarea "Couldn't clear contingencies on Vendor. PG" at bounding box center [79, 680] width 134 height 71
drag, startPoint x: 963, startPoint y: 434, endPoint x: 924, endPoint y: 438, distance: 38.9
click at [146, 645] on textarea "Couldn't clear contingencies on Vendor. PG found different lender who could. Ma…" at bounding box center [79, 680] width 134 height 71
click at [146, 645] on textarea "Couldn't clear contingencies on Vendor. PG found different lender to finance. M…" at bounding box center [79, 680] width 134 height 71
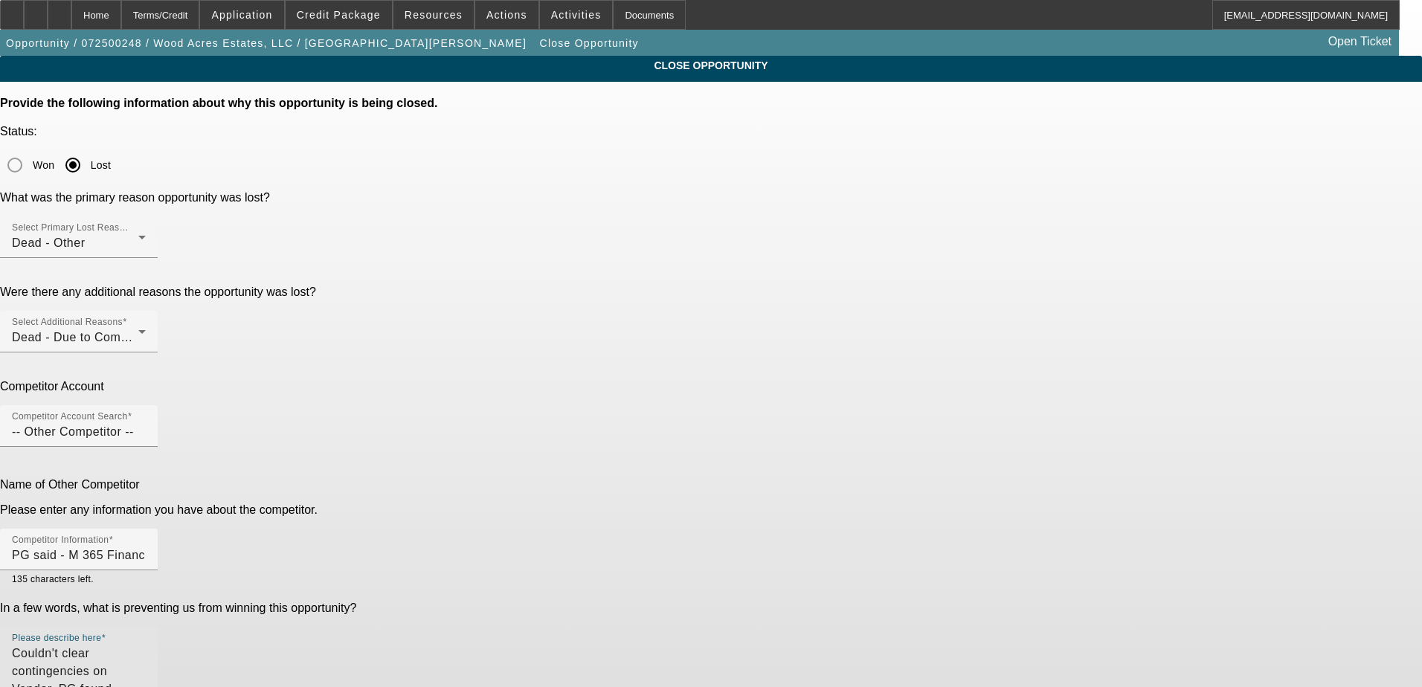
drag, startPoint x: 774, startPoint y: 431, endPoint x: 629, endPoint y: 442, distance: 145.4
click at [158, 627] on div "Please describe here Couldn't clear contingencies on Vendor. PG found different…" at bounding box center [79, 674] width 158 height 95
click at [146, 645] on textarea "Vendor. PG found different lender to finance. Machine arriving on Friday." at bounding box center [79, 680] width 134 height 71
type textarea "Vendor couldn't provide info to clear contingencies. PG found different lender …"
click at [1121, 403] on div "CLOSE OPPORTUNITY Provide the following information about why this opportunity …" at bounding box center [711, 413] width 1422 height 714
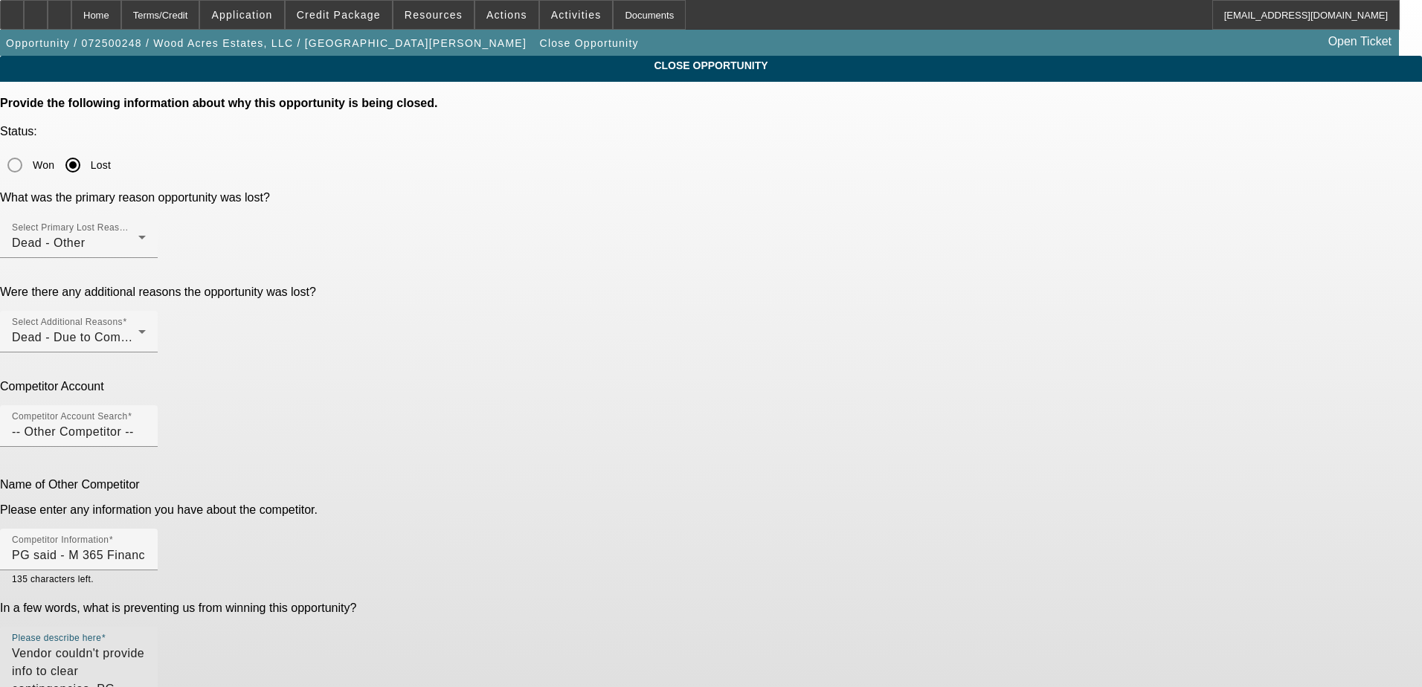
click at [146, 645] on textarea "Vendor couldn't provide info to clear contingencies. PG found different lender …" at bounding box center [79, 680] width 134 height 71
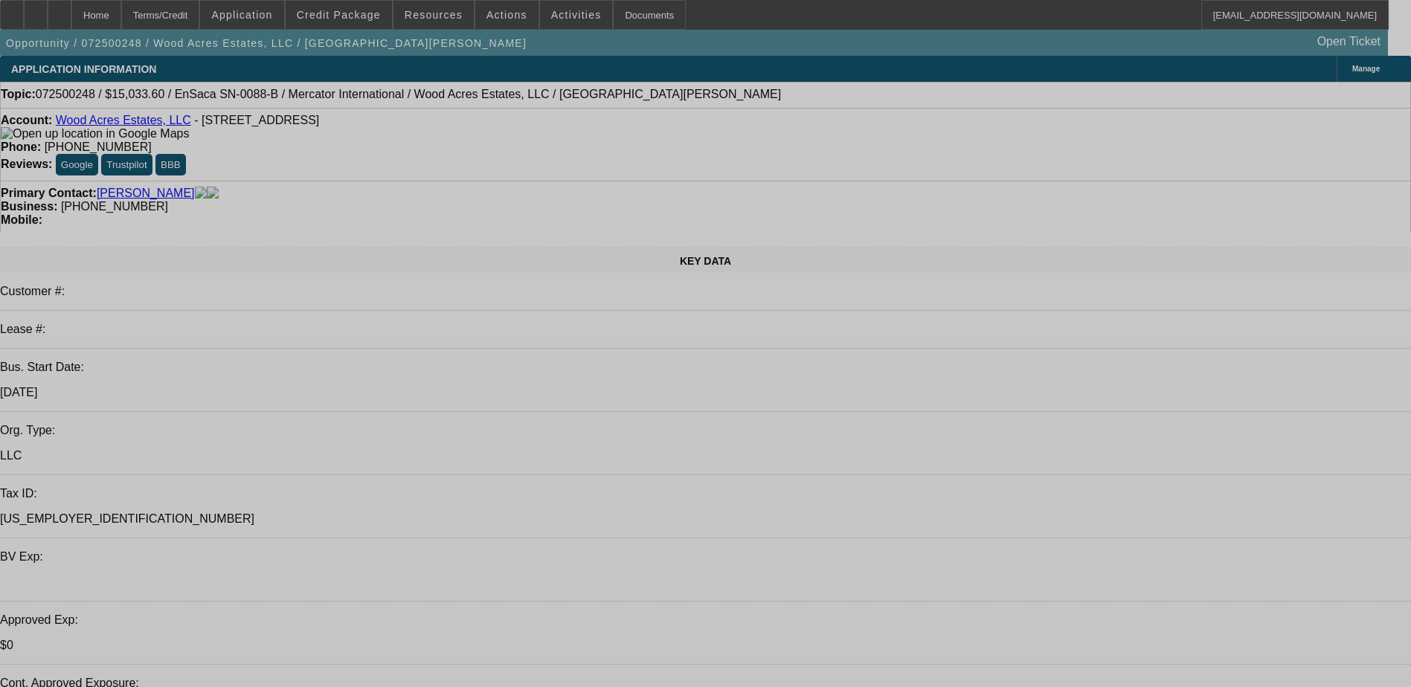
select select "0.1"
select select "0"
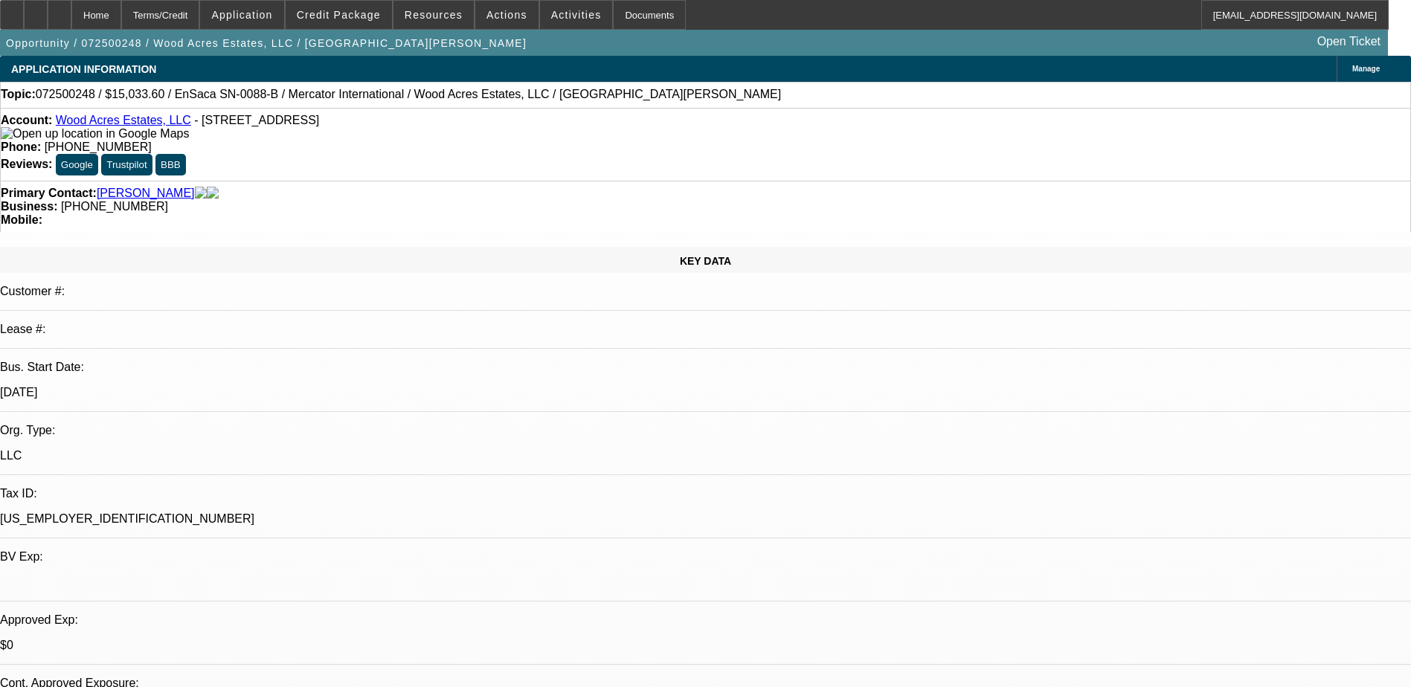
select select "0"
select select "0.1"
select select "0"
select select "0.1"
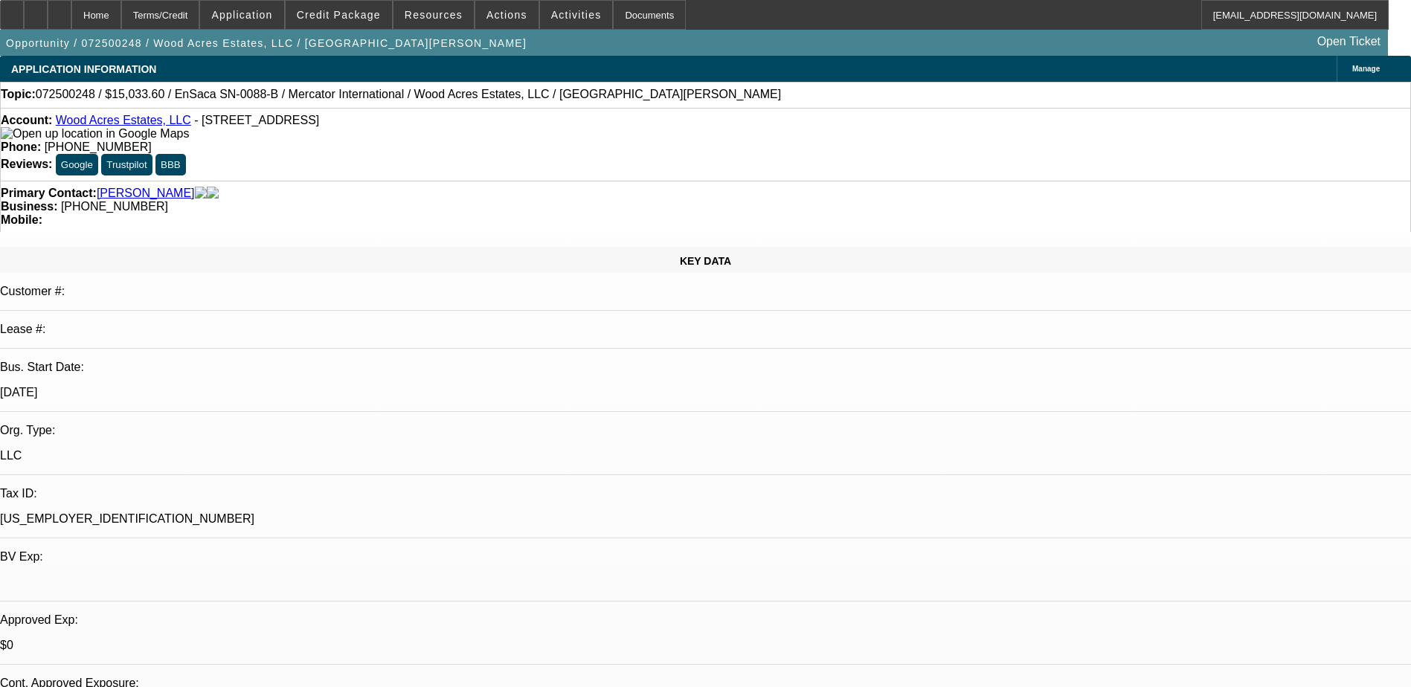
select select "0"
select select "0.1"
select select "0"
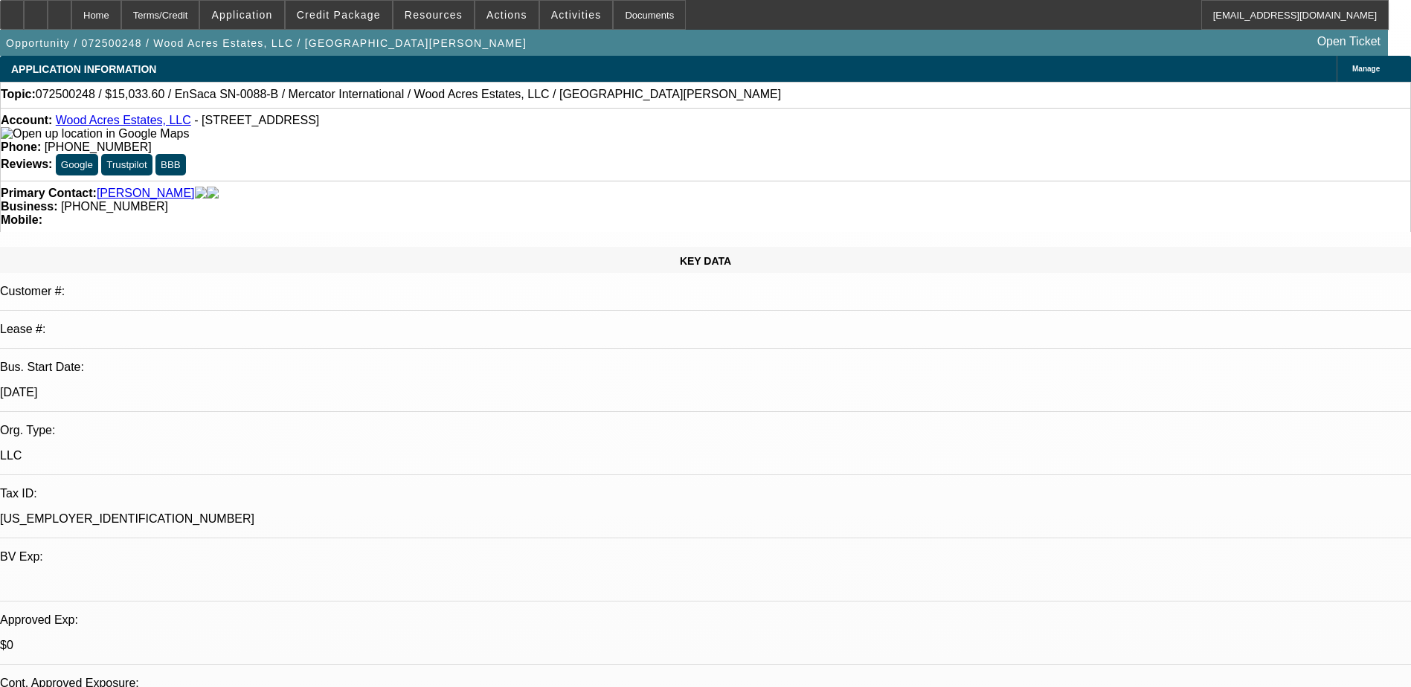
select select "1"
select select "6"
select select "1"
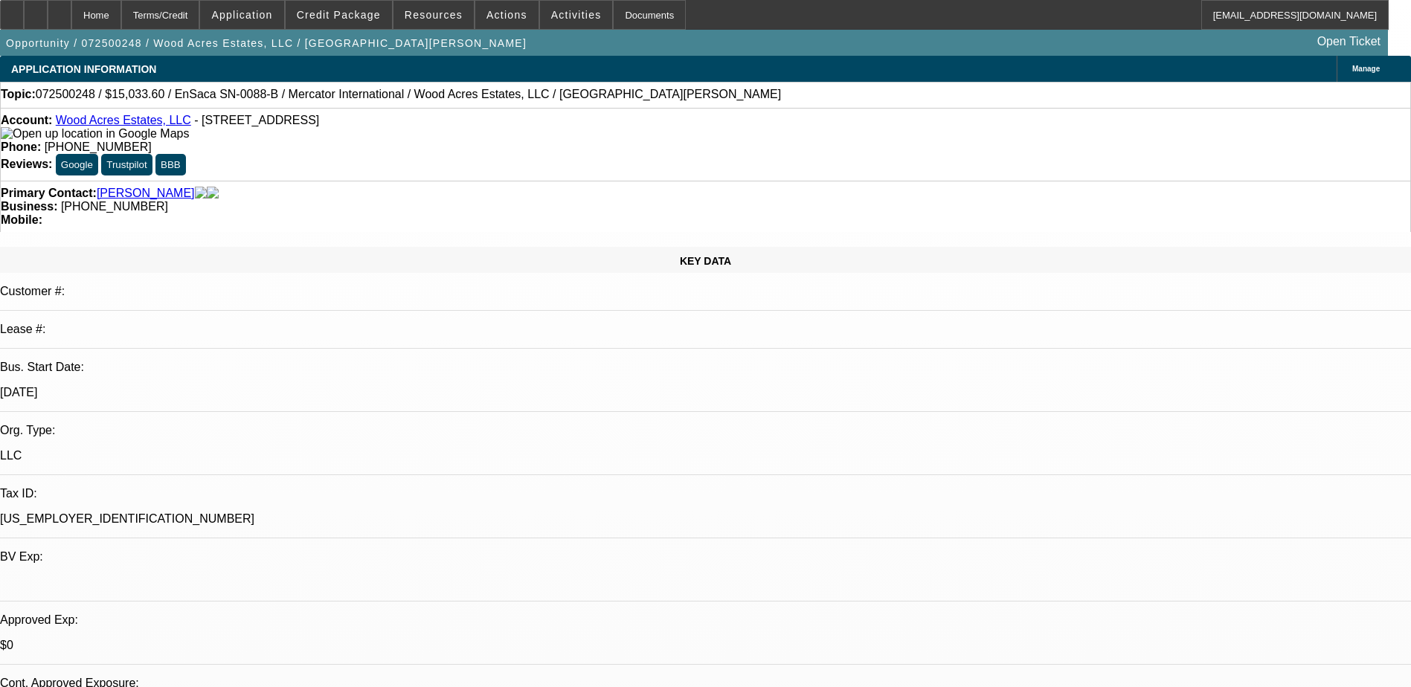
select select "6"
select select "1"
select select "6"
select select "1"
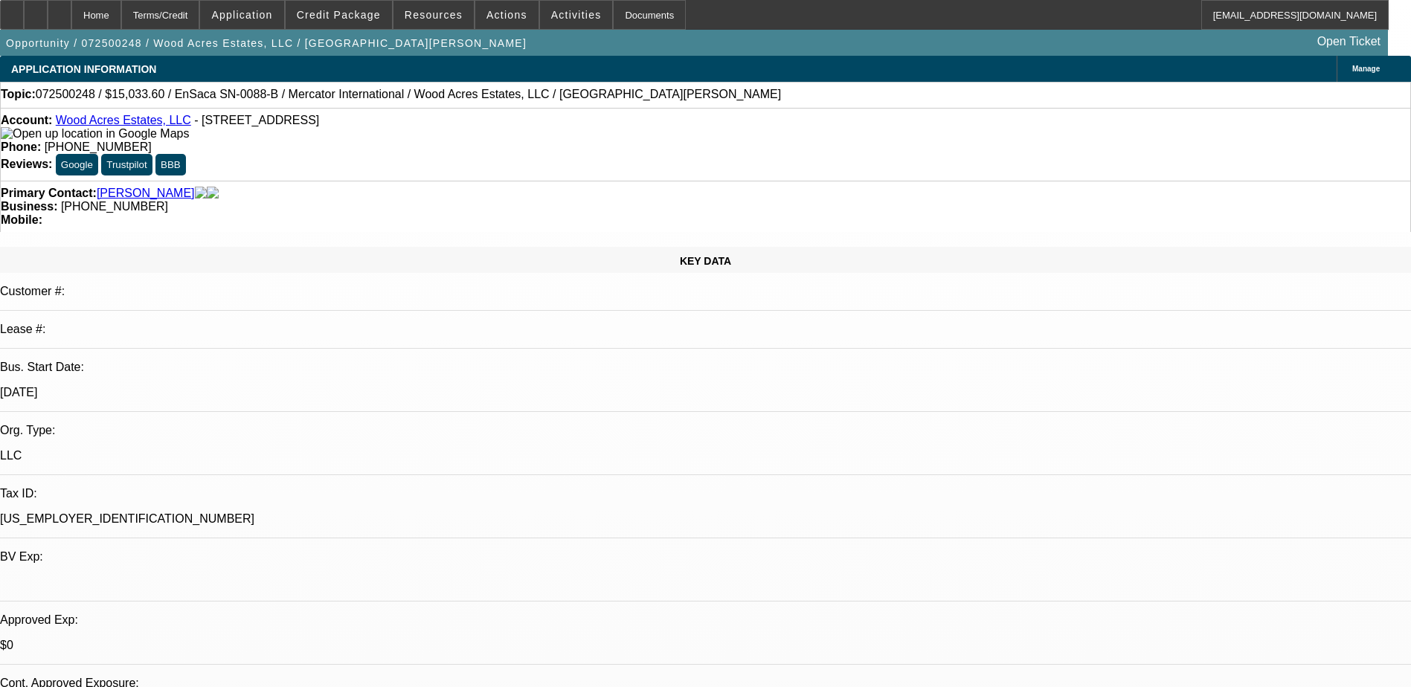
select select "1"
select select "6"
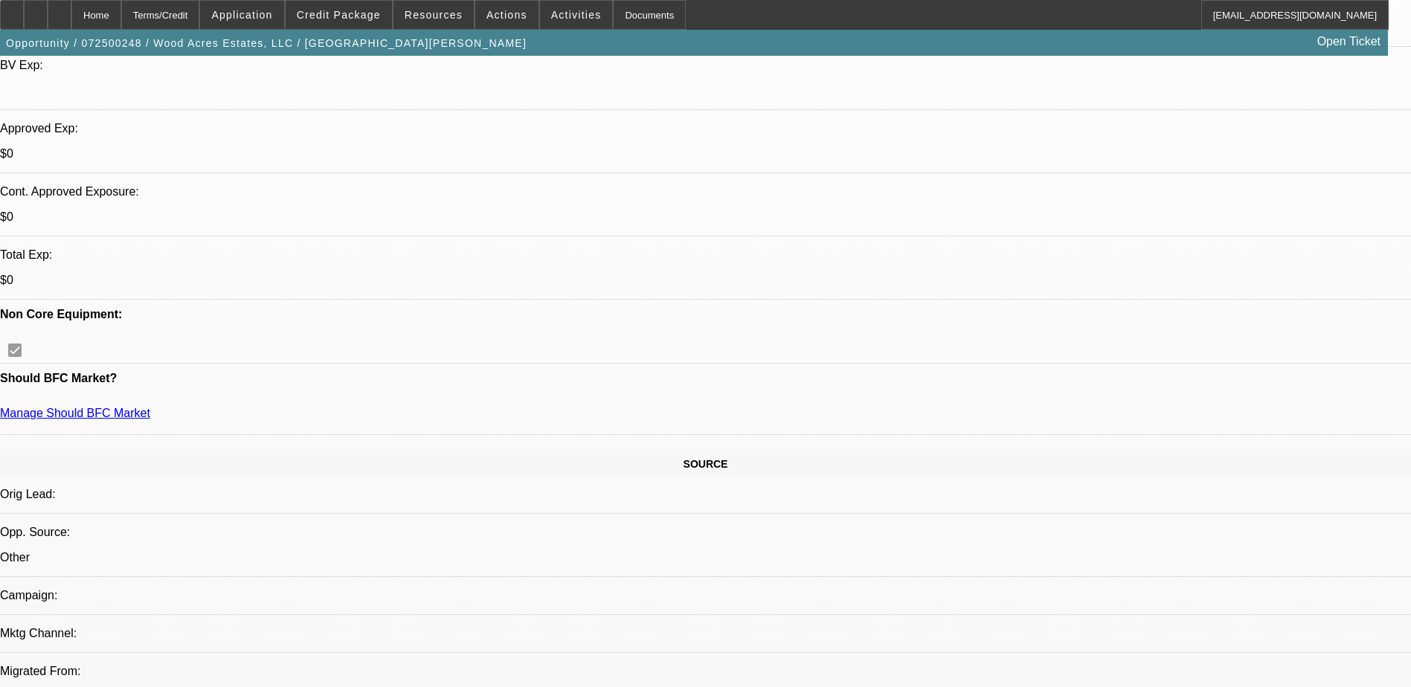
scroll to position [372, 0]
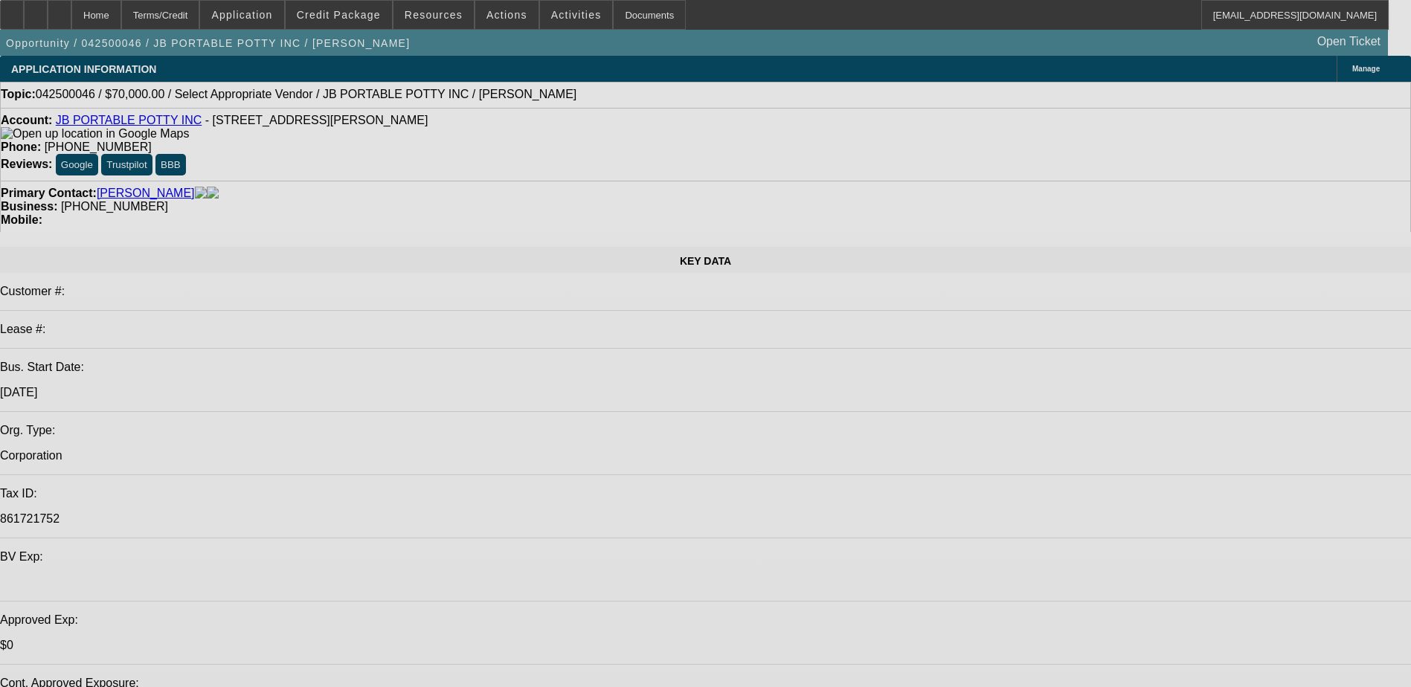
select select "0"
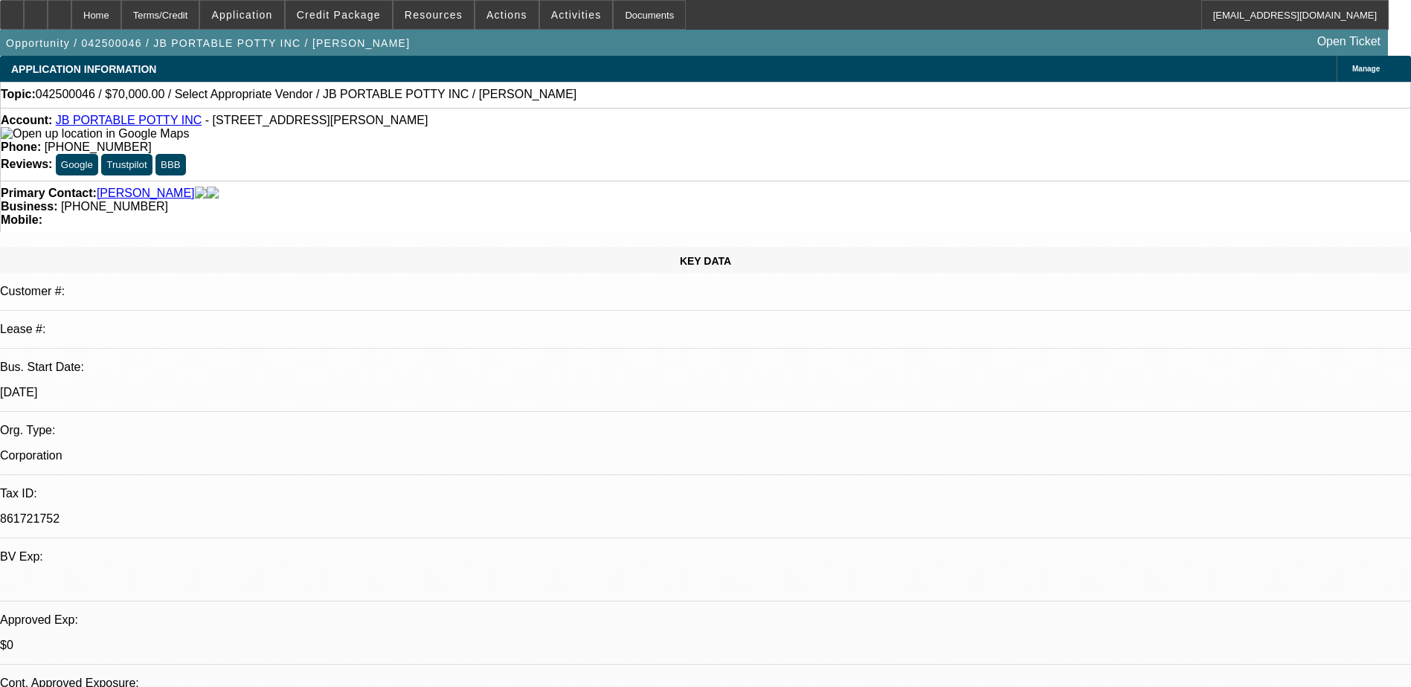
select select "2"
select select "0.1"
select select "1"
select select "2"
select select "4"
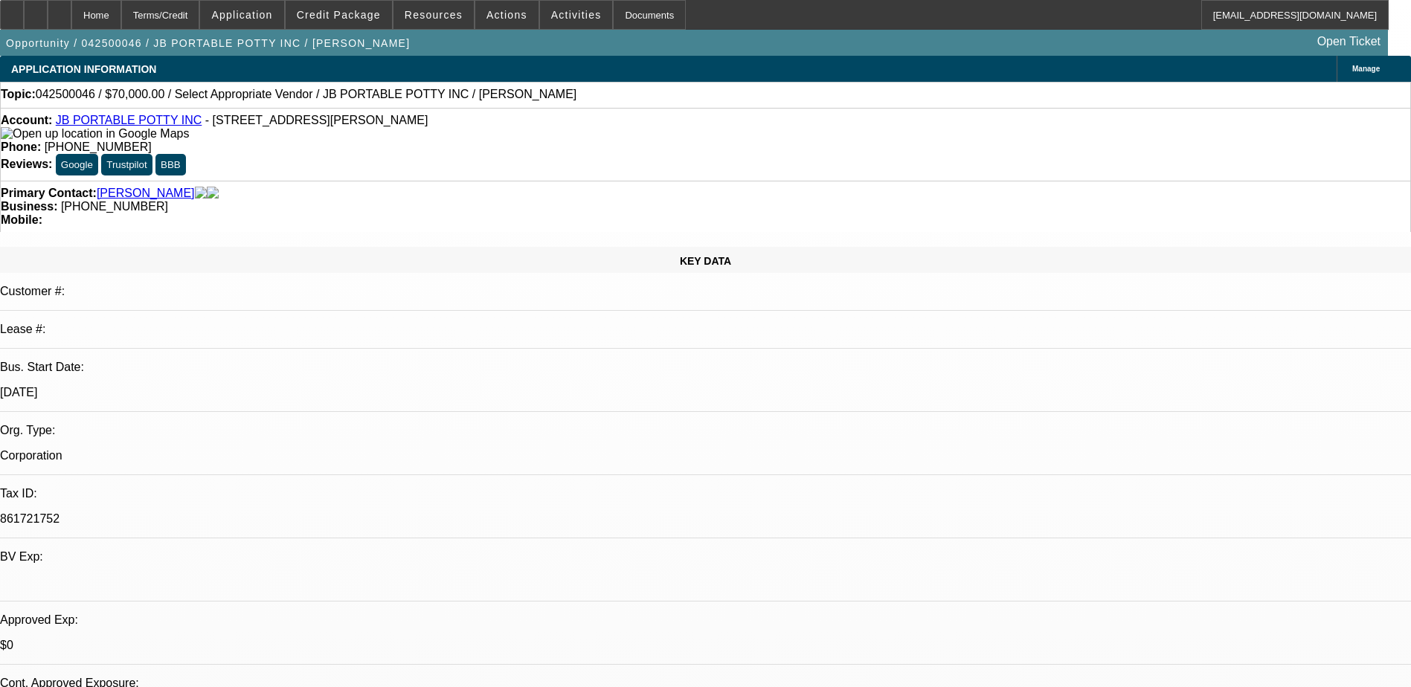
radio input "true"
type textarea "SE requesting banks again"
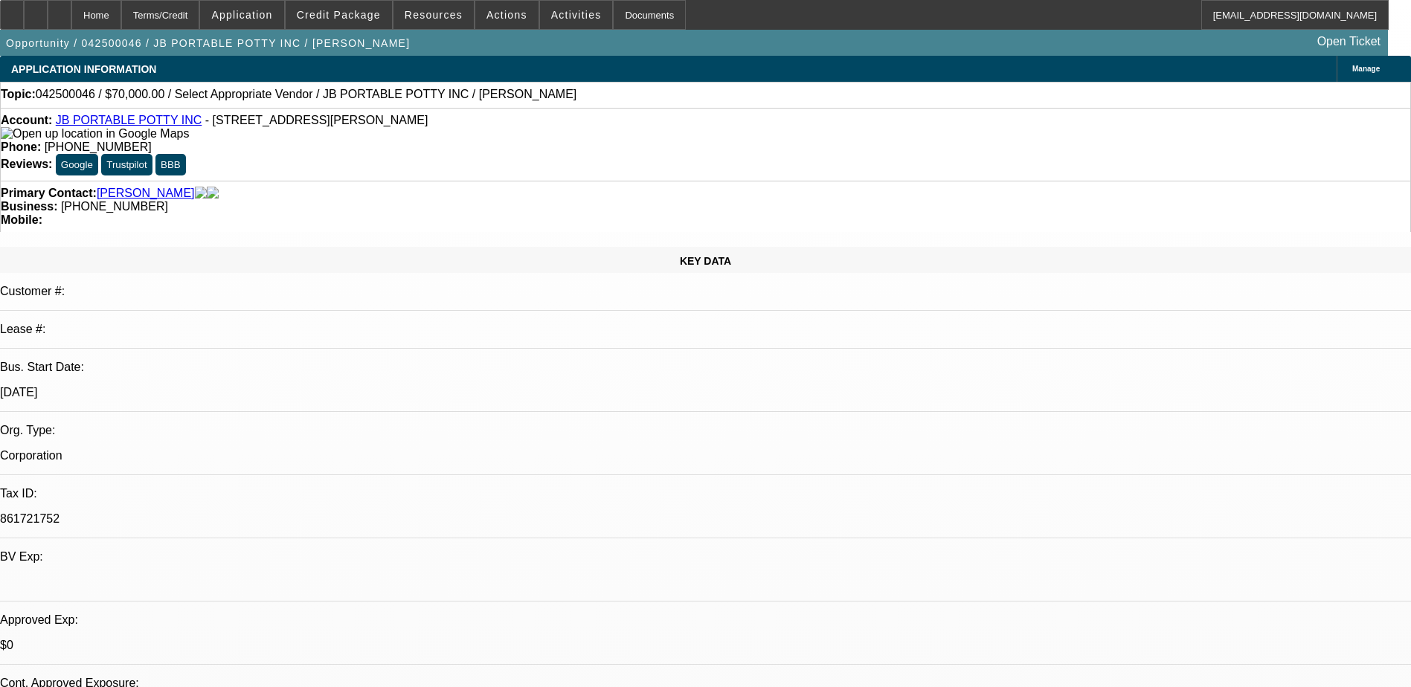
radio input "true"
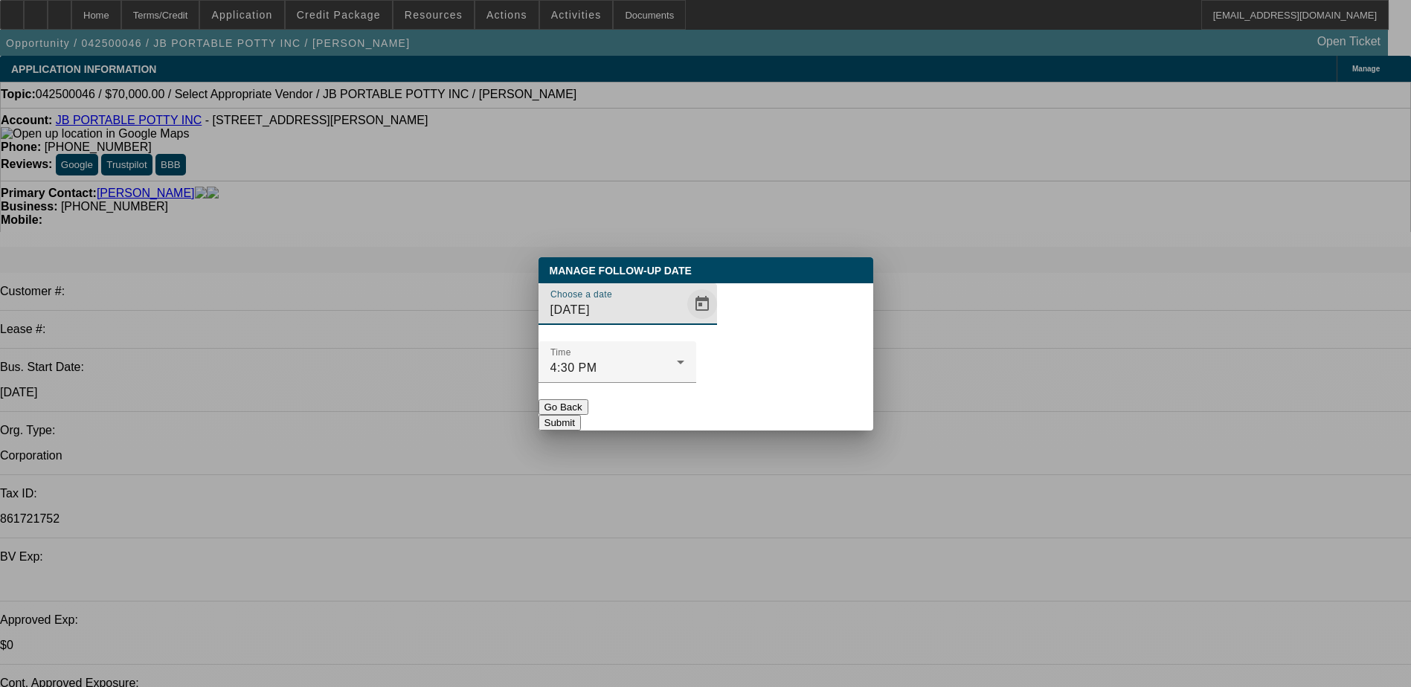
click at [684, 322] on span "Open calendar" at bounding box center [702, 304] width 36 height 36
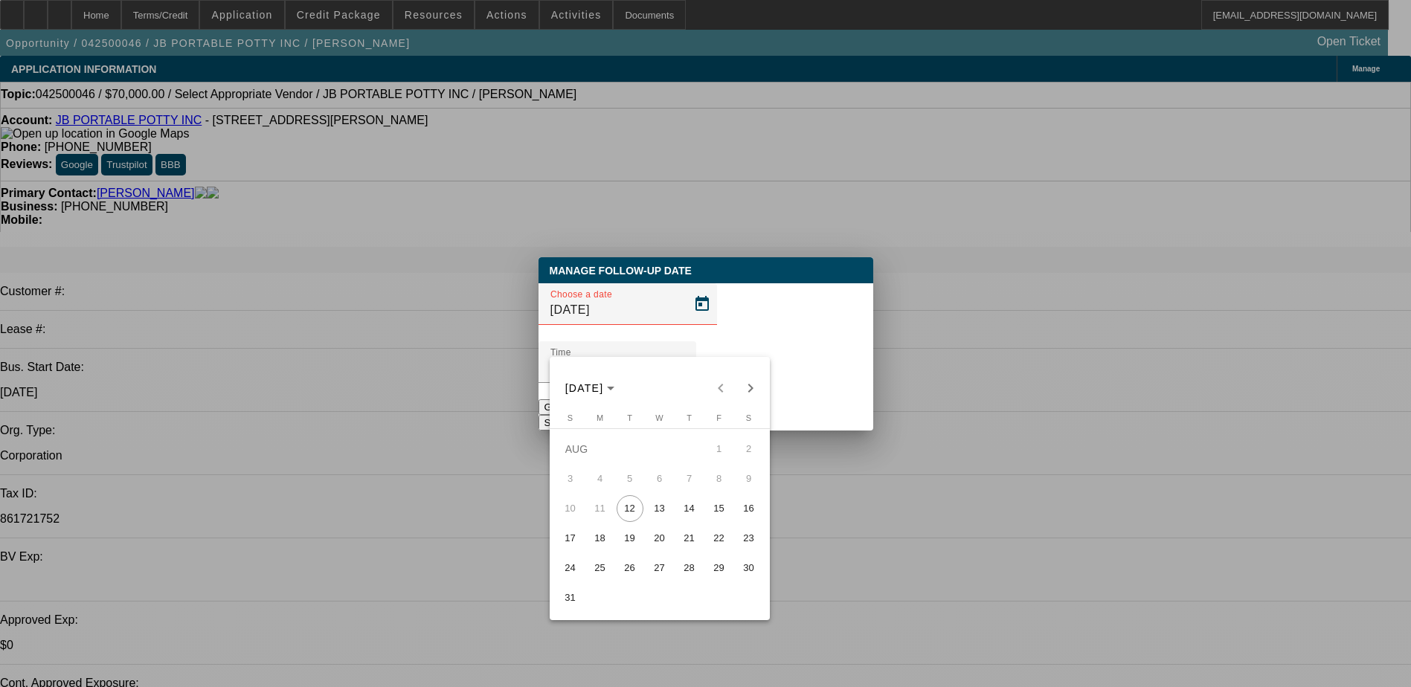
click at [688, 508] on span "14" at bounding box center [689, 508] width 27 height 27
type input "8/14/2025"
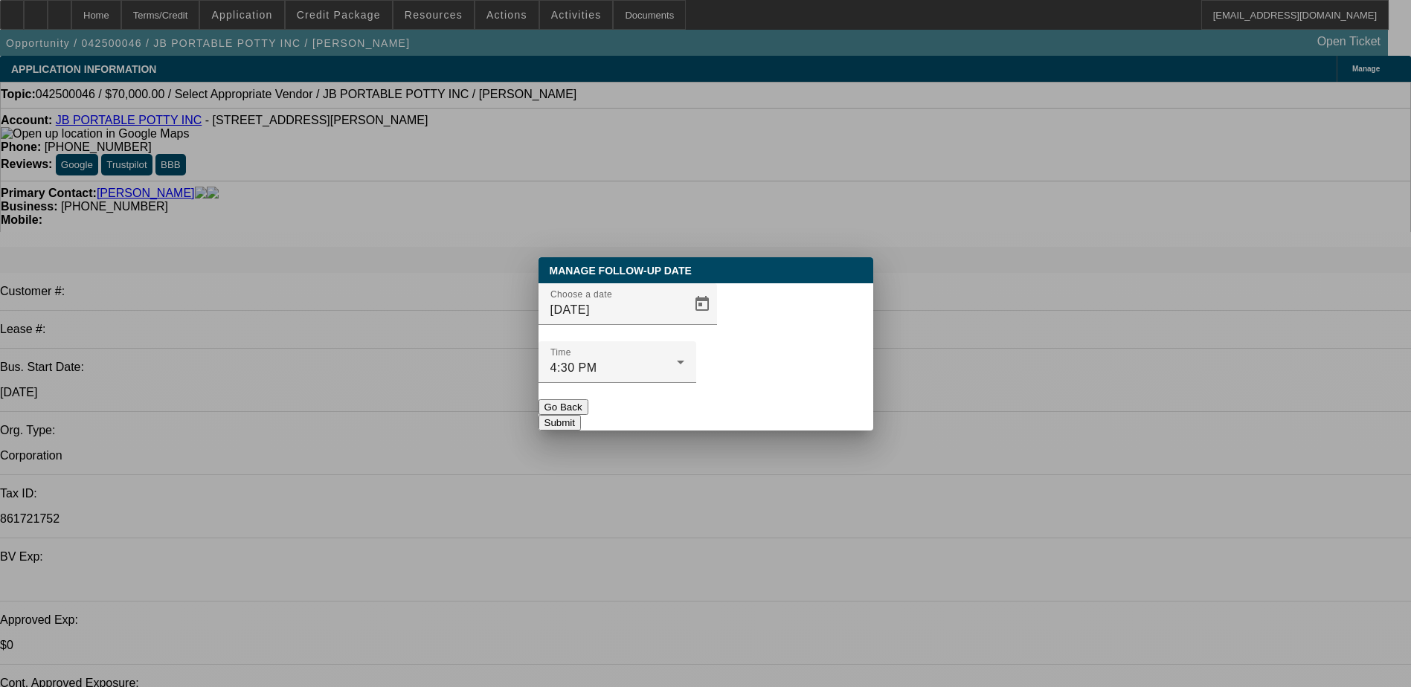
click at [581, 415] on button "Submit" at bounding box center [560, 423] width 42 height 16
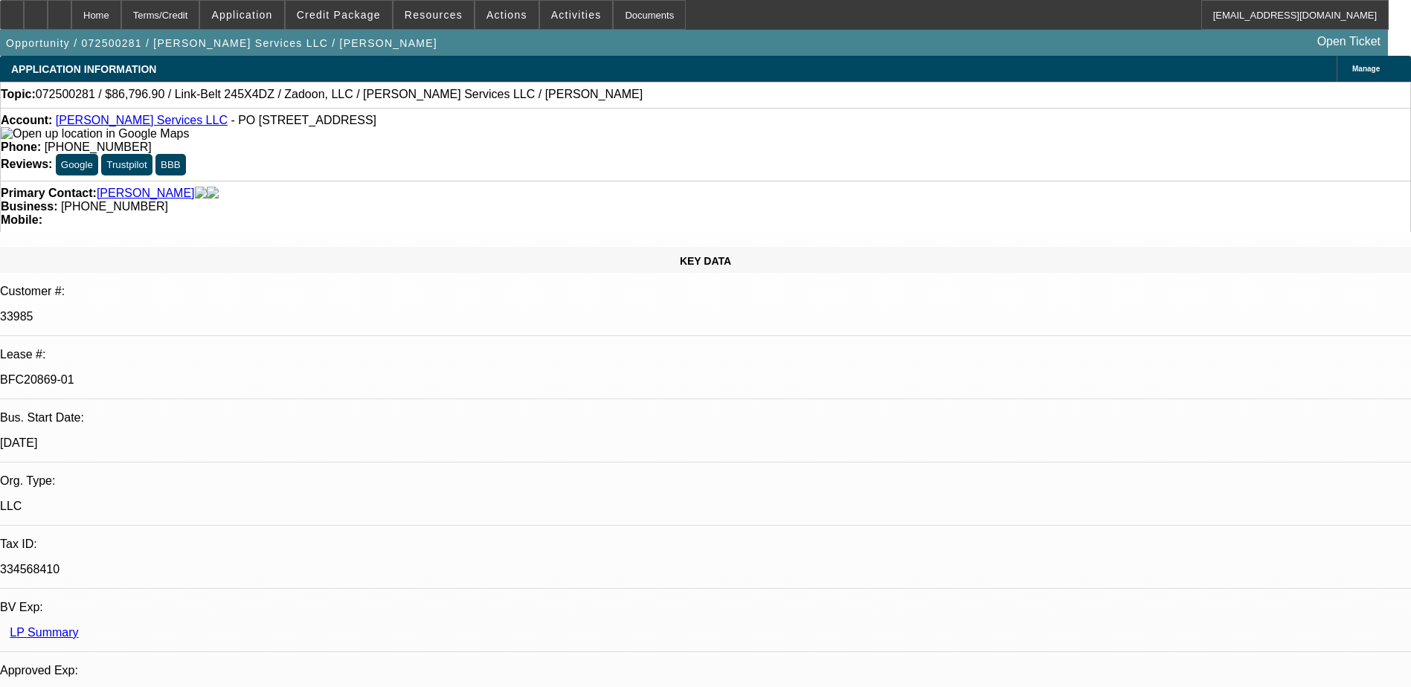
select select "0.1"
select select "0"
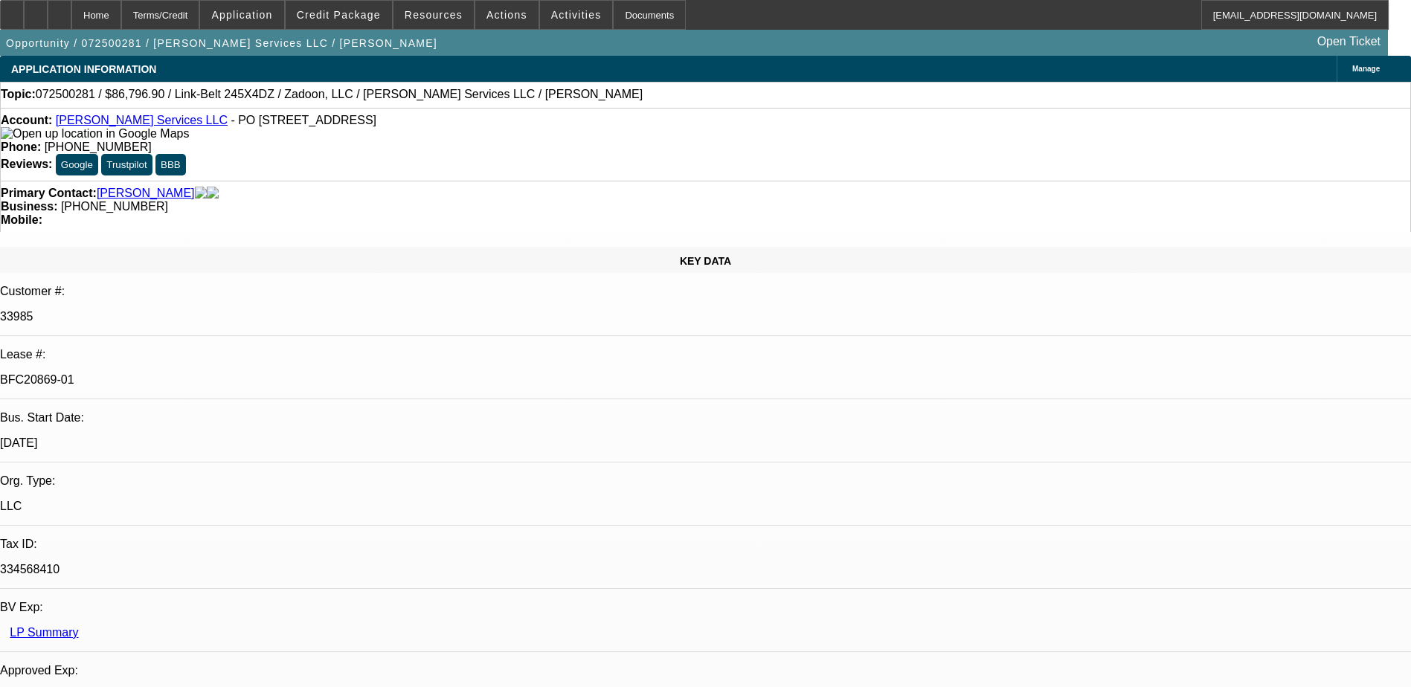
select select "0"
select select "0.1"
select select "0"
select select "0.1"
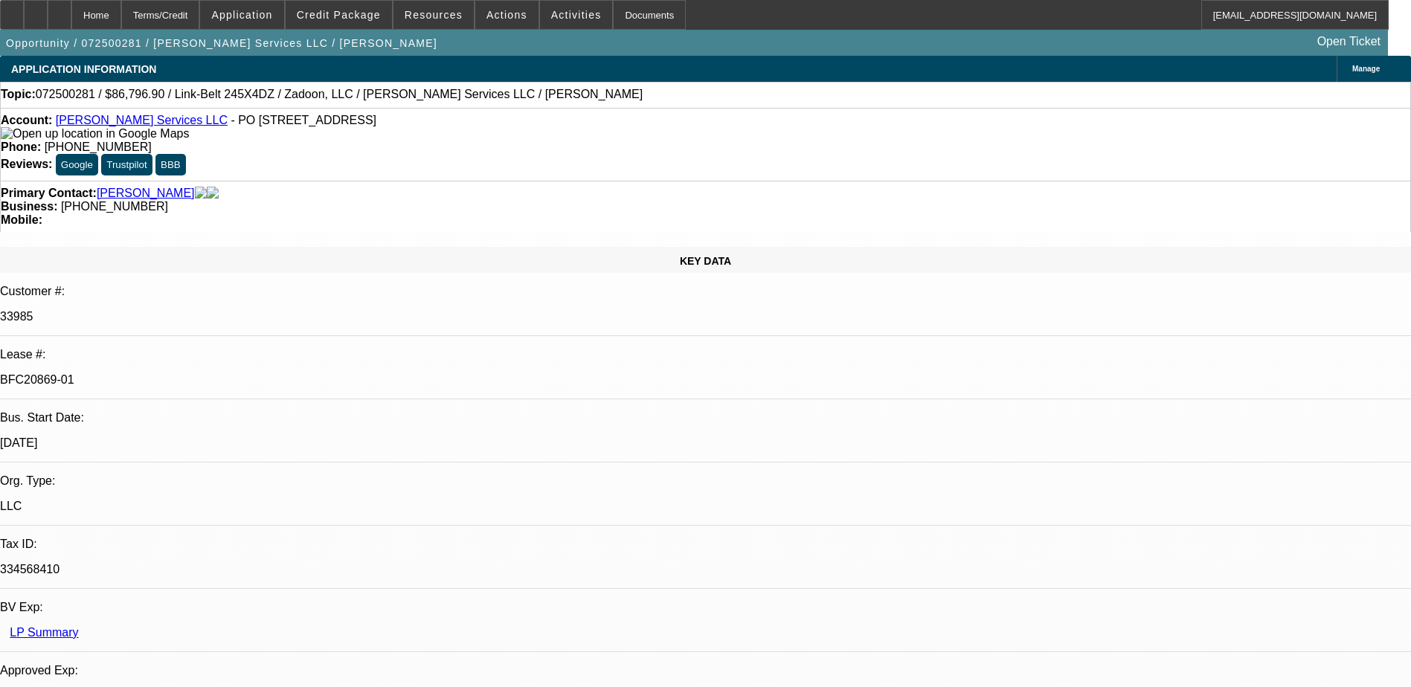
select select "0"
select select "1"
select select "2"
select select "6"
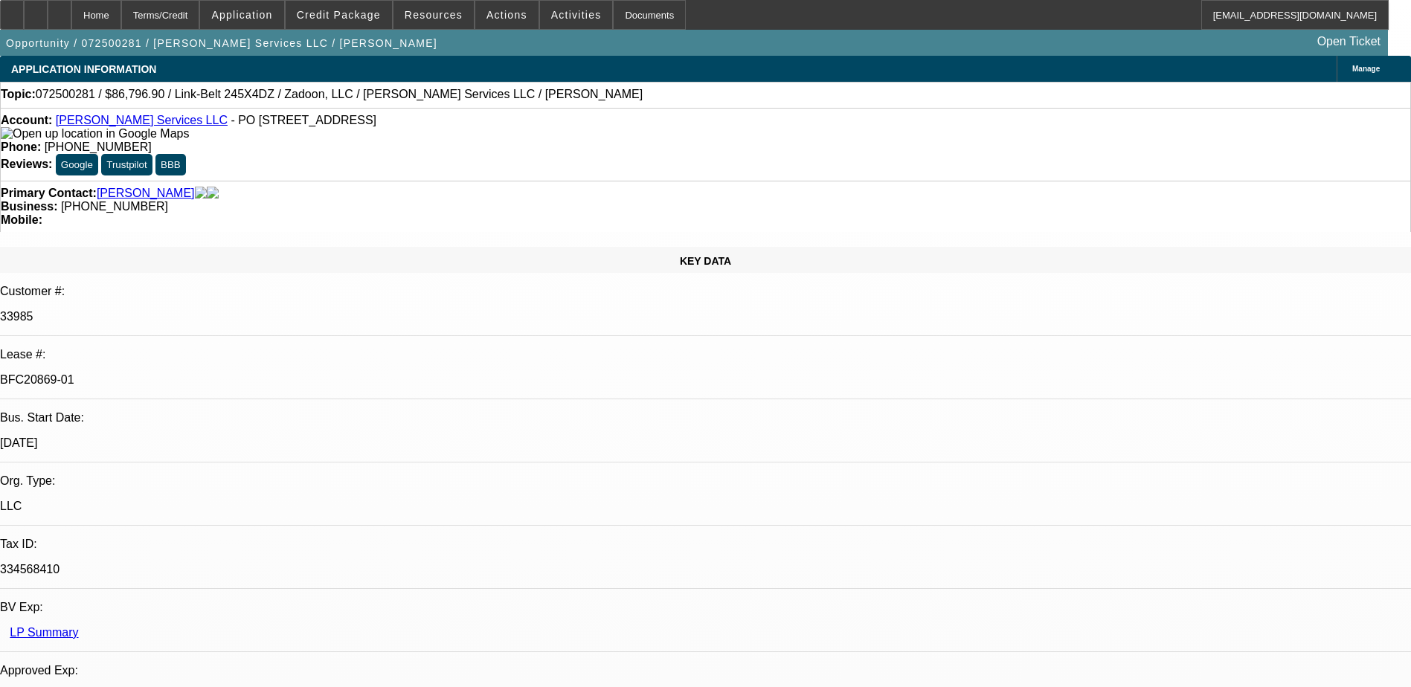
select select "1"
select select "2"
select select "6"
select select "1"
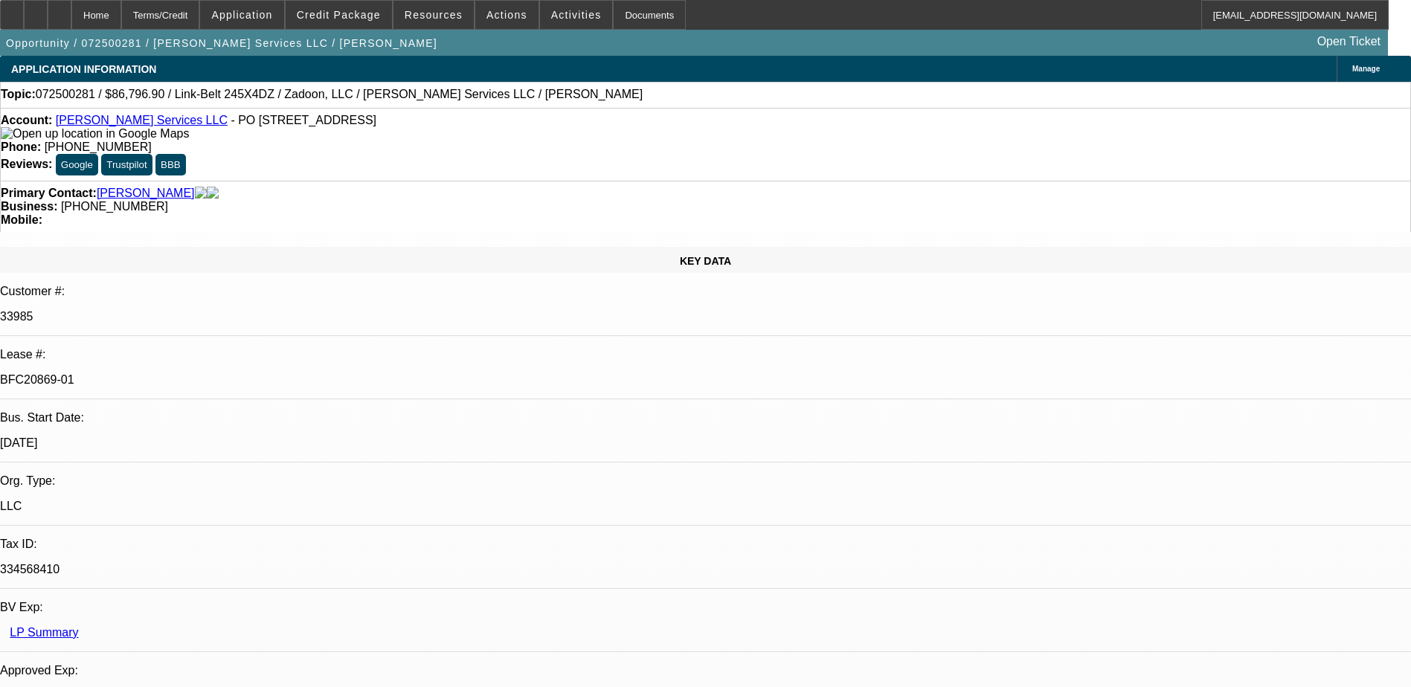
select select "6"
select select "1"
select select "6"
